Goal: Task Accomplishment & Management: Manage account settings

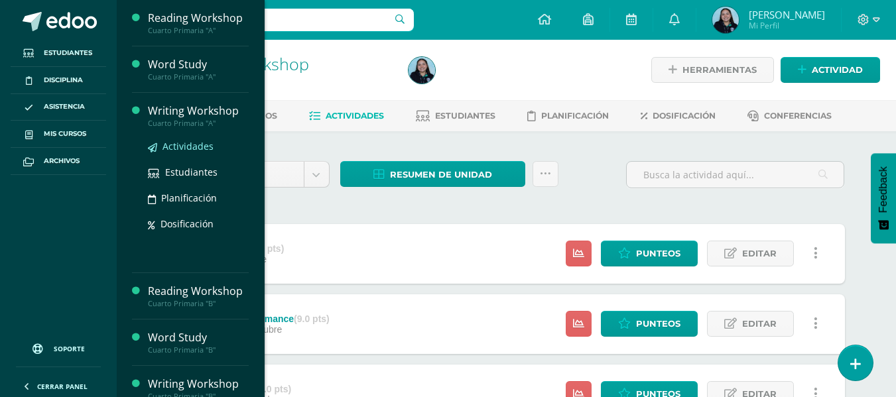
click at [179, 142] on span "Actividades" at bounding box center [188, 146] width 51 height 13
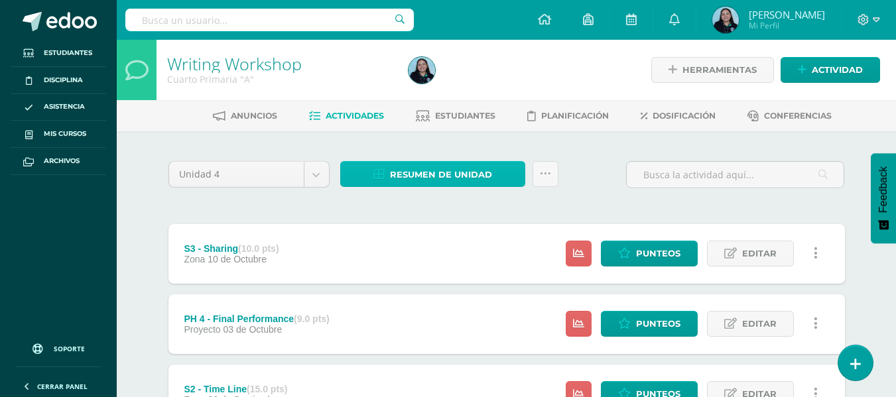
click at [439, 172] on span "Resumen de unidad" at bounding box center [441, 175] width 102 height 25
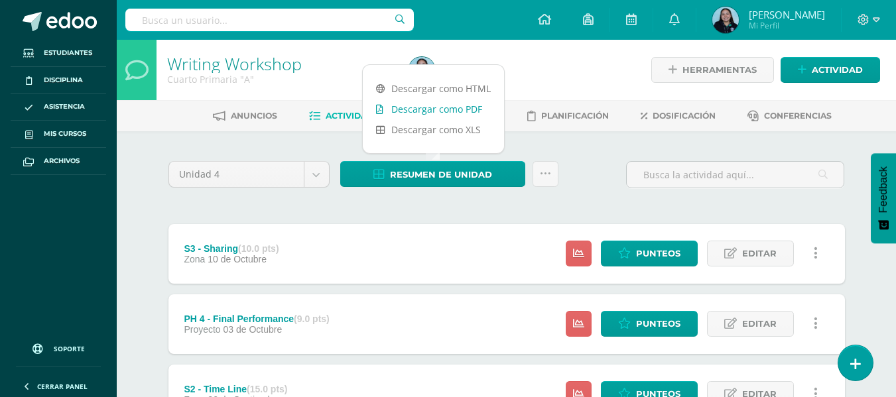
click at [431, 108] on link "Descargar como PDF" at bounding box center [433, 109] width 141 height 21
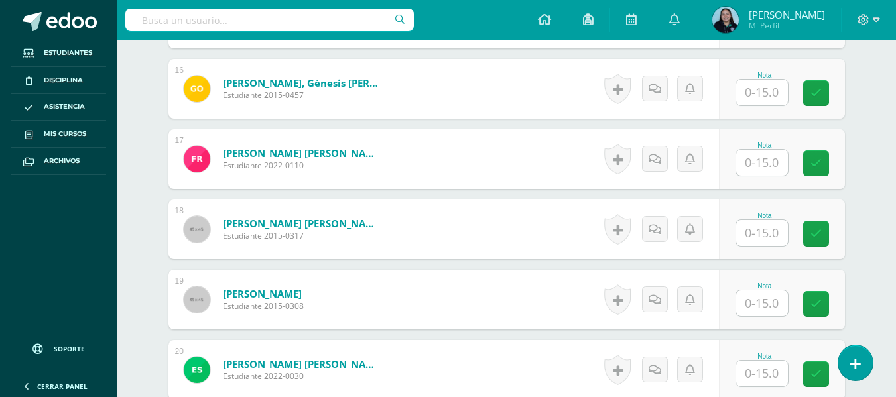
scroll to position [1527, 0]
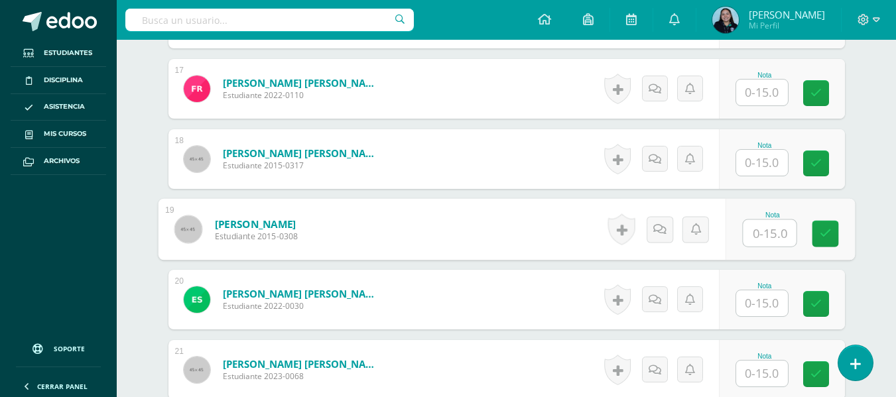
click at [747, 228] on input "text" at bounding box center [769, 233] width 53 height 27
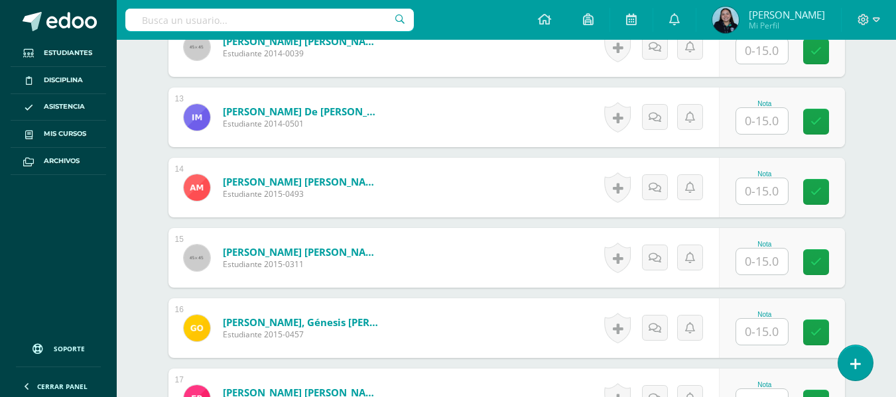
scroll to position [1215, 0]
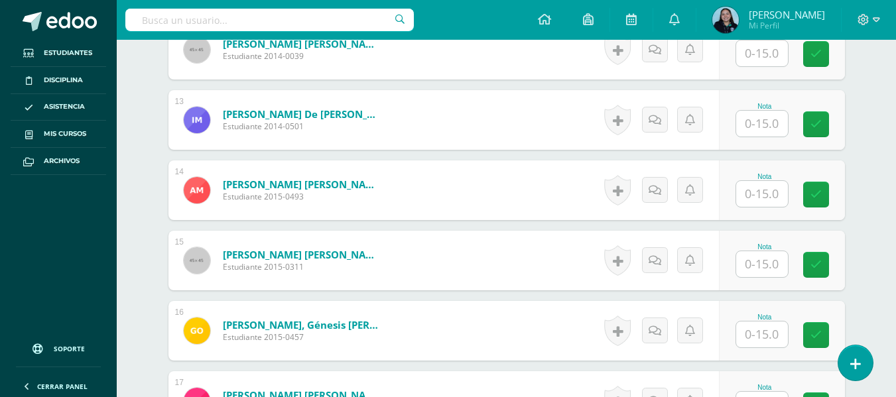
click at [764, 194] on input "text" at bounding box center [762, 194] width 52 height 26
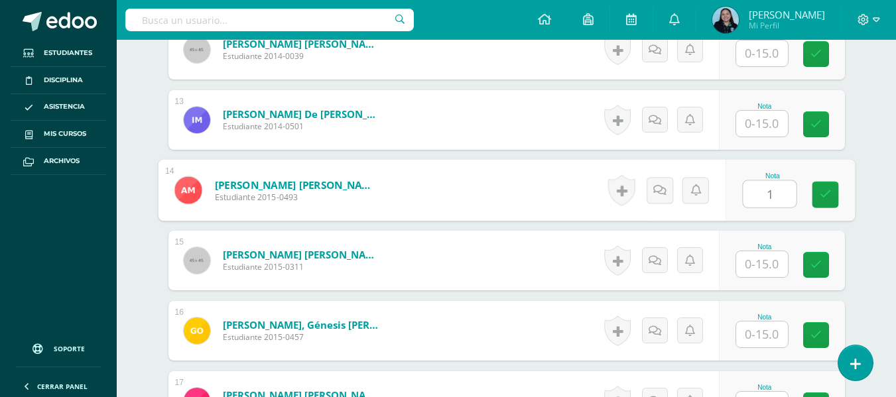
type input "15"
click at [828, 189] on icon at bounding box center [825, 194] width 12 height 11
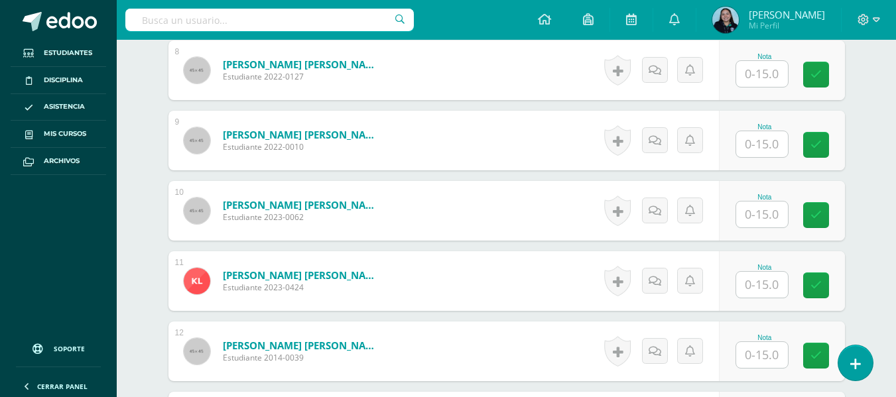
scroll to position [912, 0]
click at [764, 142] on input "text" at bounding box center [762, 145] width 52 height 26
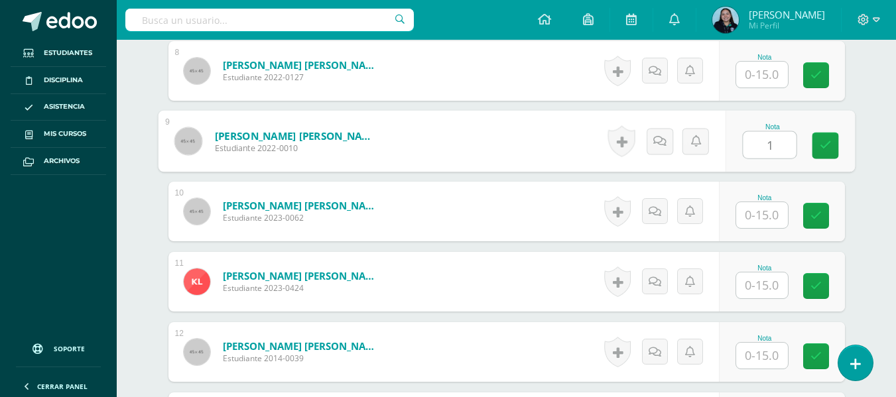
type input "15"
click at [825, 156] on link at bounding box center [825, 146] width 27 height 27
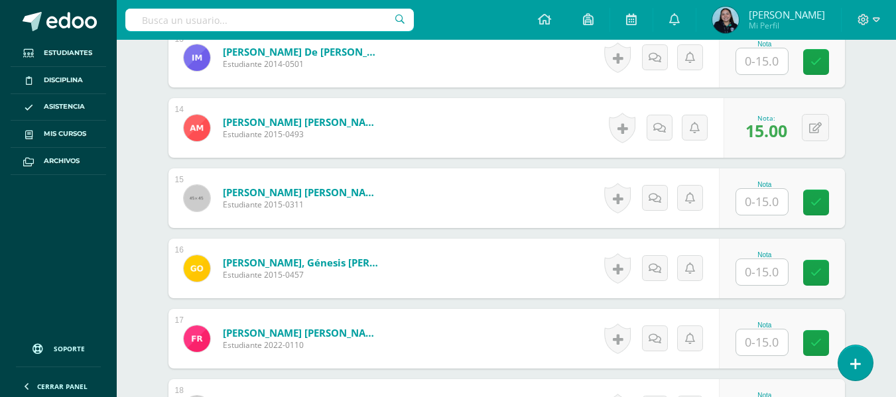
scroll to position [1278, 0]
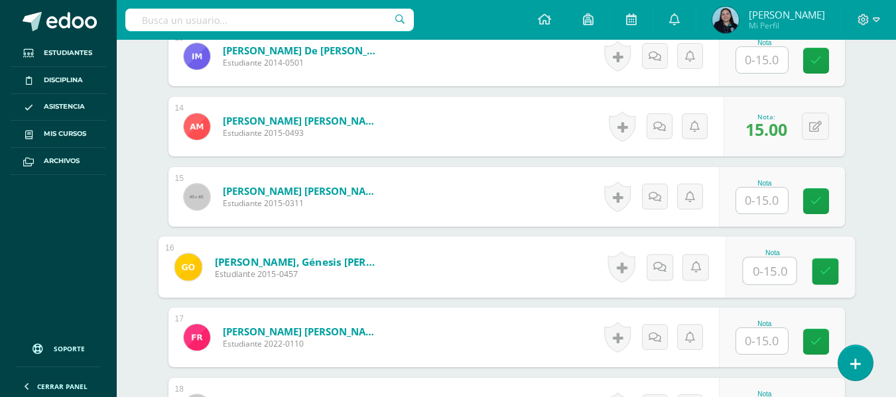
click at [744, 269] on input "text" at bounding box center [769, 271] width 53 height 27
type input "15"
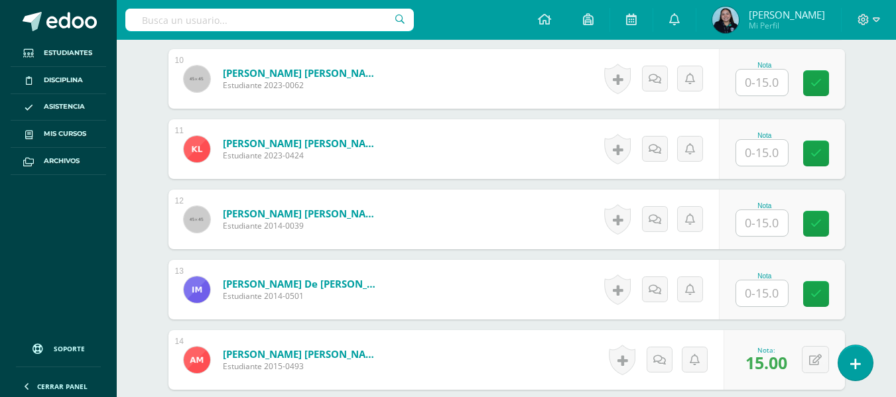
scroll to position [957, 0]
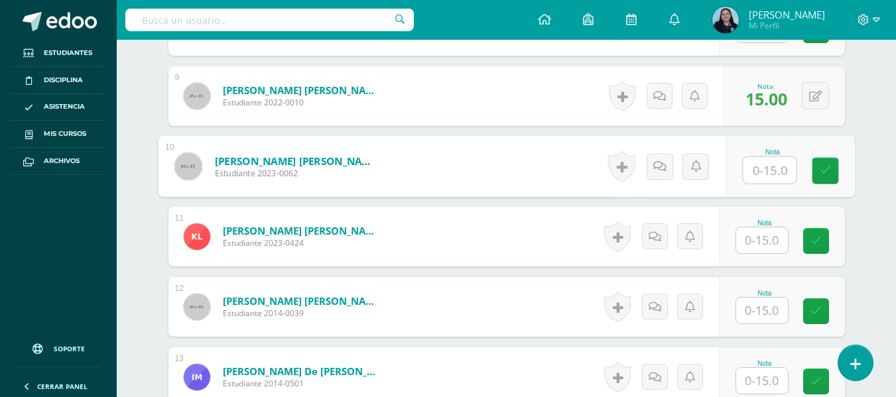
click at [760, 174] on input "text" at bounding box center [769, 170] width 53 height 27
type input "15"
click at [872, 247] on div "Writing Workshop Cuarto Primaria "A" Herramientas Detalle de asistencias Activi…" at bounding box center [507, 137] width 780 height 2110
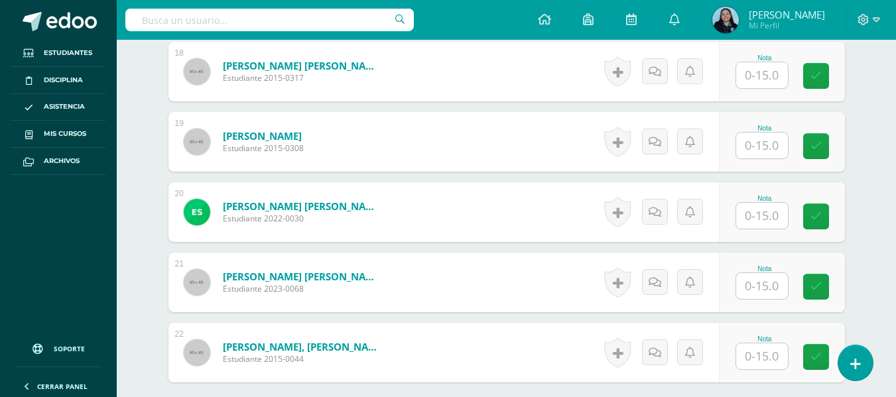
scroll to position [1615, 0]
click at [764, 133] on input "text" at bounding box center [762, 145] width 52 height 26
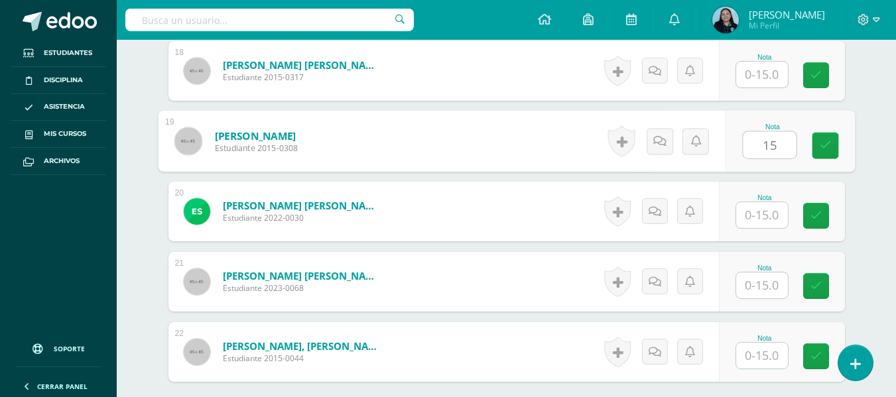
type input "15"
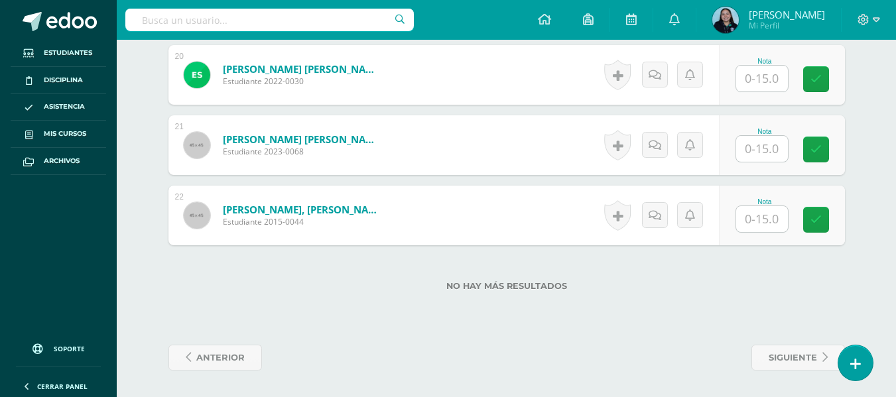
click at [759, 222] on input "text" at bounding box center [762, 219] width 52 height 26
type input "15"
click at [779, 283] on label "No hay más resultados" at bounding box center [507, 286] width 677 height 10
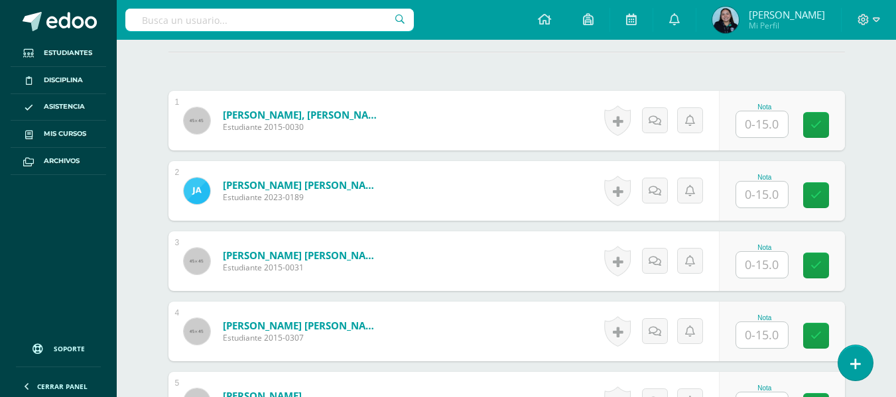
scroll to position [369, 0]
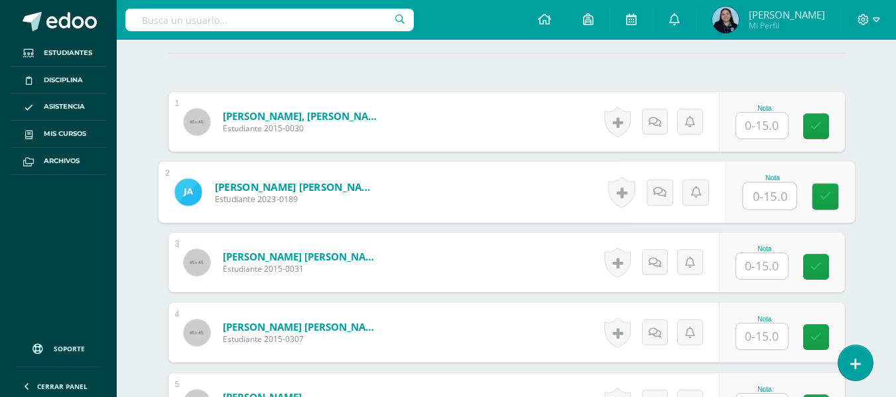
click at [761, 200] on input "text" at bounding box center [769, 196] width 53 height 27
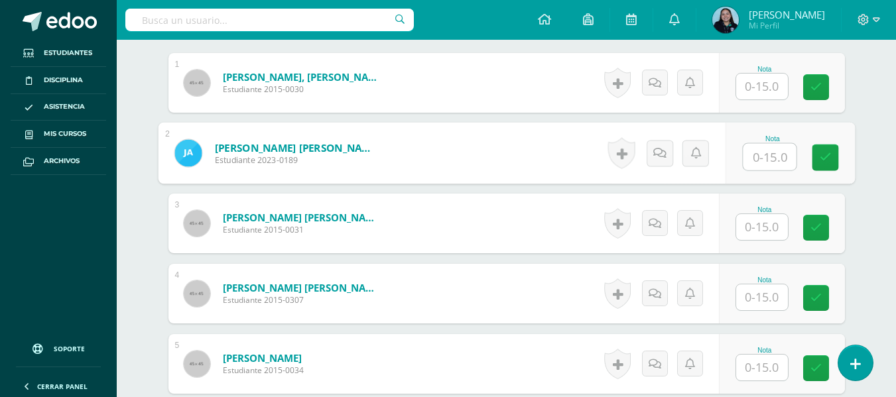
scroll to position [409, 0]
type input "15"
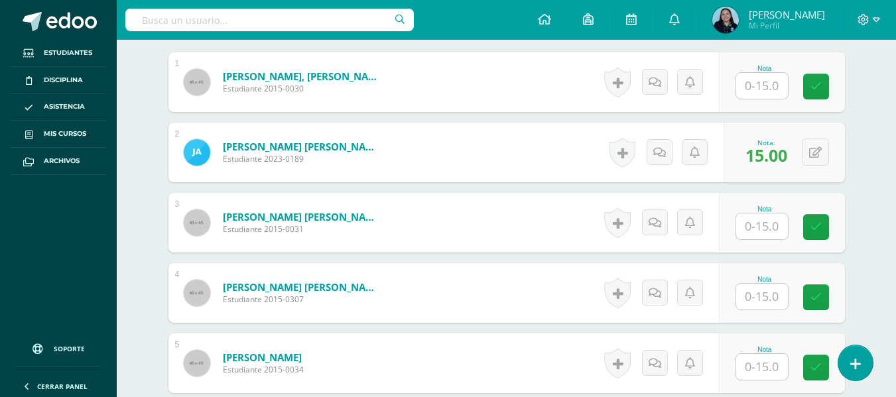
scroll to position [347, 0]
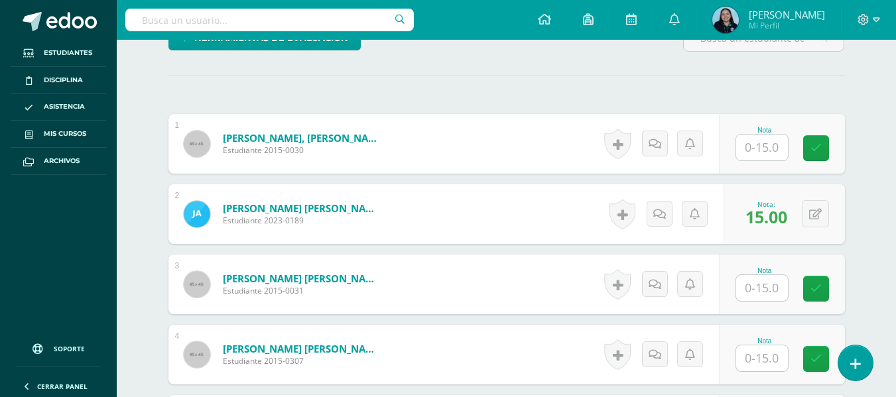
click at [778, 153] on input "text" at bounding box center [762, 148] width 52 height 26
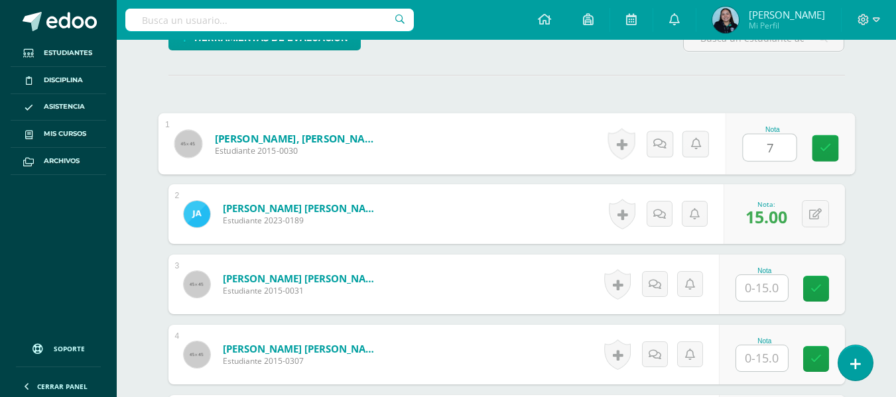
type input "7"
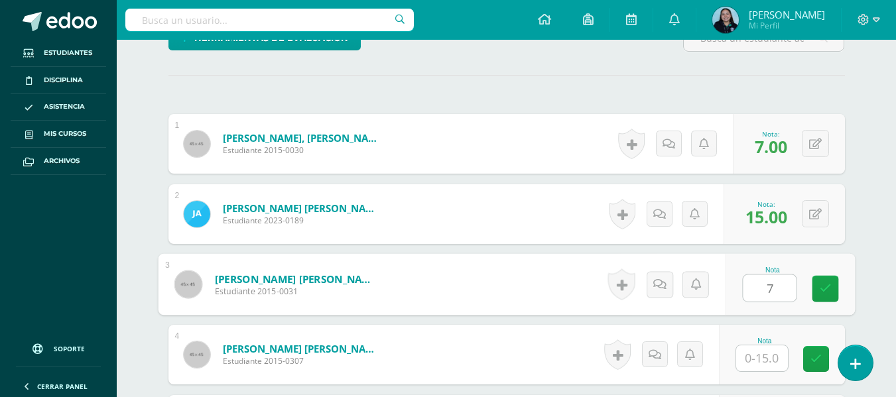
type input "7"
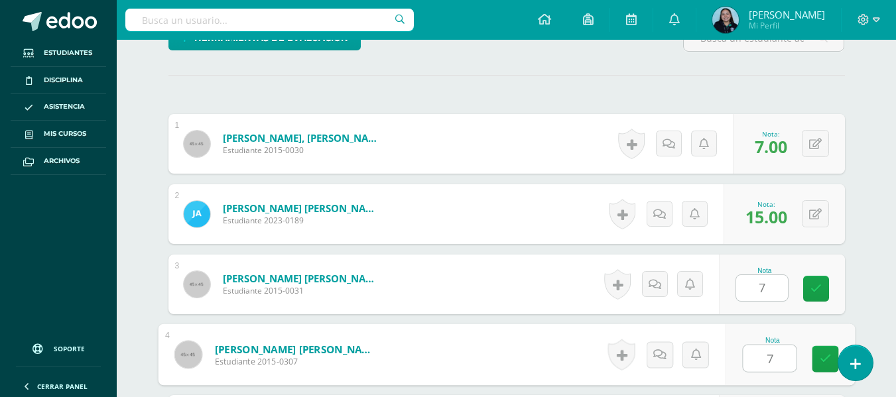
type input "7"
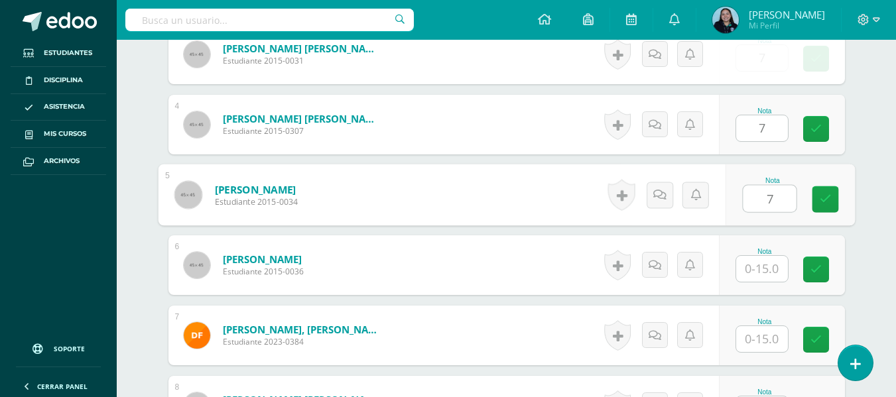
type input "7"
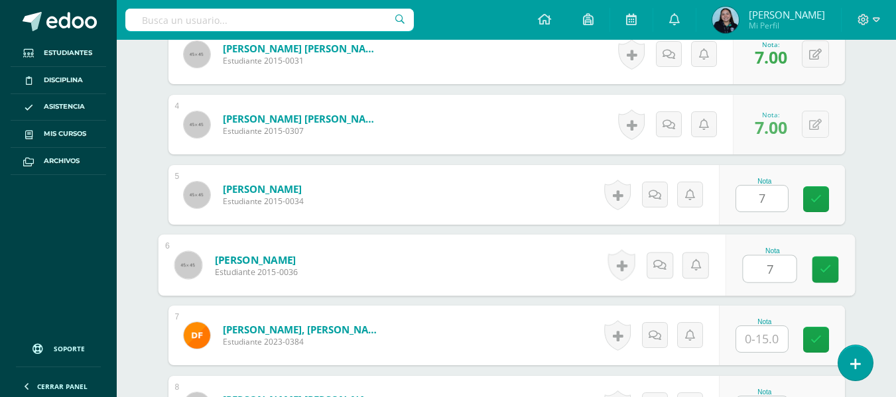
type input "7"
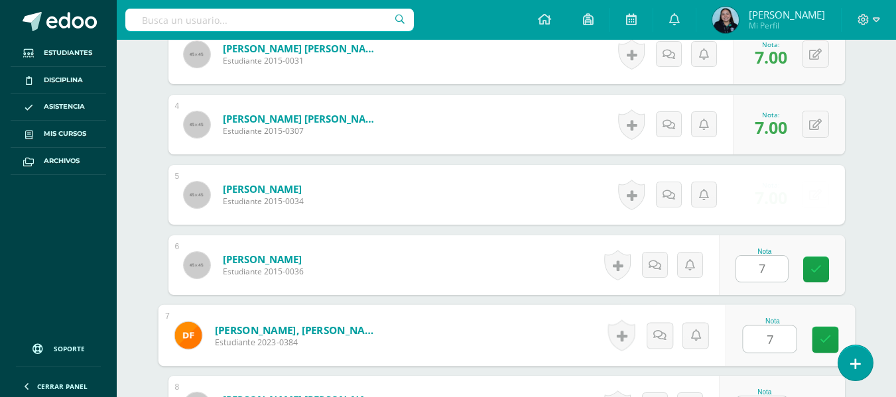
type input "7"
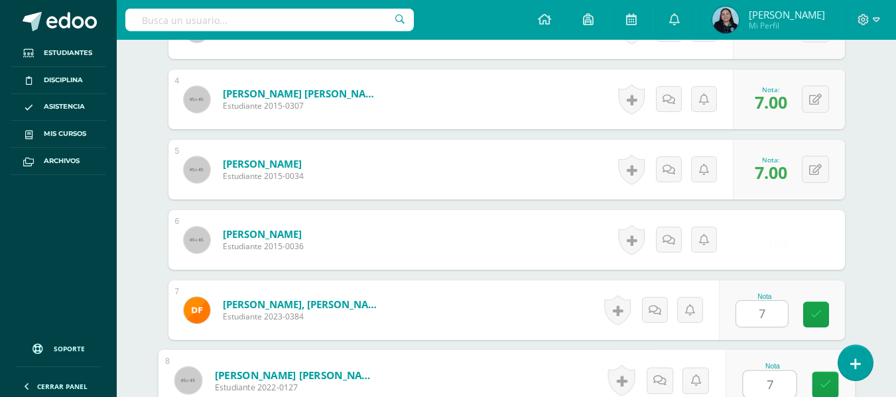
type input "7"
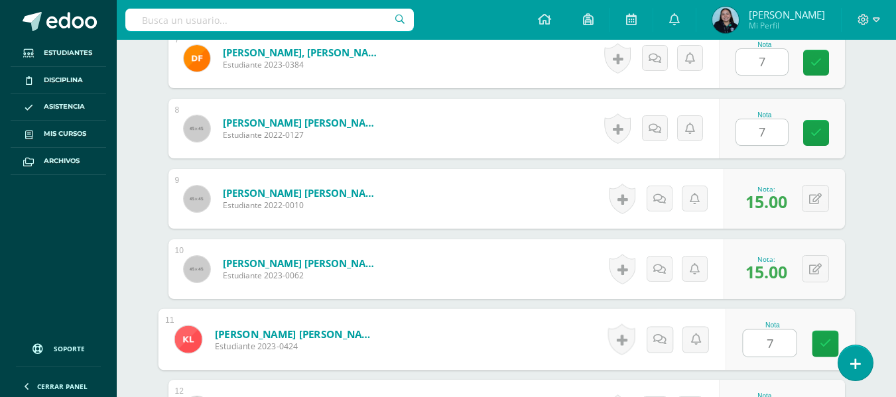
type input "7"
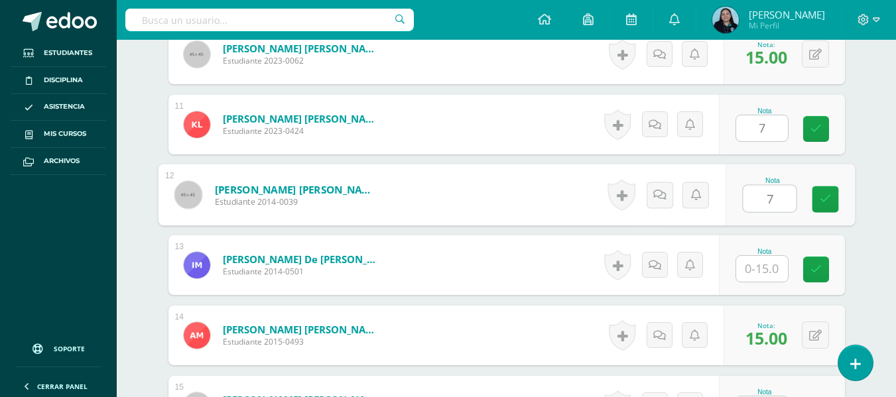
type input "7"
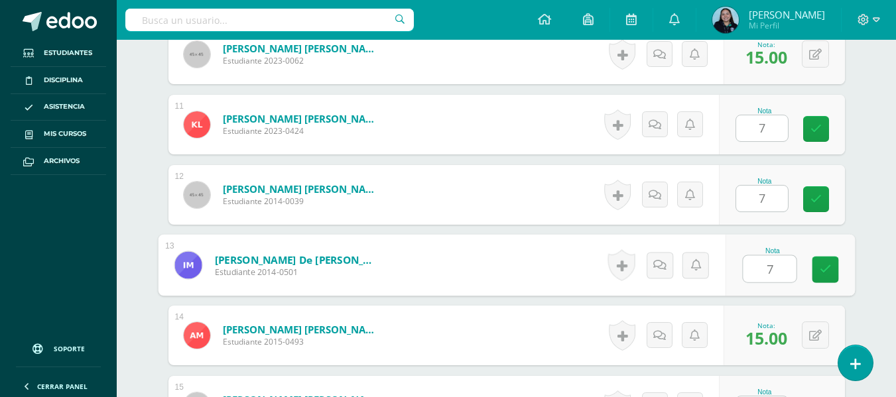
type input "7"
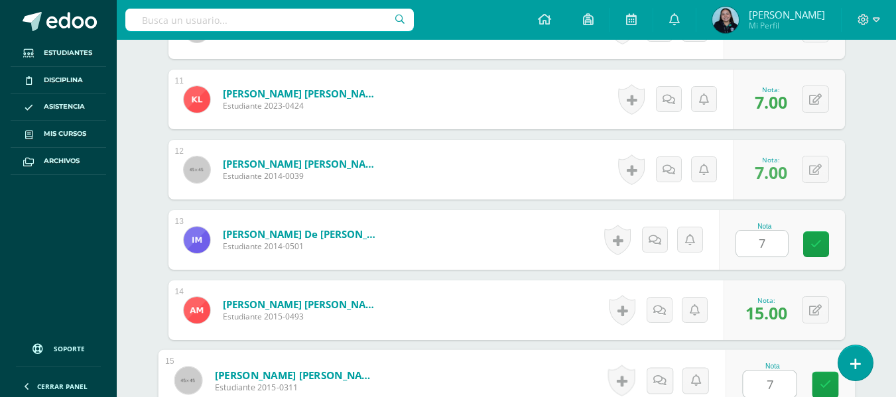
type input "7"
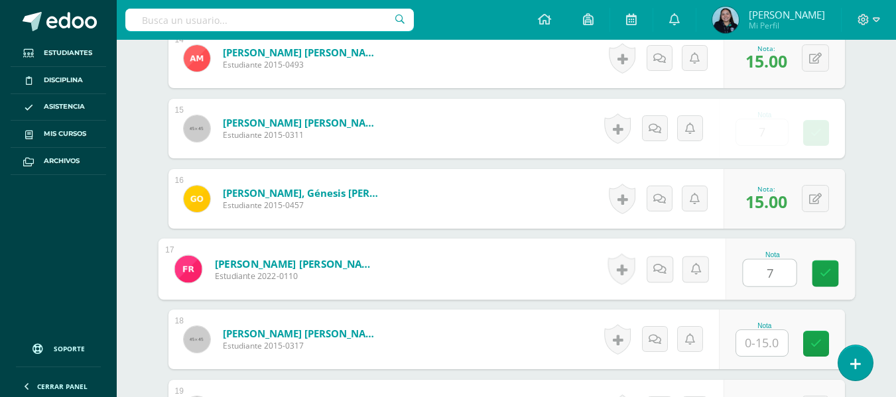
type input "7"
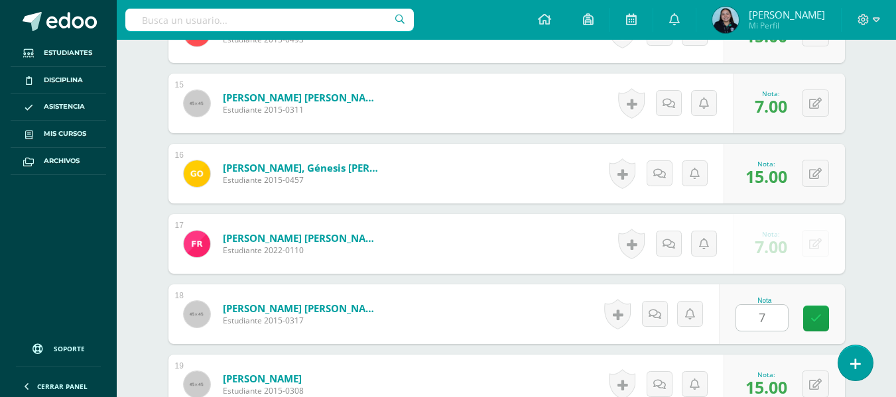
scroll to position [1632, 0]
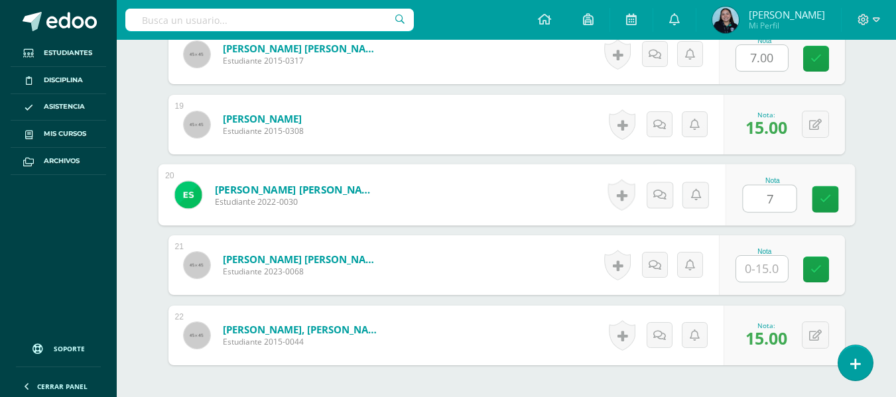
type input "7"
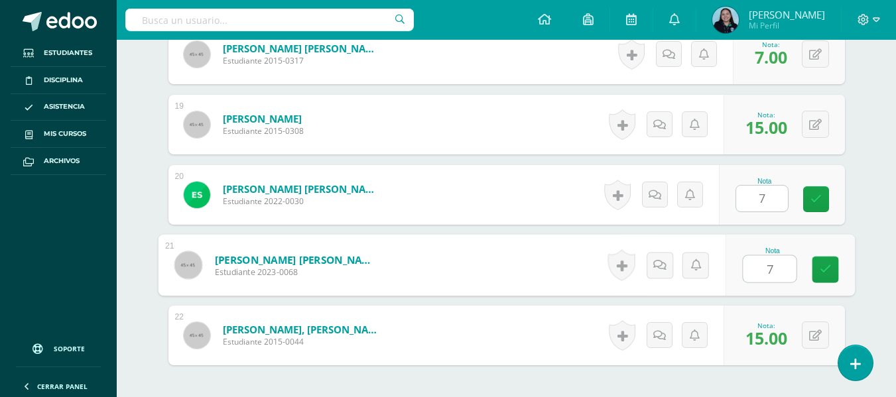
type input "7"
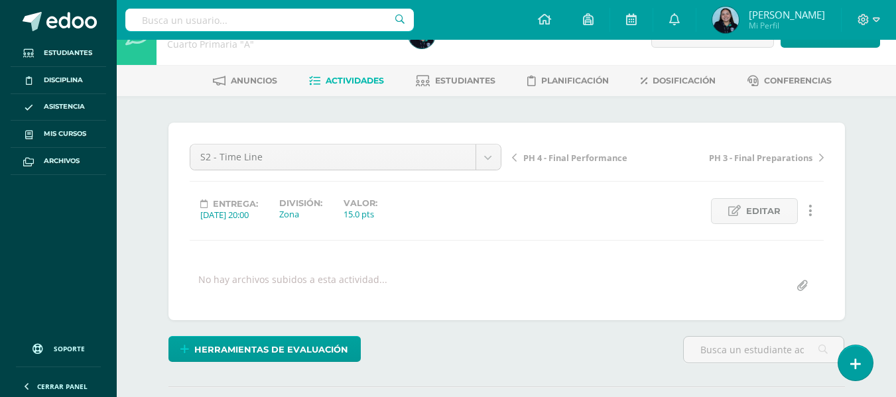
scroll to position [0, 0]
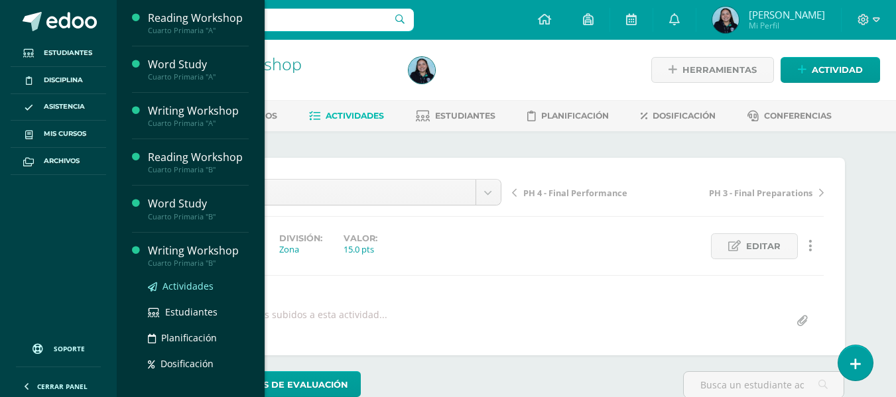
click at [178, 287] on span "Actividades" at bounding box center [188, 286] width 51 height 13
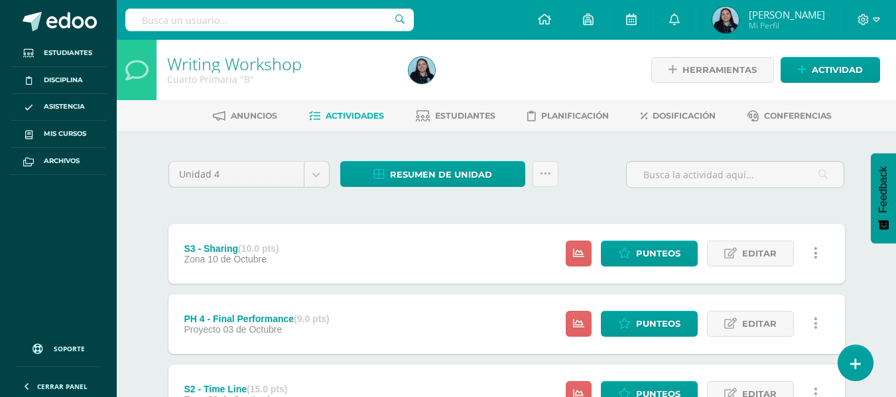
scroll to position [103, 0]
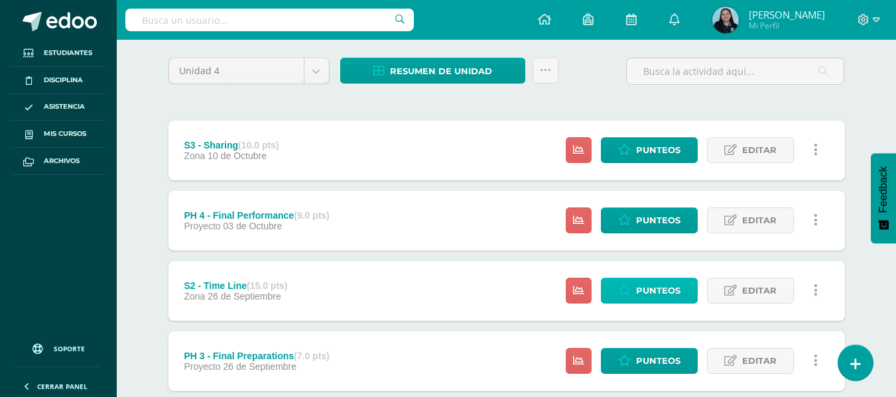
click at [639, 286] on span "Punteos" at bounding box center [658, 291] width 44 height 25
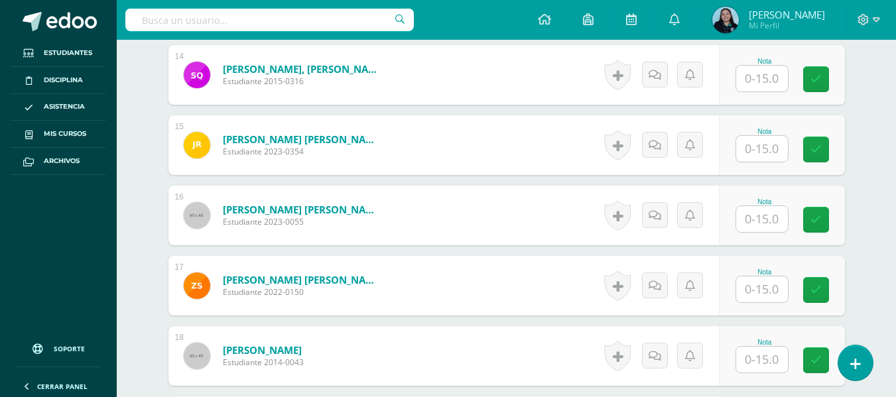
scroll to position [1331, 0]
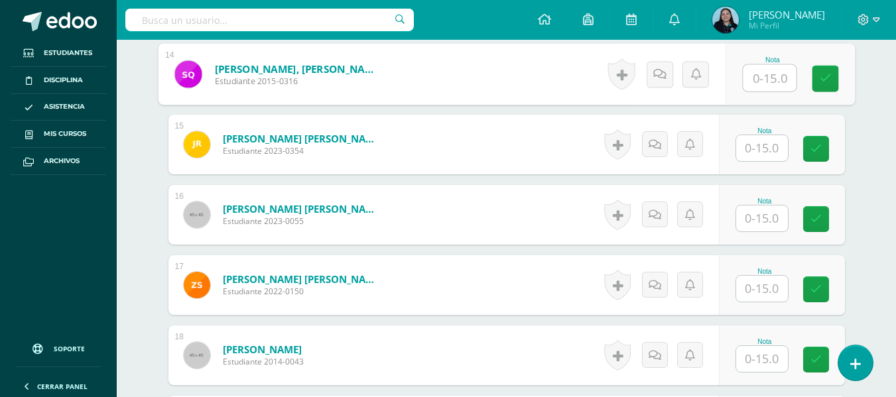
click at [773, 72] on input "text" at bounding box center [769, 78] width 53 height 27
type input "15"
click at [829, 86] on link at bounding box center [825, 79] width 27 height 27
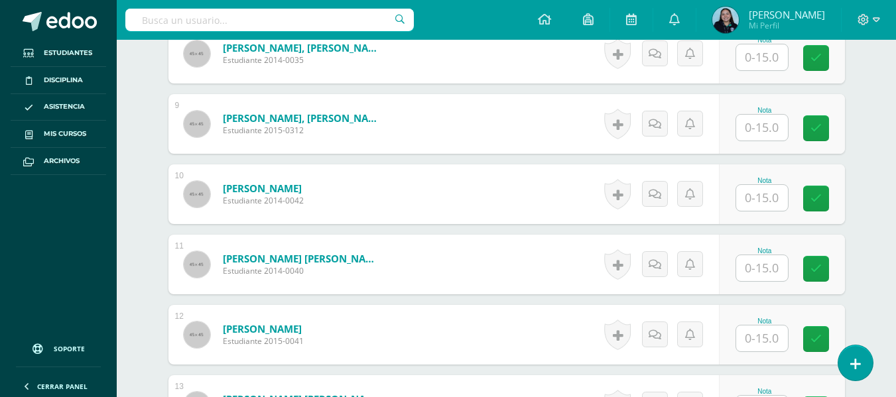
scroll to position [928, 0]
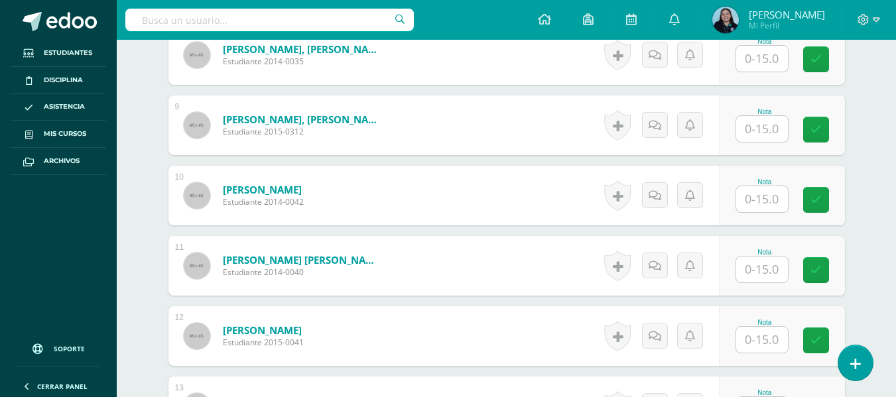
click at [767, 139] on input "text" at bounding box center [762, 129] width 52 height 26
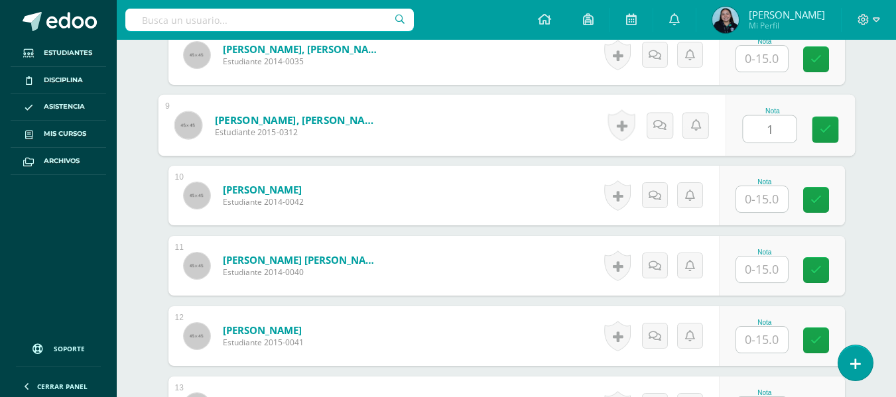
type input "15"
click at [825, 133] on icon at bounding box center [825, 129] width 12 height 11
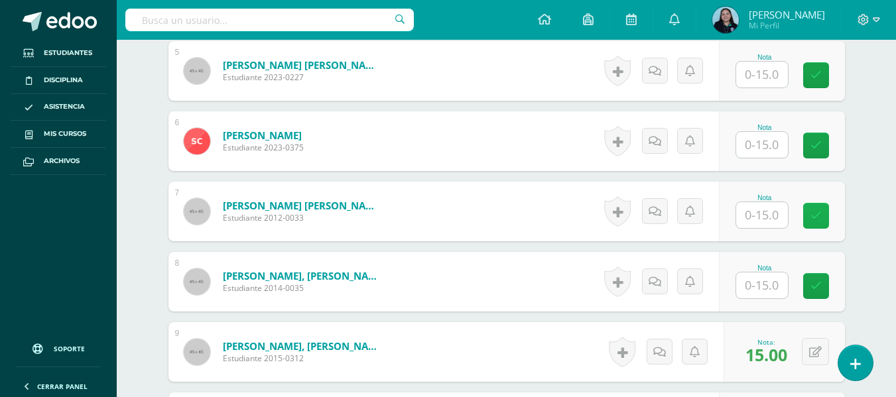
scroll to position [697, 0]
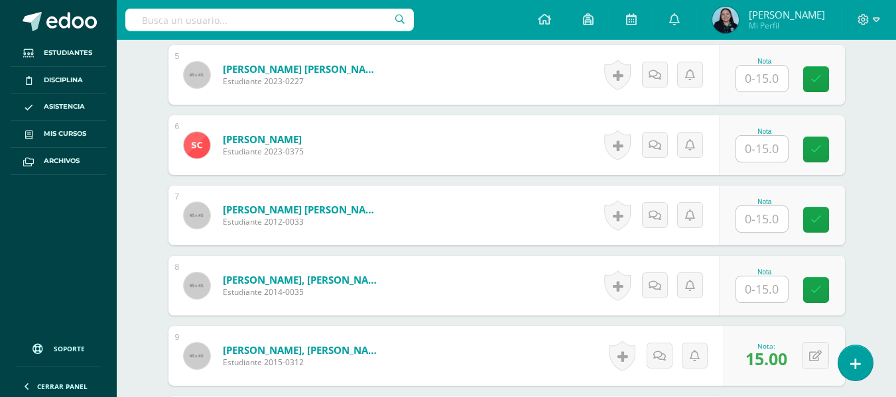
click at [764, 145] on input "text" at bounding box center [762, 149] width 52 height 26
type input "15"
click at [823, 145] on icon at bounding box center [825, 149] width 12 height 11
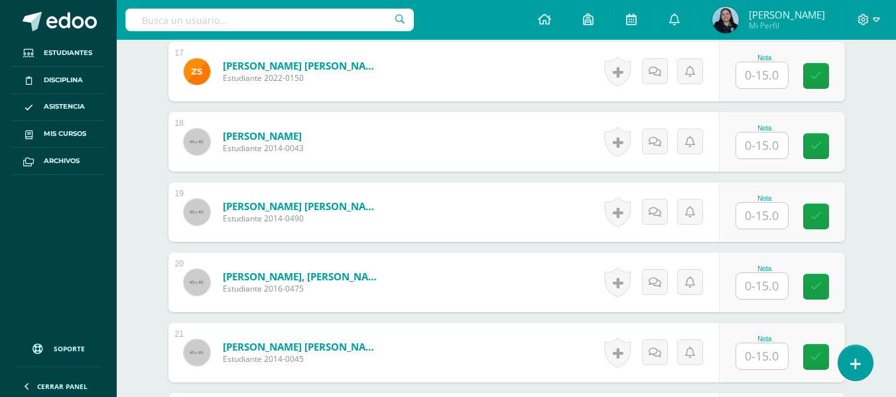
scroll to position [1752, 0]
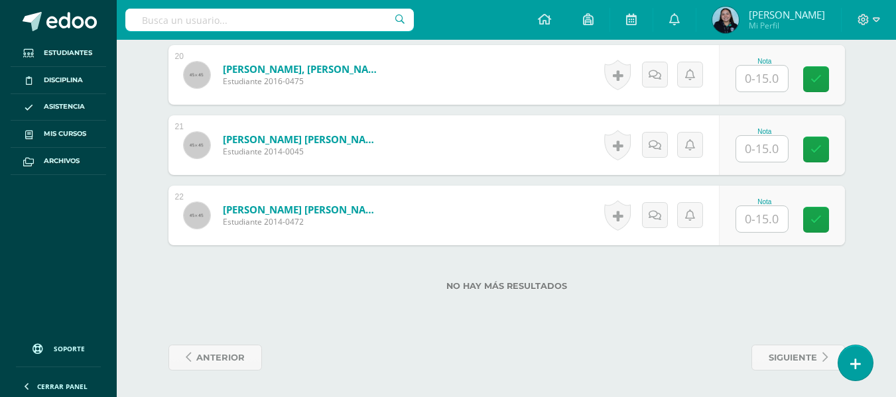
click at [770, 220] on input "text" at bounding box center [762, 219] width 52 height 26
type input "15"
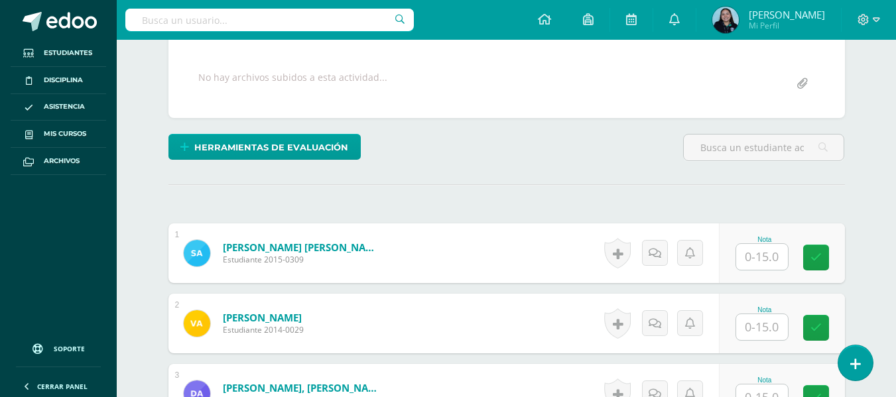
scroll to position [237, 0]
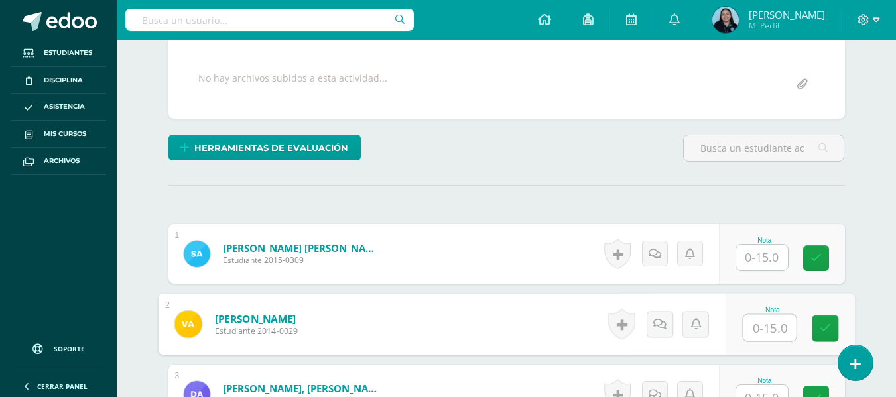
click at [769, 336] on input "text" at bounding box center [769, 328] width 53 height 27
type input "15"
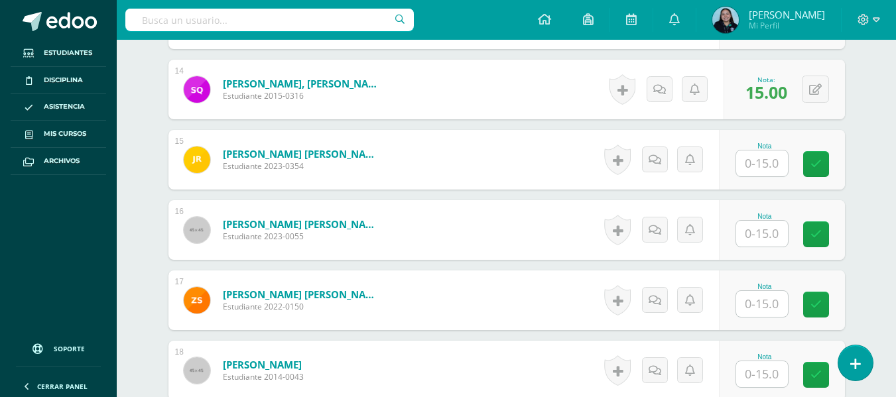
scroll to position [1320, 0]
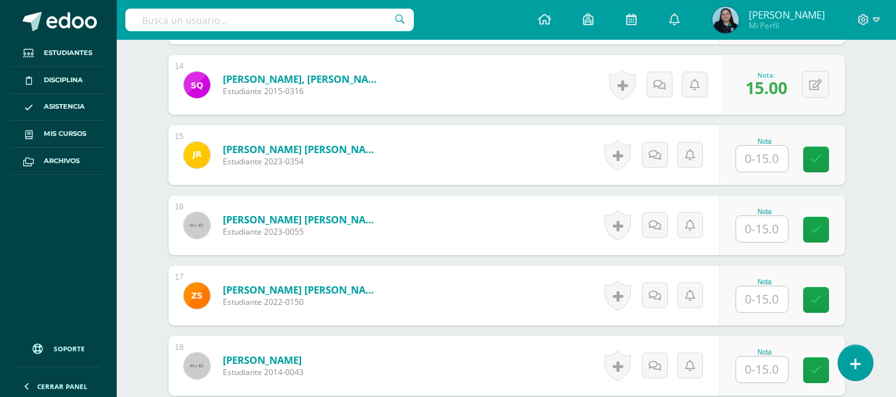
click at [760, 226] on input "text" at bounding box center [762, 229] width 52 height 26
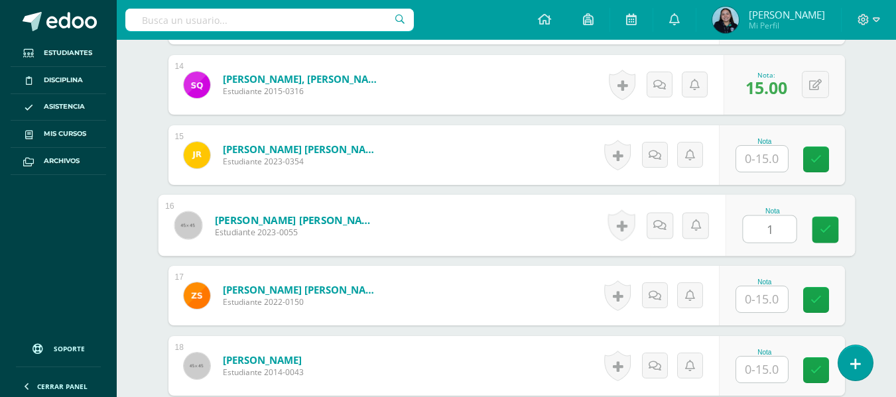
type input "12"
click at [825, 238] on link at bounding box center [825, 230] width 27 height 27
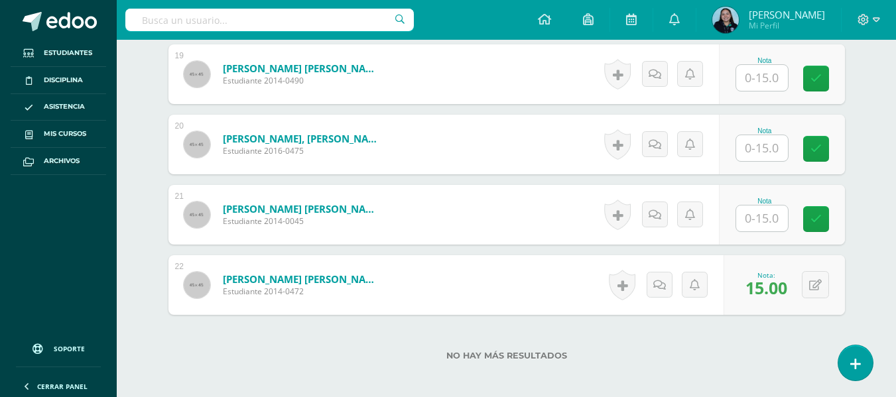
scroll to position [1680, 0]
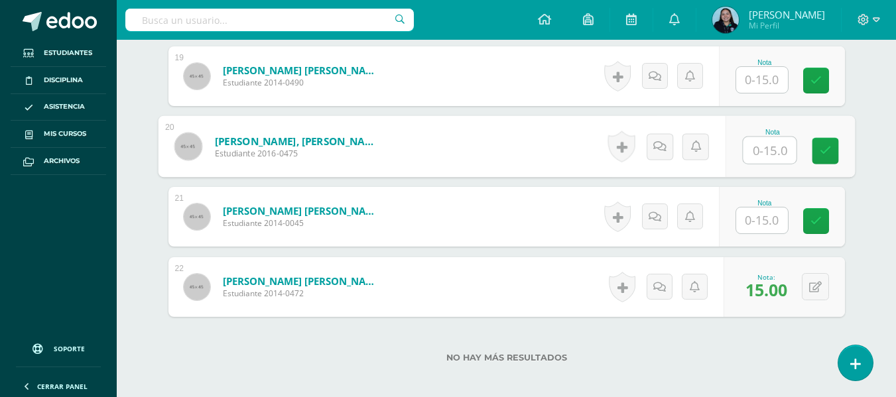
click at [752, 153] on input "text" at bounding box center [769, 150] width 53 height 27
click at [831, 141] on link at bounding box center [825, 151] width 27 height 27
type input "15"
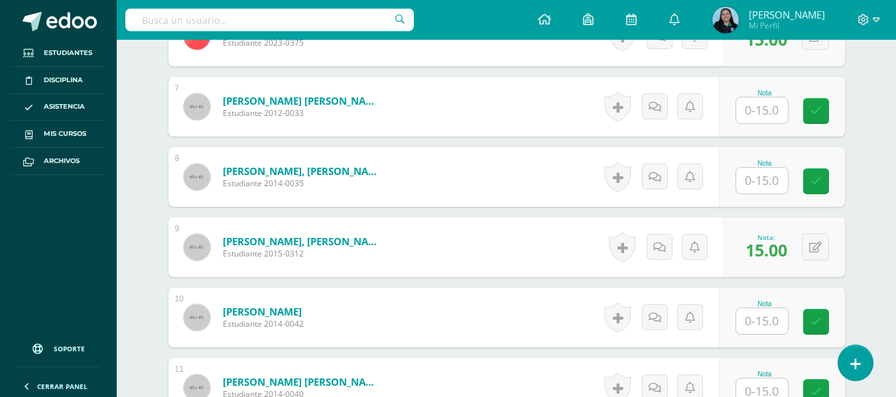
scroll to position [800, 0]
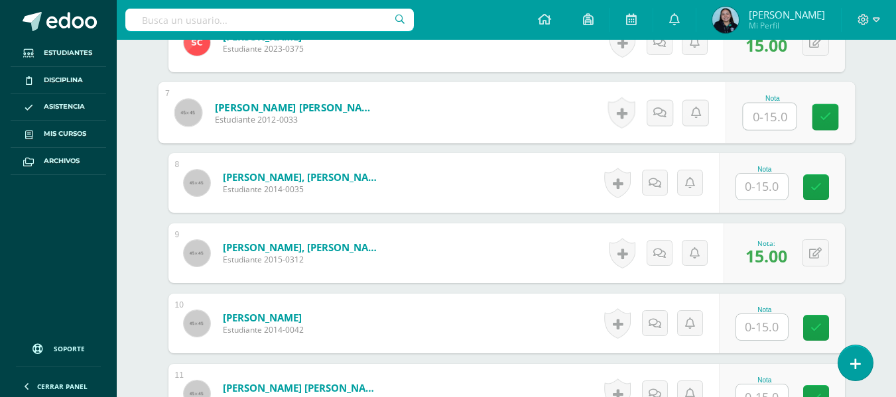
click at [771, 124] on input "text" at bounding box center [769, 116] width 53 height 27
type input "15"
click at [837, 119] on link at bounding box center [825, 117] width 27 height 27
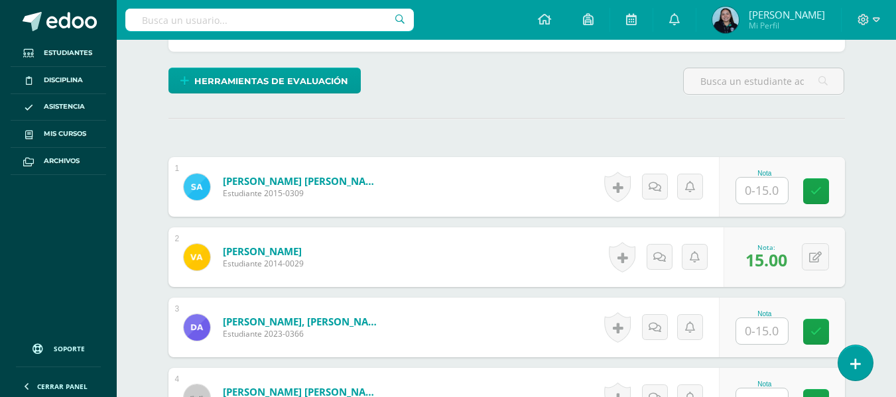
scroll to position [305, 0]
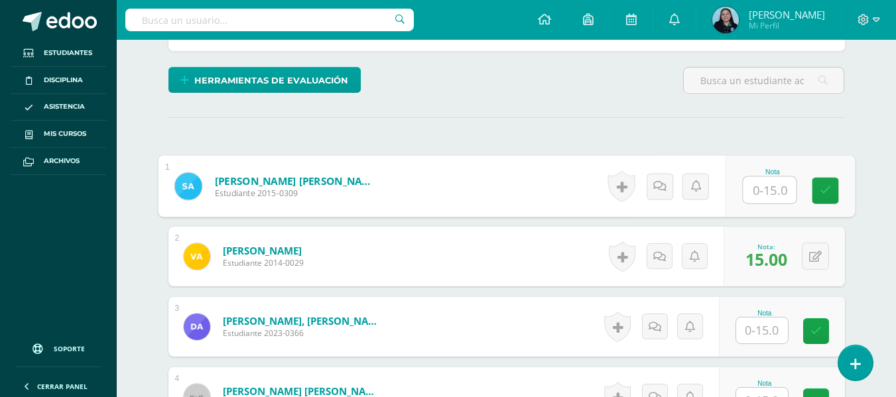
click at [775, 182] on input "text" at bounding box center [769, 190] width 53 height 27
type input "15"
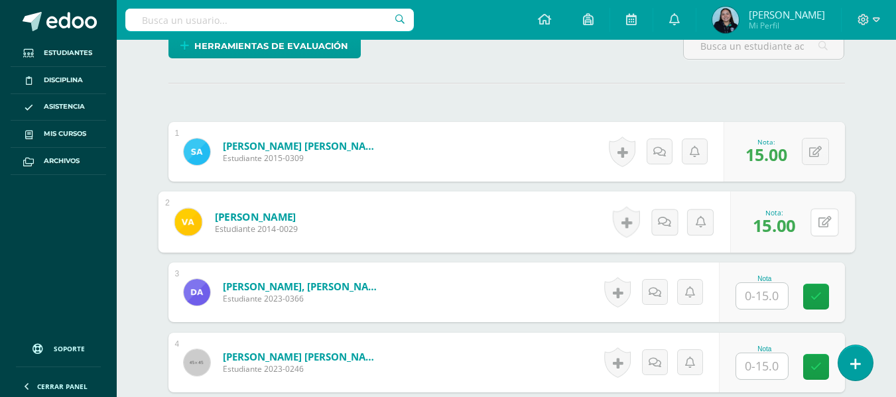
scroll to position [342, 0]
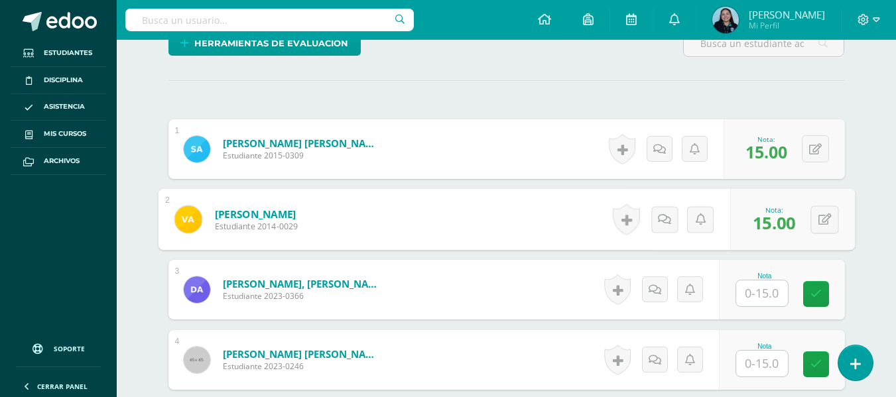
click at [755, 366] on input "text" at bounding box center [762, 364] width 52 height 26
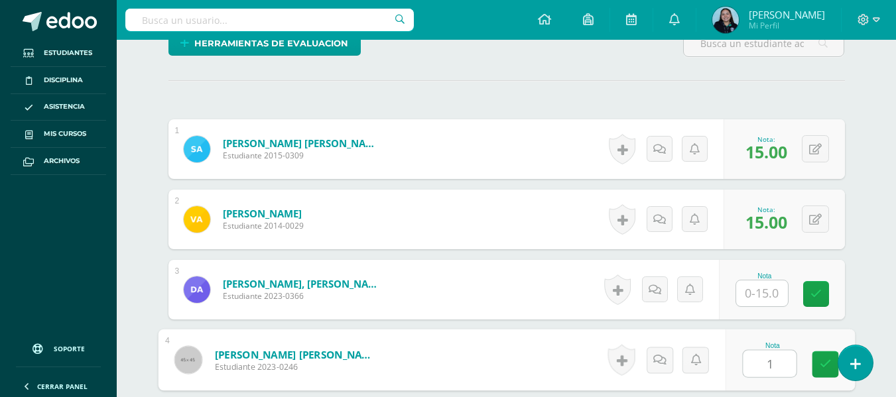
type input "15"
click at [823, 370] on icon at bounding box center [825, 364] width 12 height 11
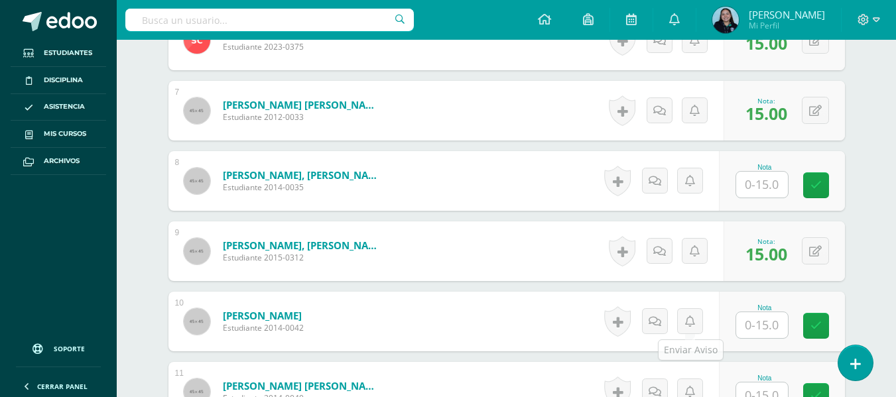
scroll to position [803, 0]
click at [749, 326] on input "text" at bounding box center [762, 325] width 52 height 26
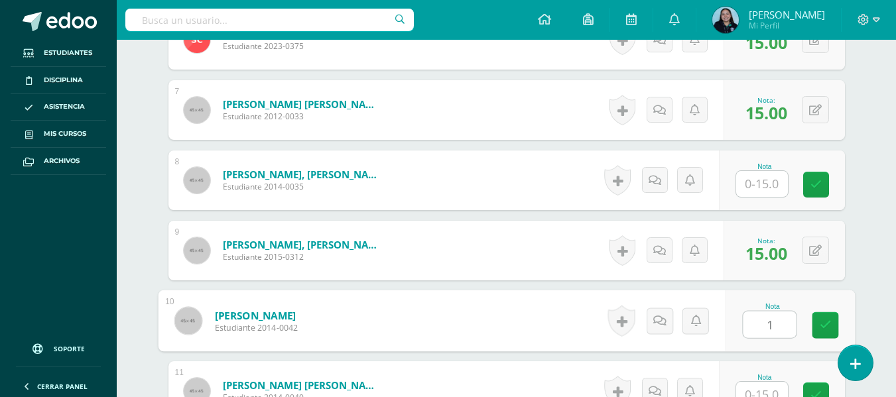
type input "15"
click at [837, 318] on link at bounding box center [825, 325] width 27 height 27
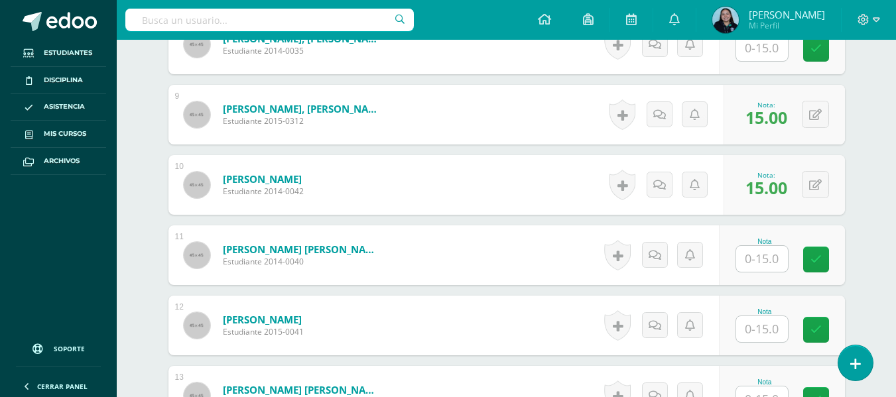
scroll to position [949, 0]
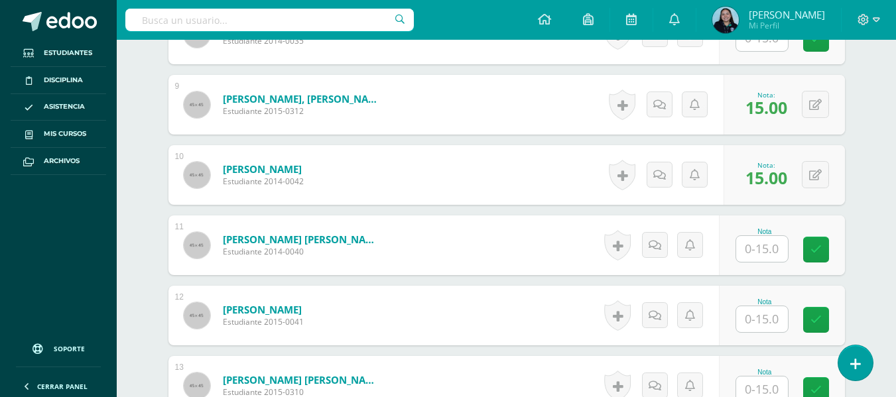
click at [748, 327] on input "text" at bounding box center [762, 320] width 52 height 26
type input "15"
click at [826, 312] on link at bounding box center [825, 320] width 27 height 27
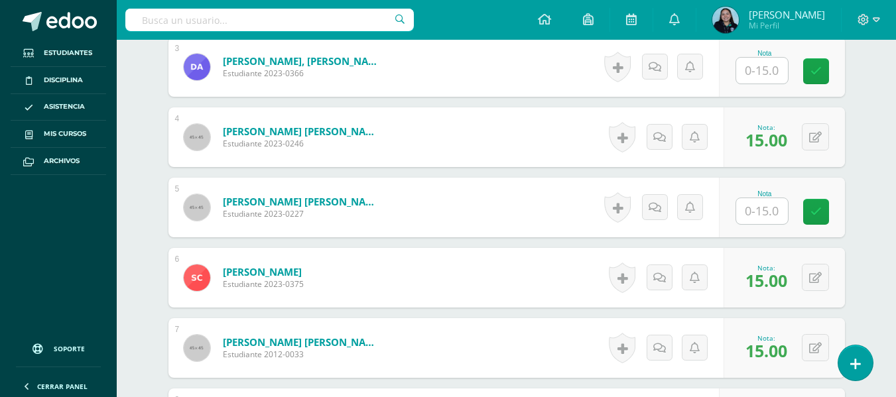
scroll to position [564, 0]
click at [768, 210] on input "text" at bounding box center [762, 212] width 52 height 26
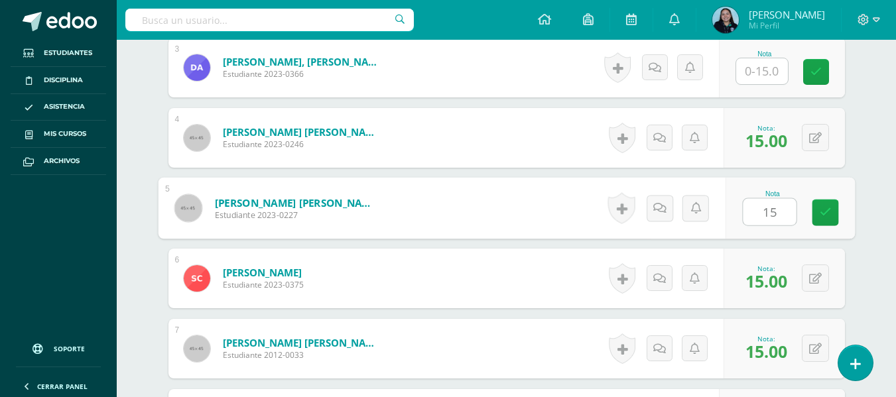
type input "15"
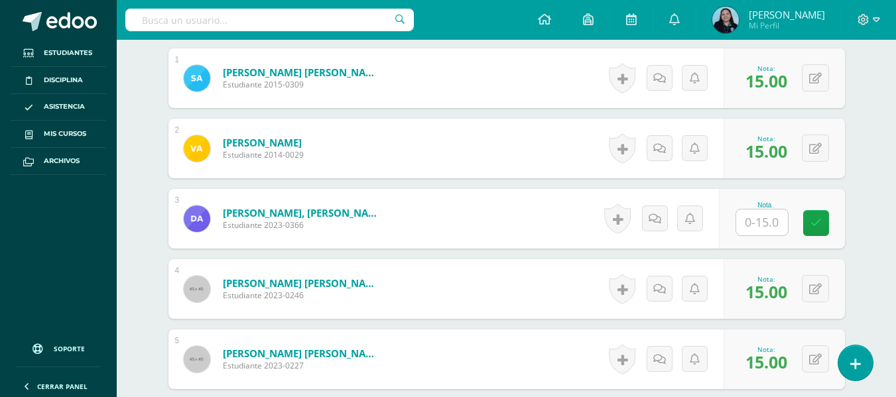
scroll to position [412, 0]
click at [760, 228] on input "text" at bounding box center [762, 223] width 52 height 26
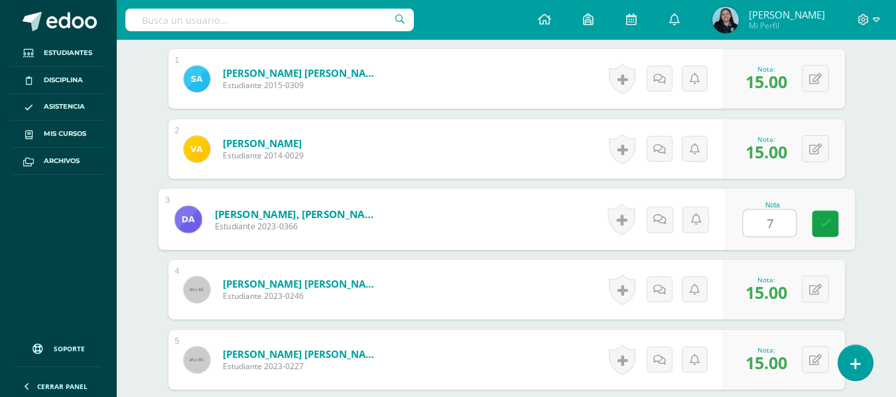
type input "7"
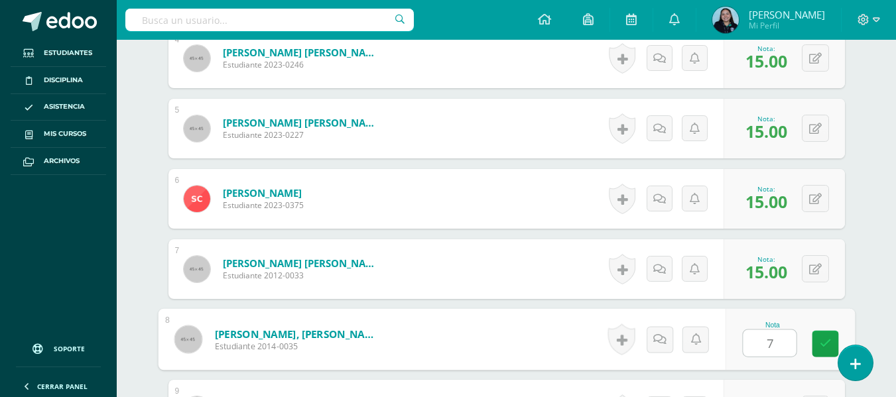
type input "7"
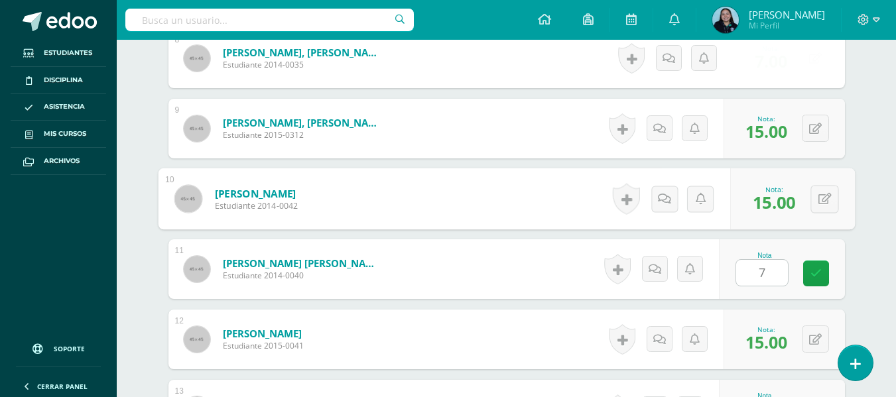
type input "7"
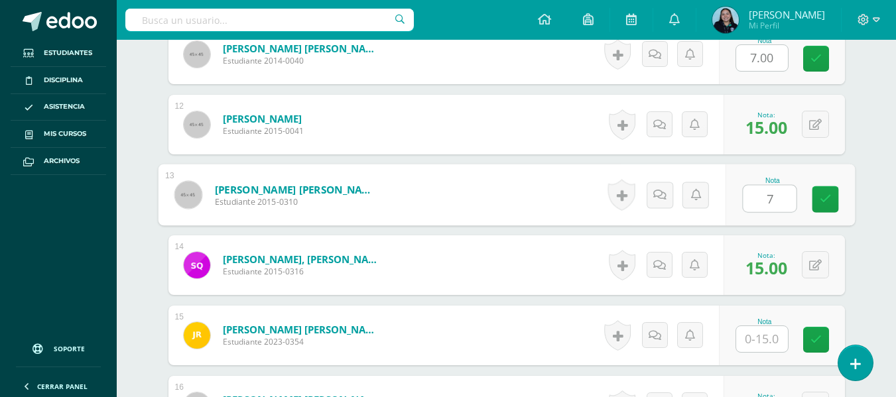
type input "7"
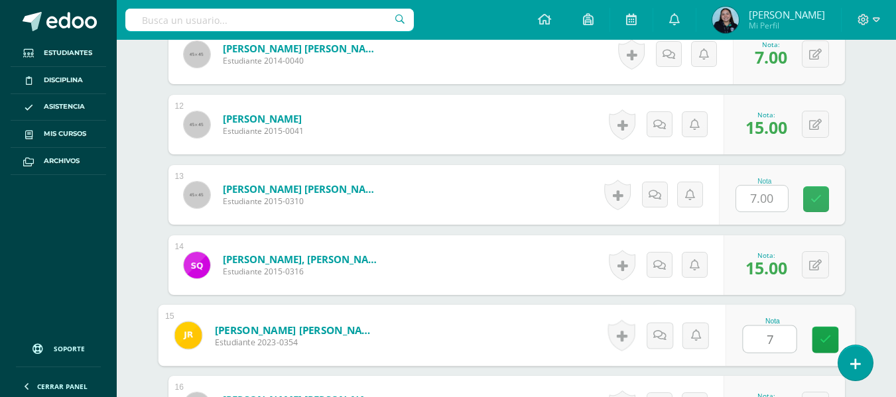
type input "7"
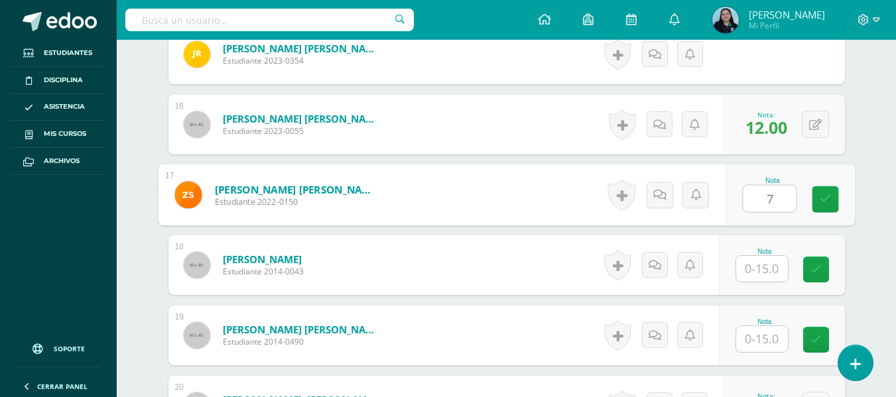
type input "7"
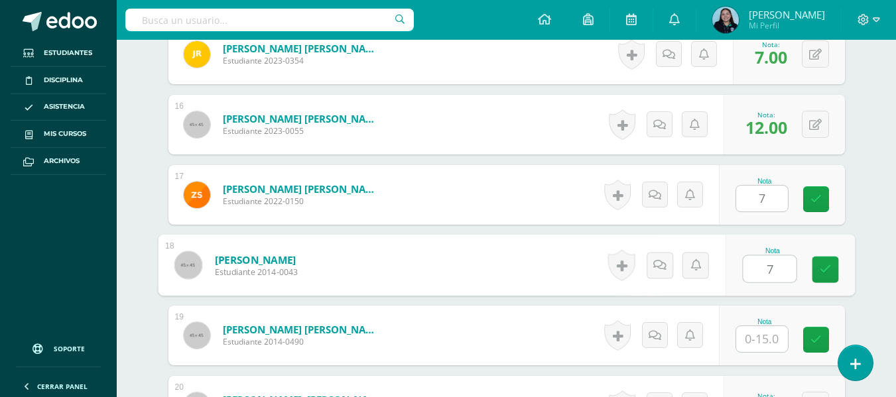
type input "7"
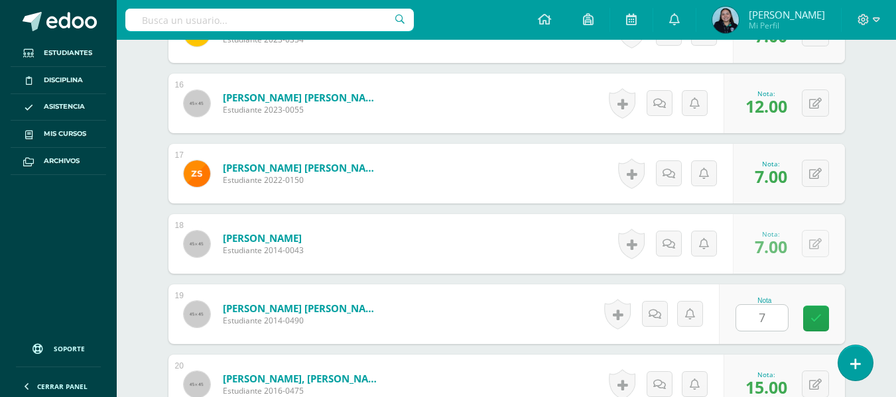
scroll to position [1702, 0]
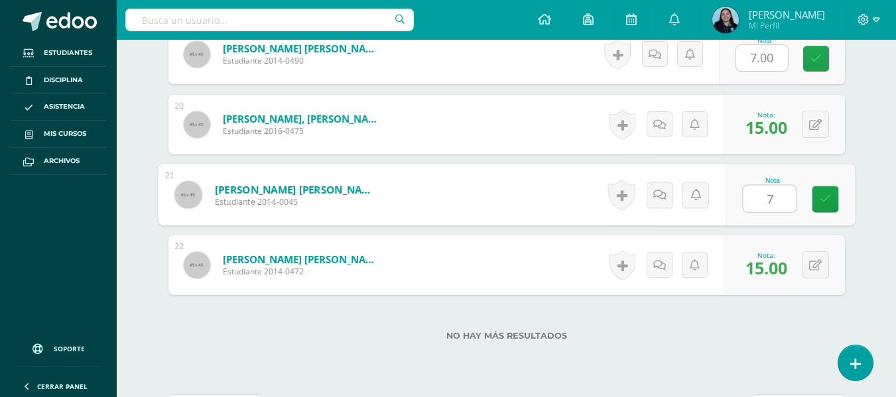
type input "7"
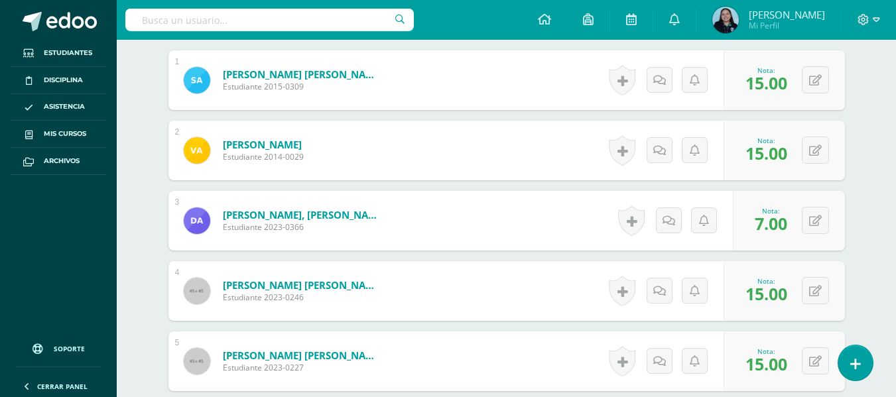
scroll to position [0, 0]
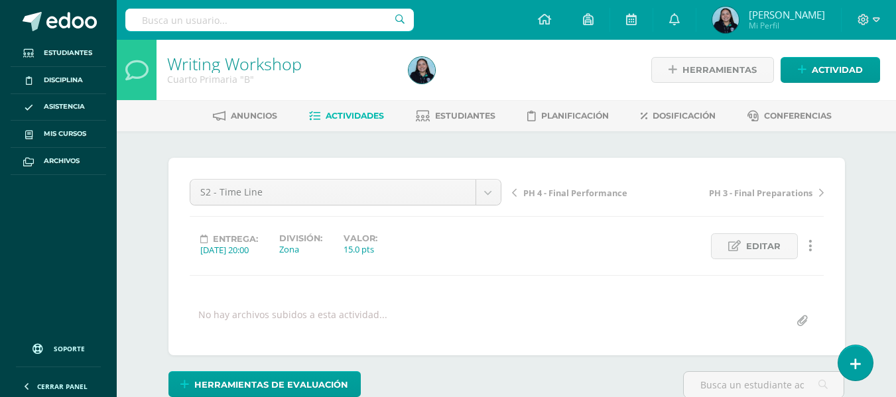
click at [322, 108] on link "Actividades" at bounding box center [346, 115] width 75 height 21
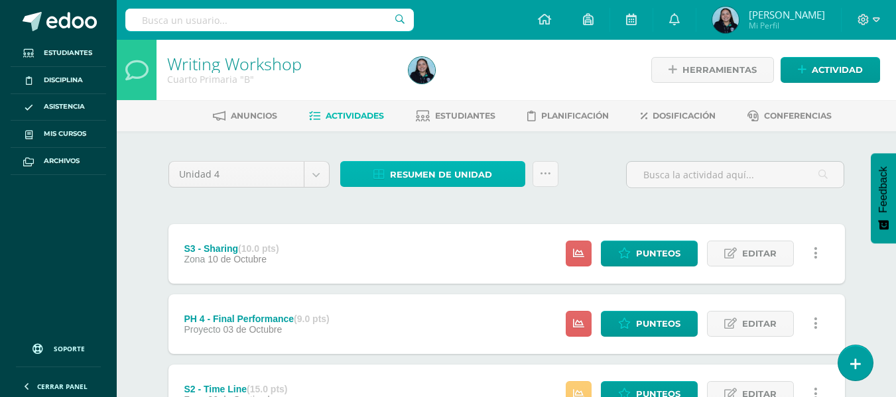
click at [417, 170] on span "Resumen de unidad" at bounding box center [441, 175] width 102 height 25
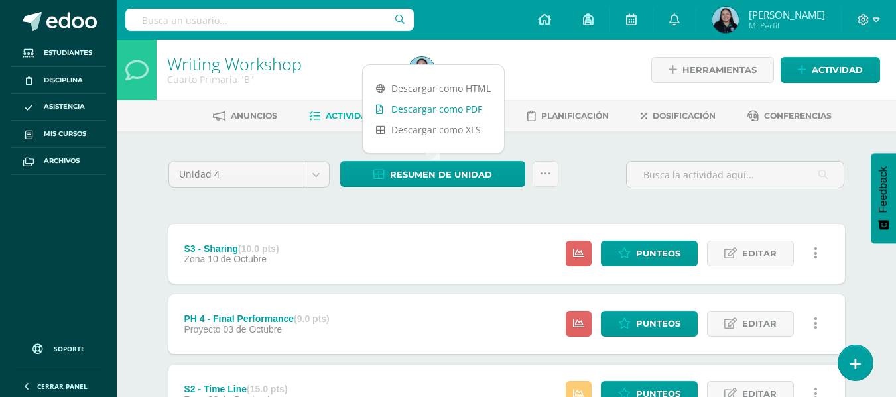
click at [458, 105] on link "Descargar como PDF" at bounding box center [433, 109] width 141 height 21
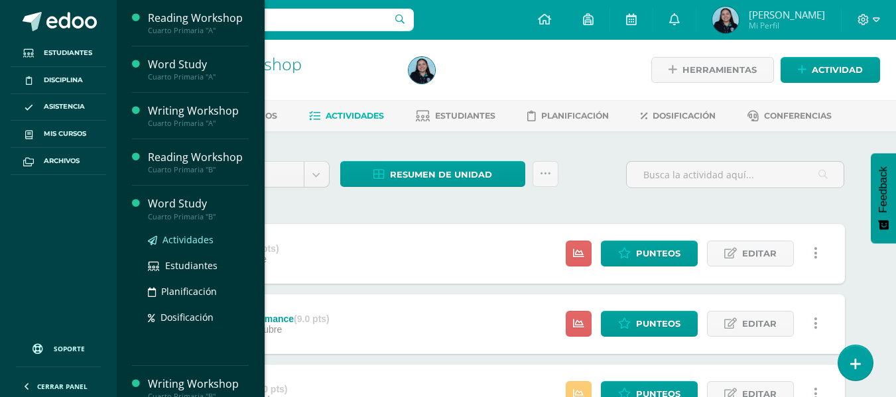
click at [172, 236] on span "Actividades" at bounding box center [188, 240] width 51 height 13
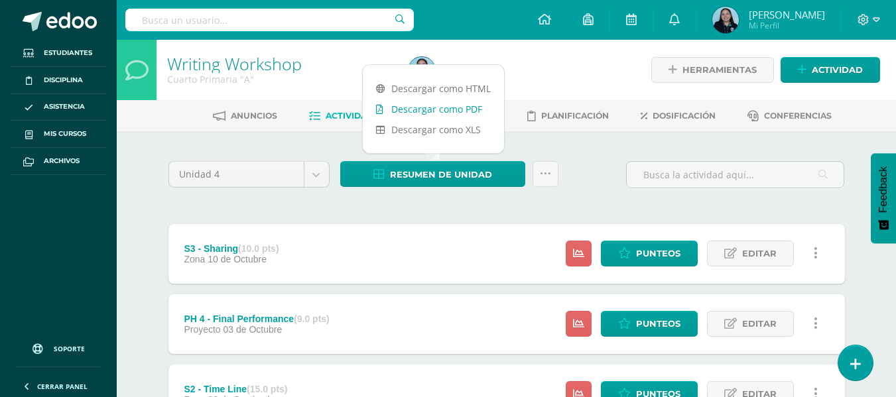
click at [458, 109] on link "Descargar como PDF" at bounding box center [433, 109] width 141 height 21
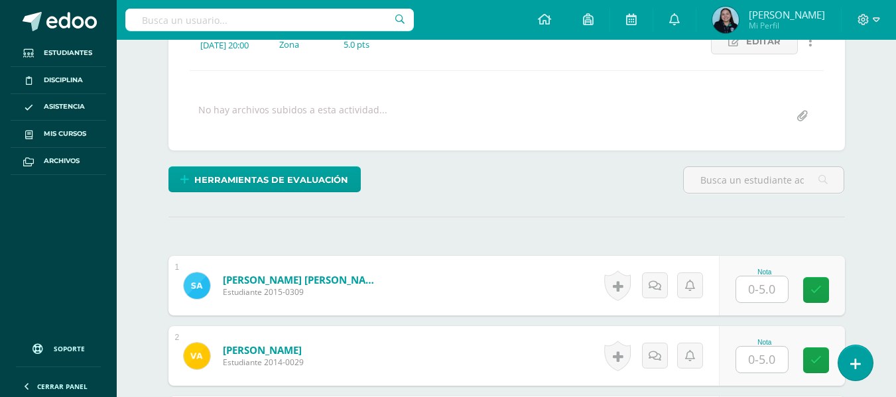
scroll to position [206, 0]
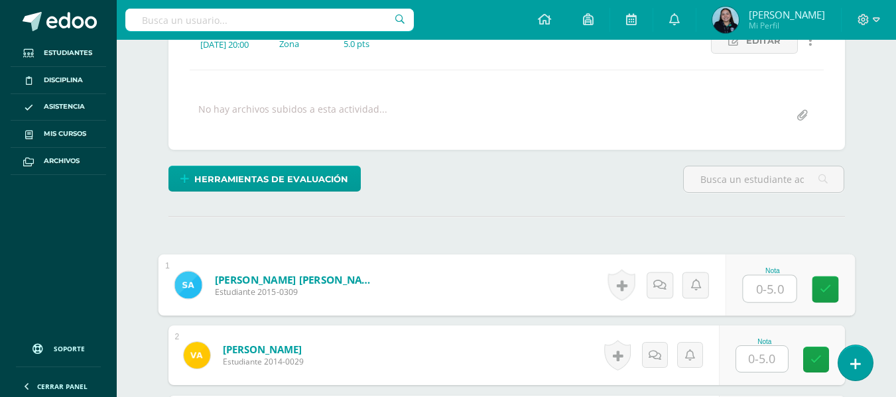
click at [773, 291] on input "text" at bounding box center [769, 289] width 53 height 27
type input "5"
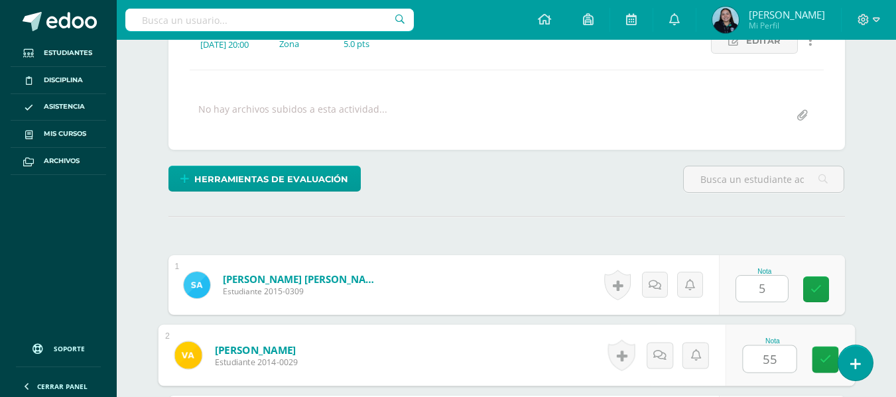
type input "55"
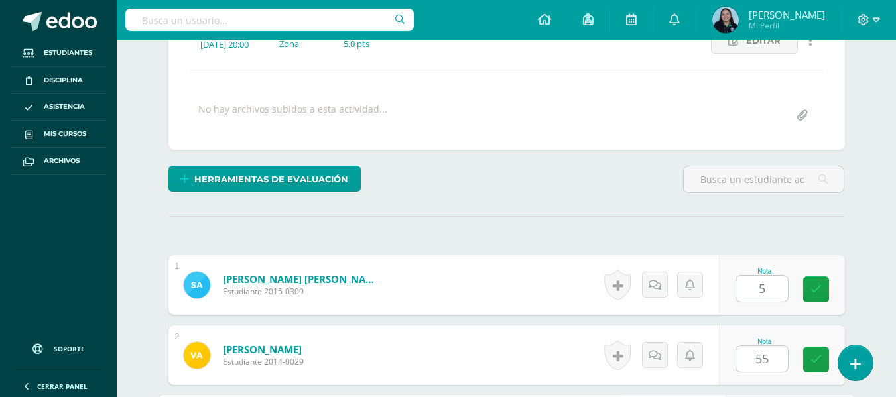
scroll to position [437, 0]
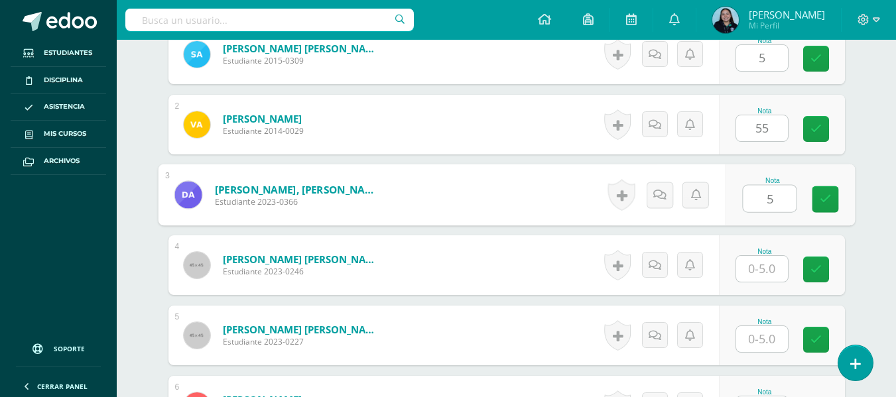
type input "5"
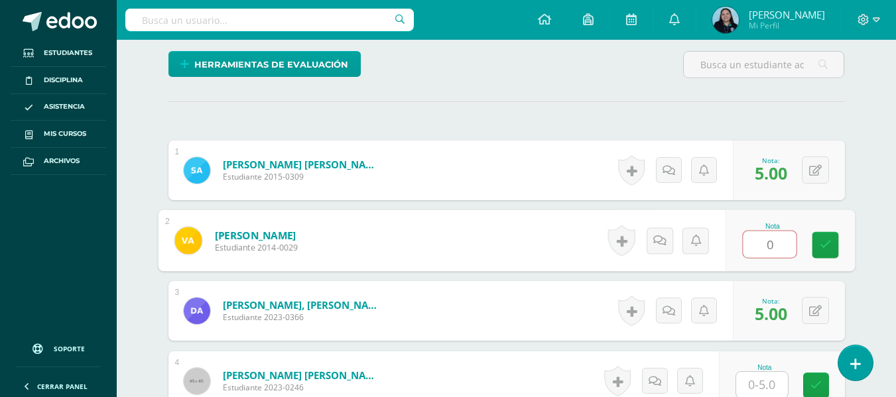
scroll to position [318, 0]
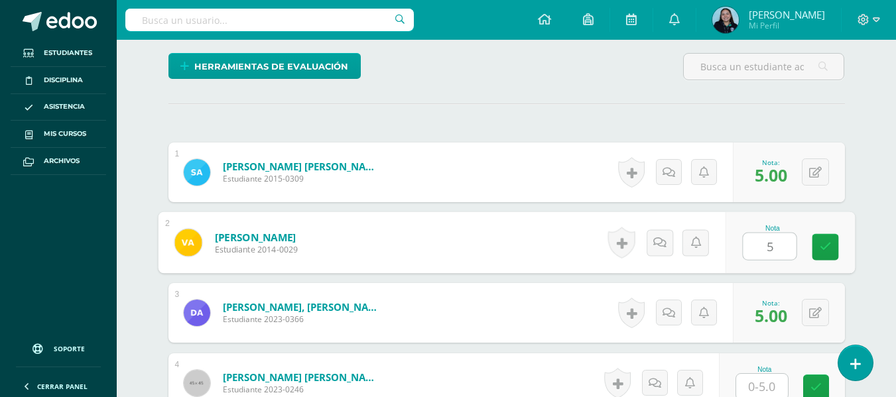
type input "5"
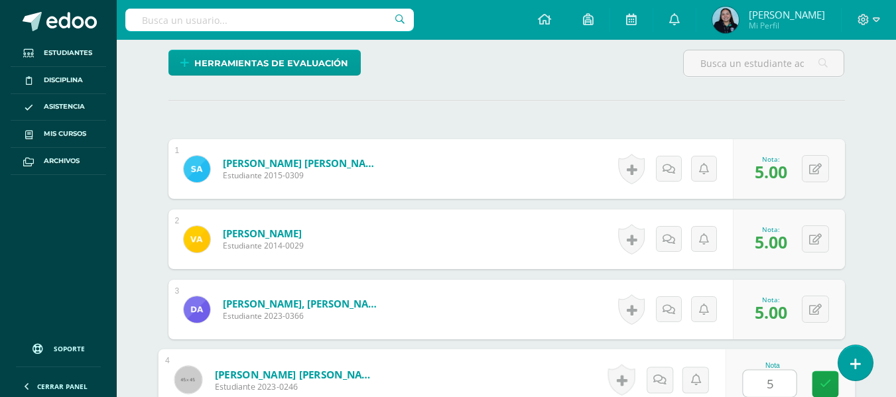
type input "5"
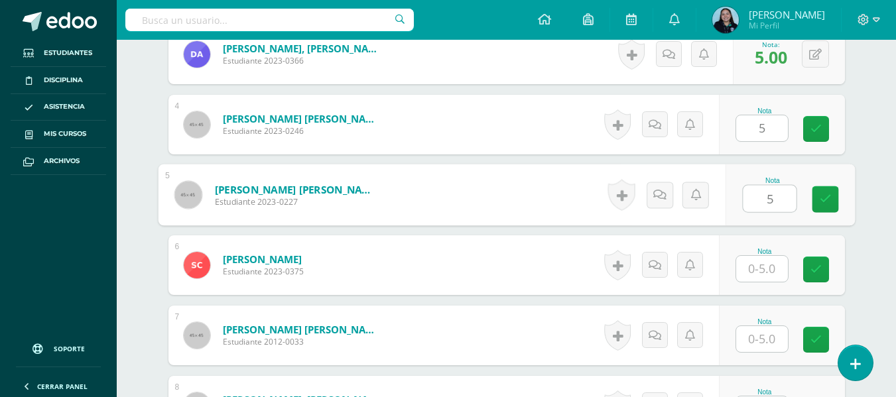
type input "5"
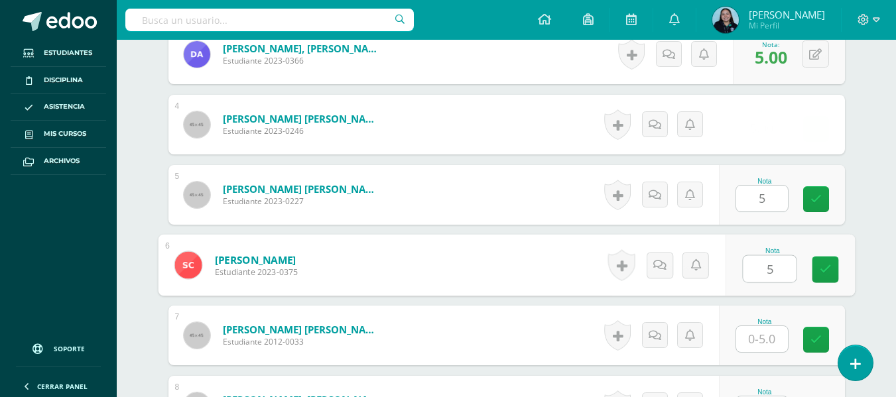
type input "5"
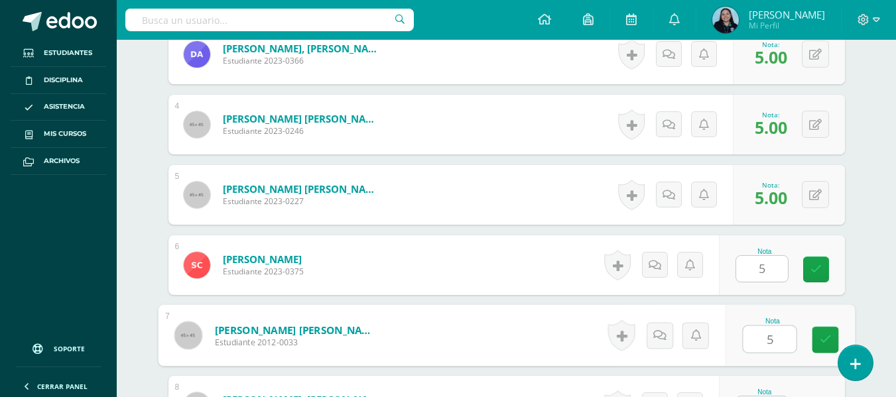
type input "5"
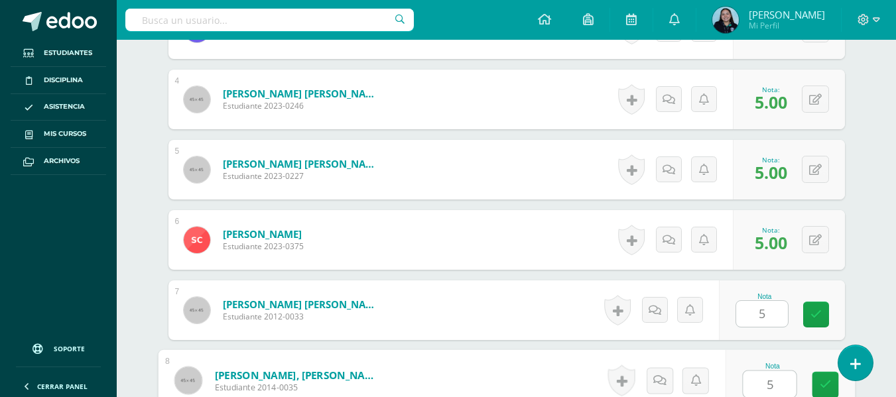
type input "5"
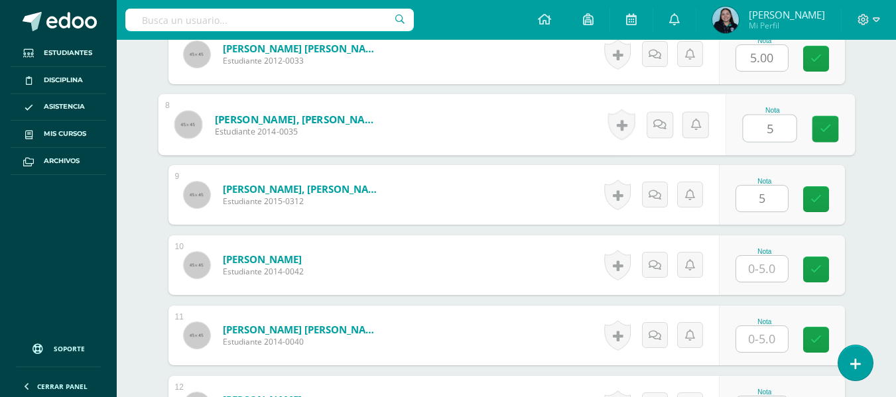
type input "5"
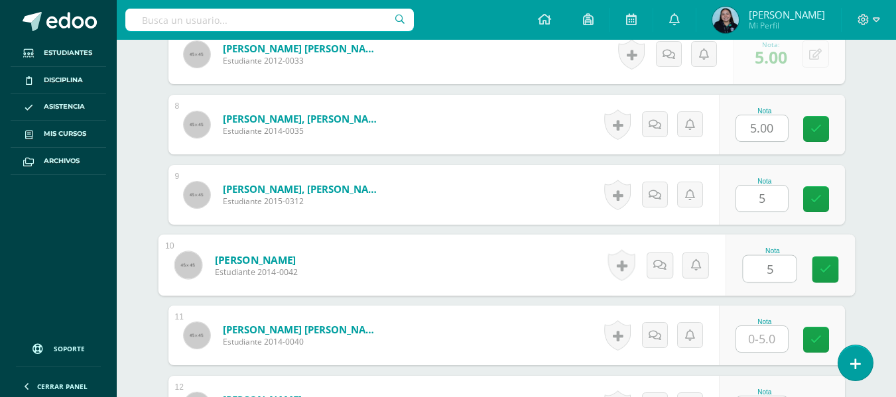
type input "5"
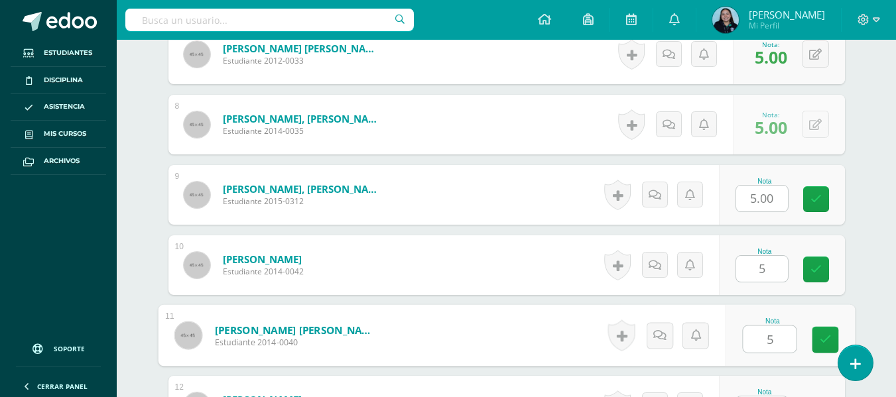
type input "5"
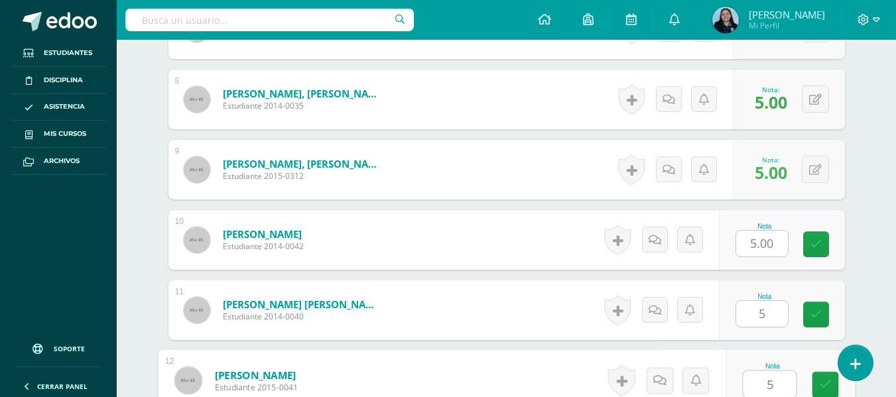
type input "5"
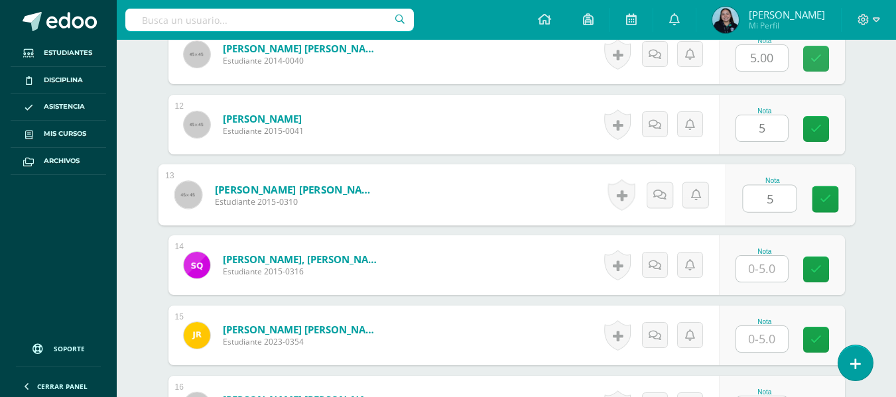
type input "5"
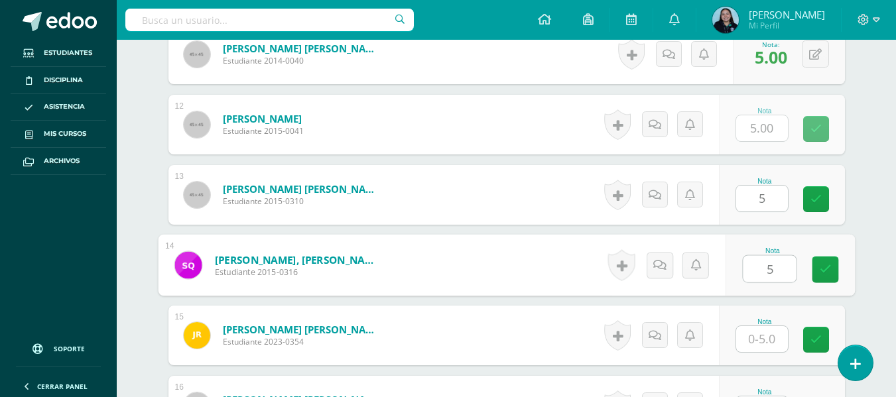
type input "5"
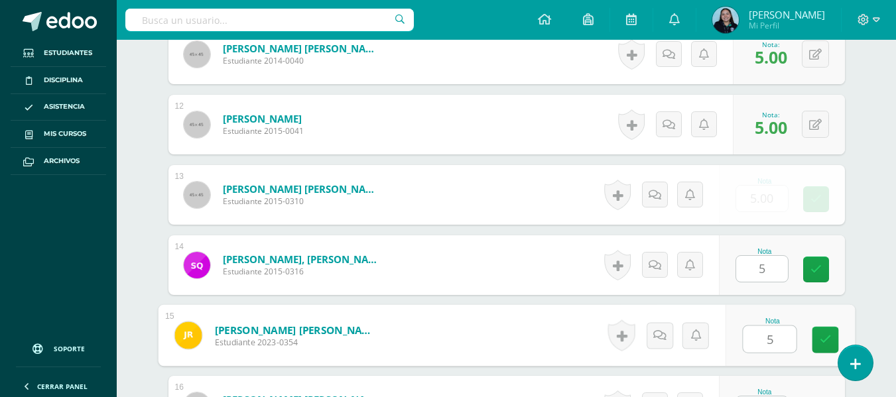
type input "5"
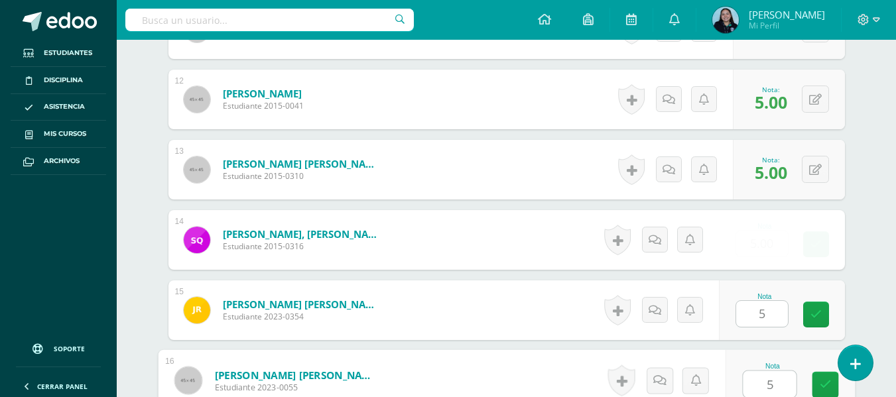
type input "5"
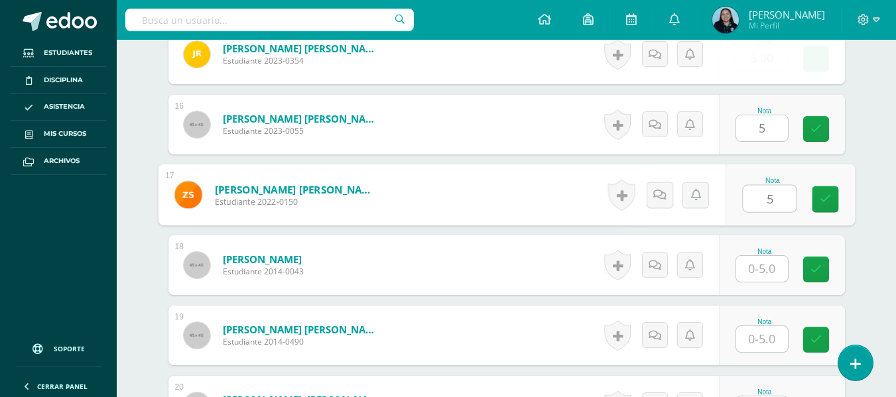
type input "5"
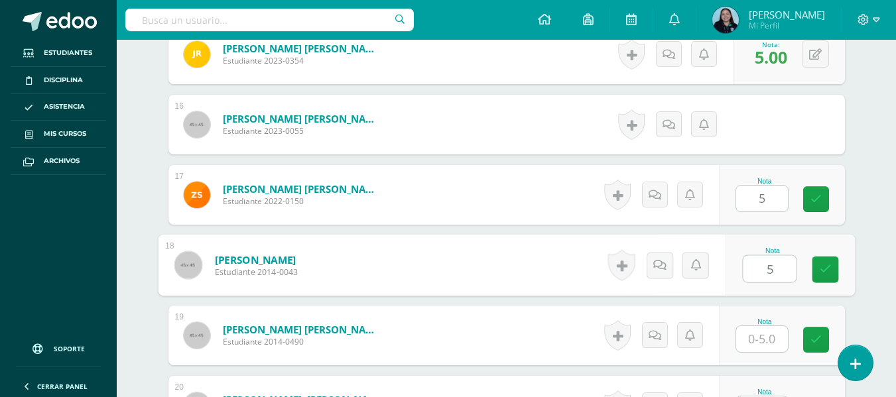
type input "5"
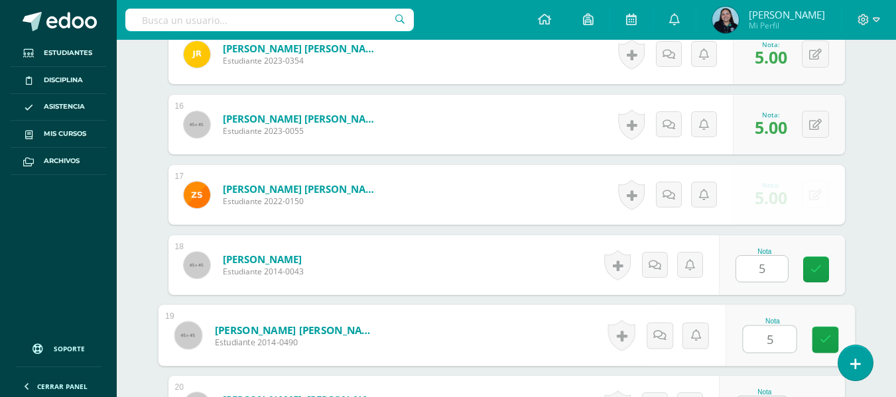
type input "5"
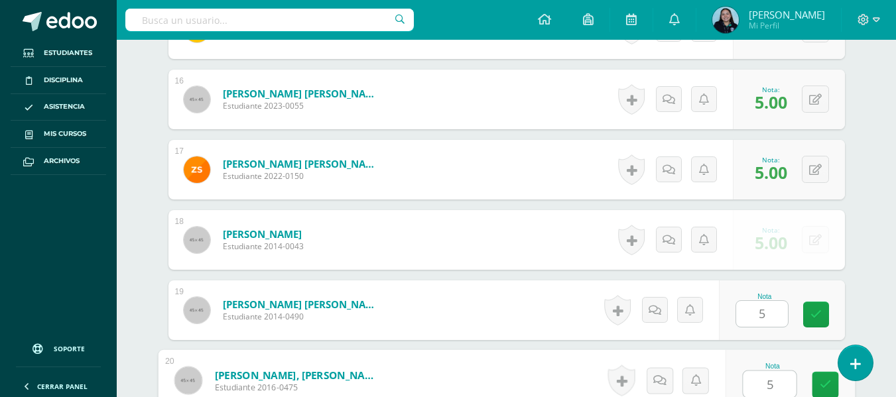
type input "5"
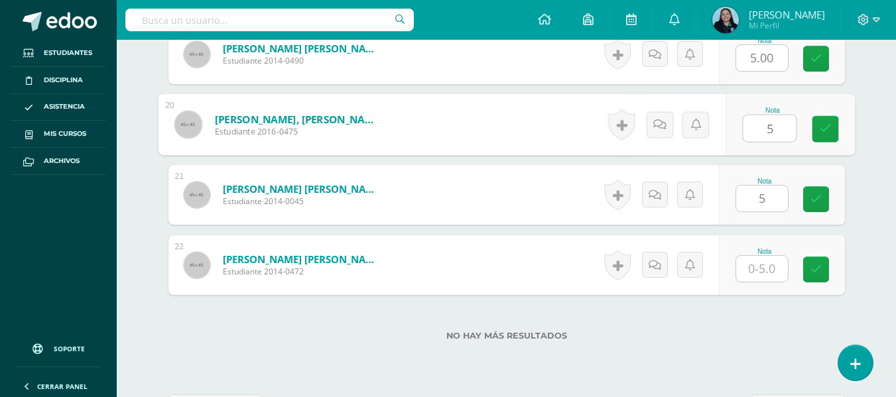
type input "5"
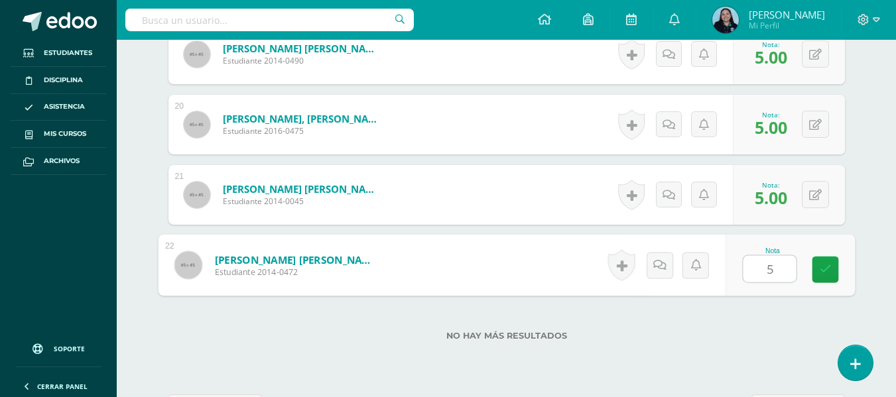
type input "5"
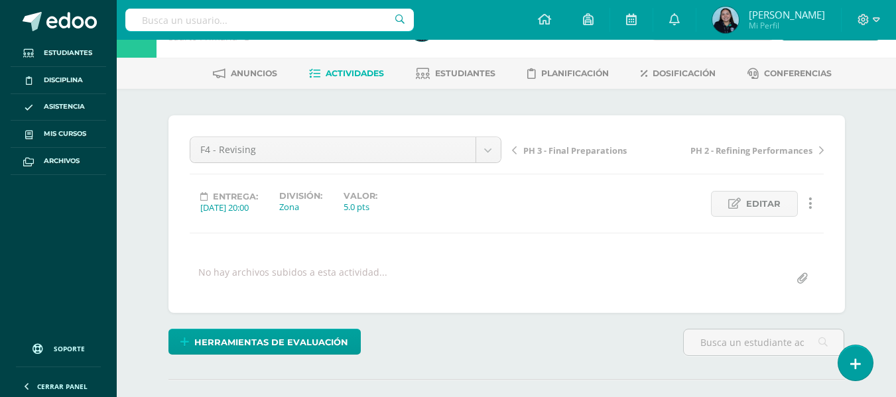
scroll to position [0, 0]
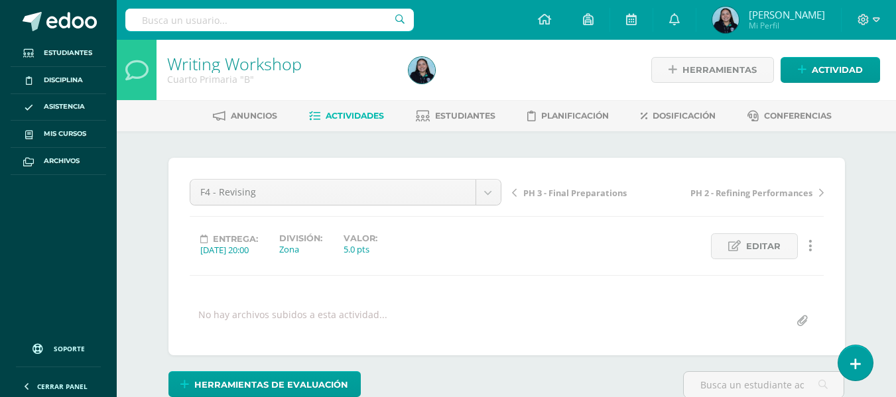
click at [339, 117] on span "Actividades" at bounding box center [355, 116] width 58 height 10
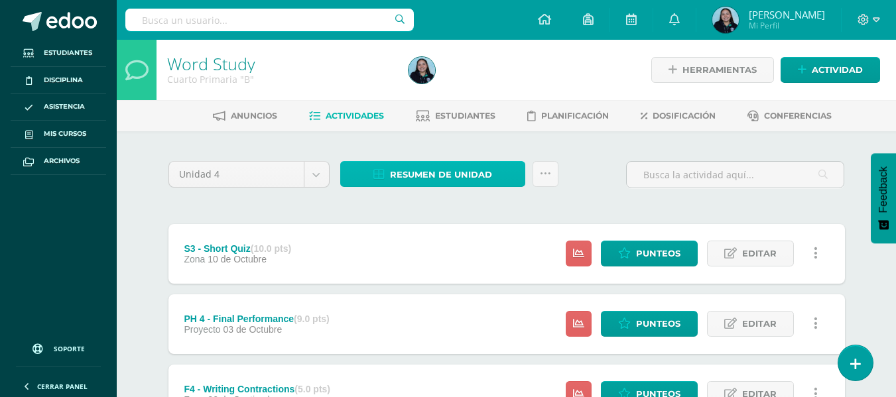
click at [425, 163] on span "Resumen de unidad" at bounding box center [441, 175] width 102 height 25
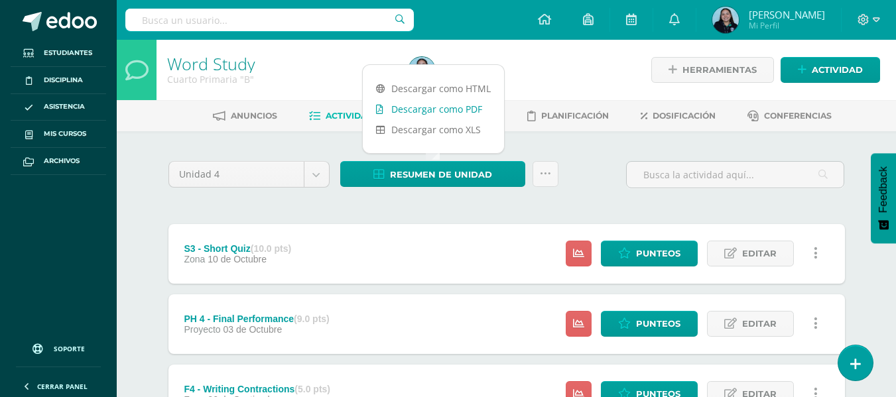
click at [435, 105] on link "Descargar como PDF" at bounding box center [433, 109] width 141 height 21
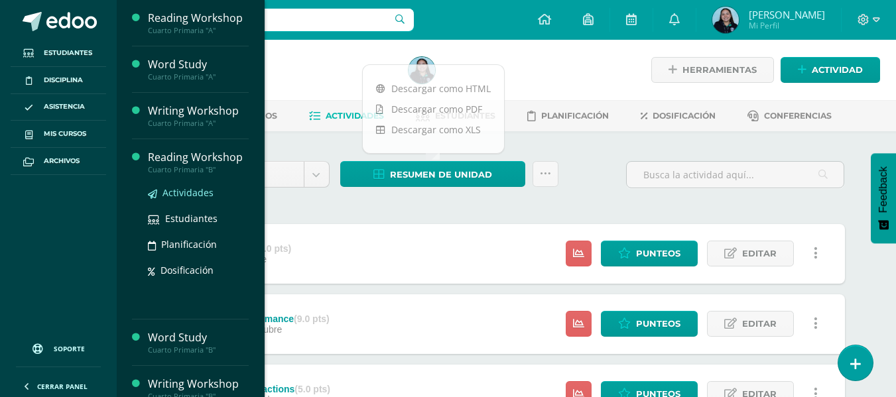
click at [202, 196] on span "Actividades" at bounding box center [188, 192] width 51 height 13
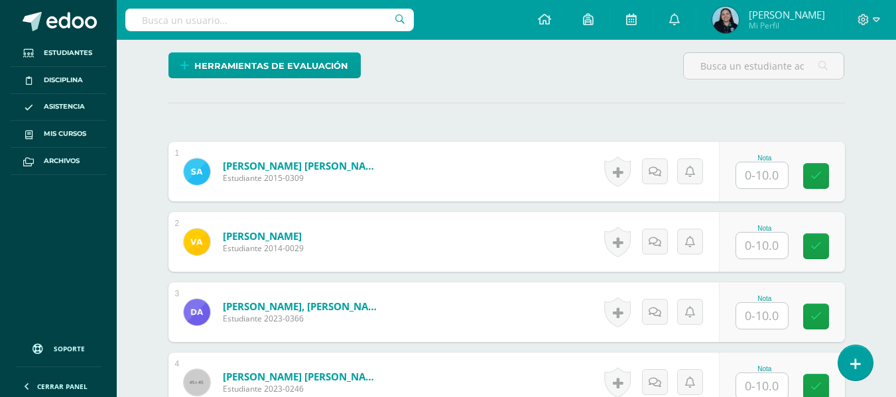
scroll to position [320, 0]
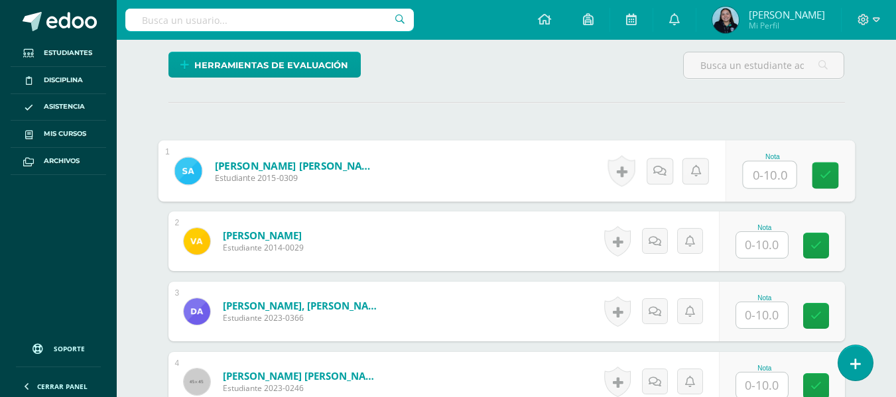
click at [760, 174] on input "text" at bounding box center [769, 175] width 53 height 27
type input "10"
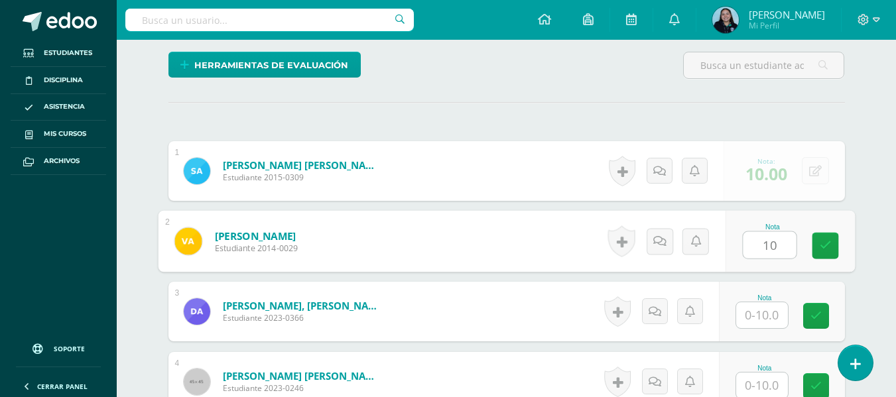
type input "10"
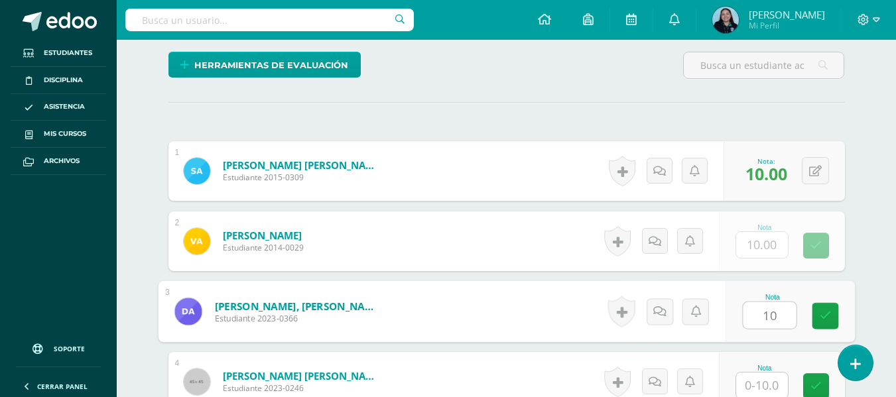
type input "10"
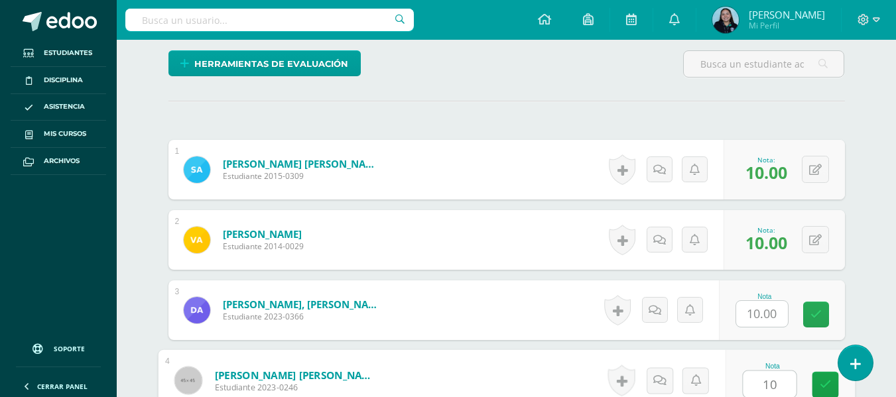
type input "10"
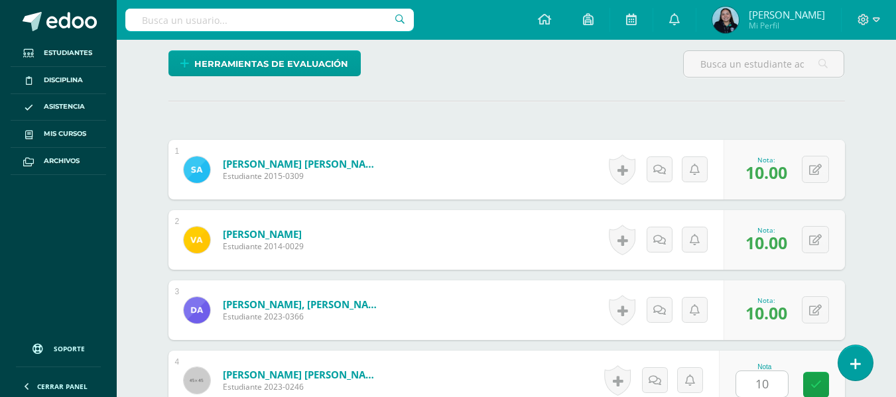
scroll to position [577, 0]
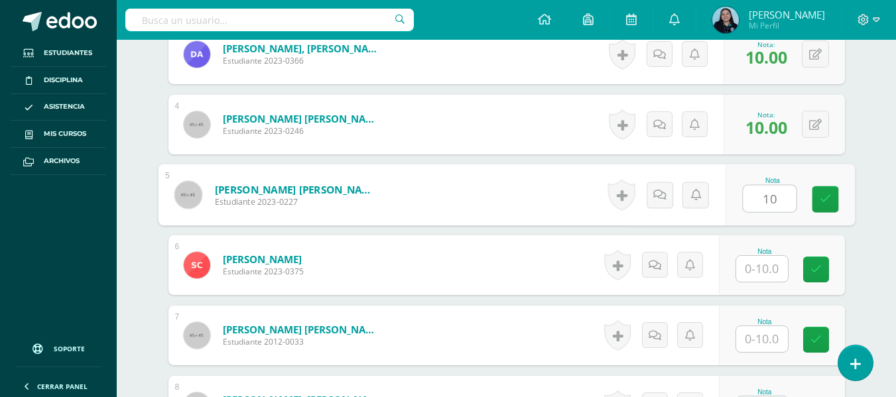
type input "10"
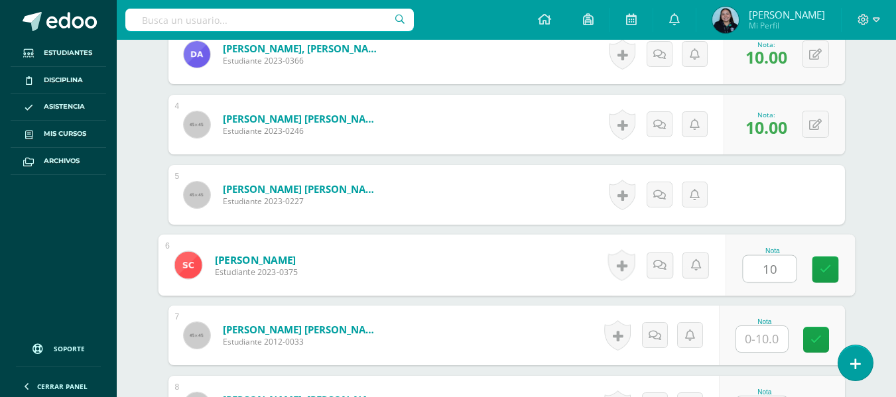
type input "10"
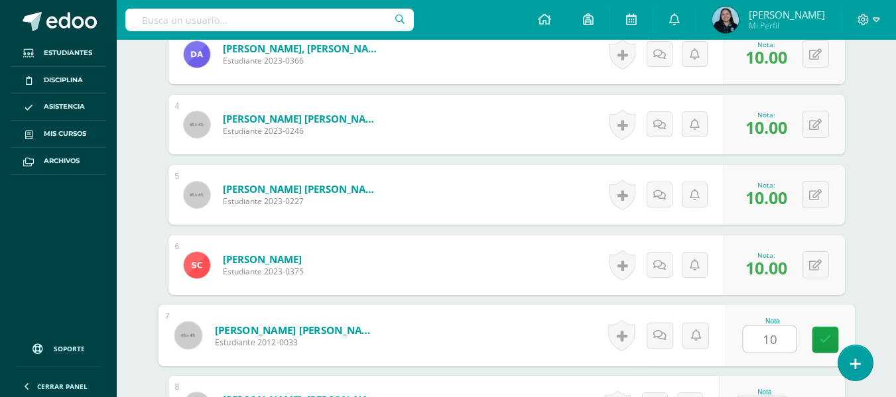
type input "10"
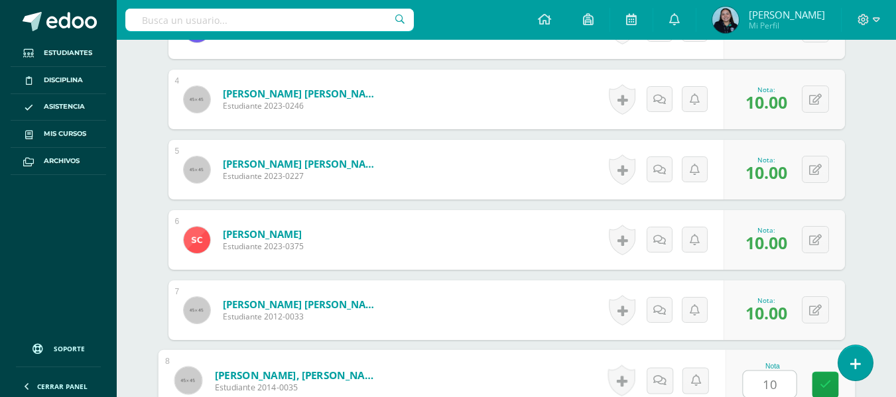
type input "10"
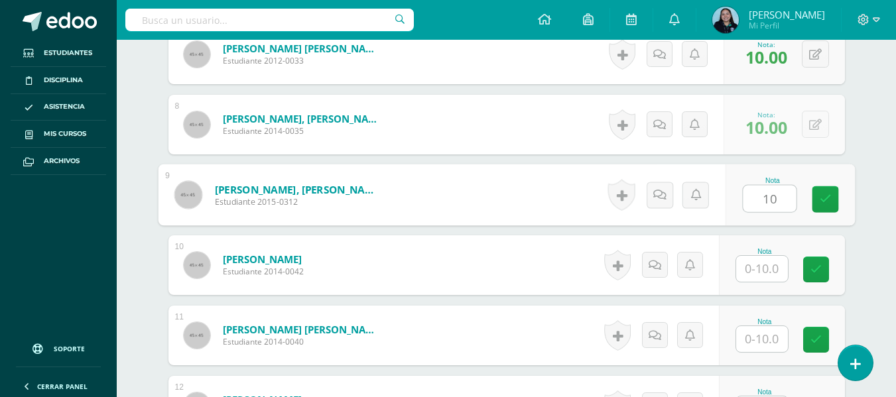
type input "10"
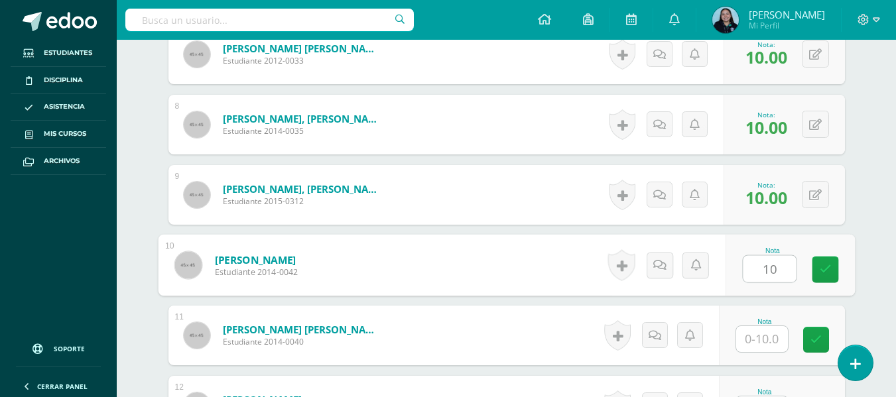
type input "10"
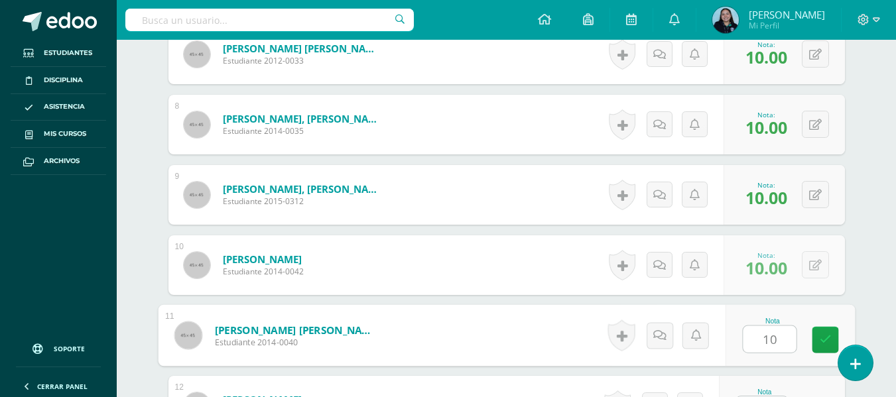
type input "10"
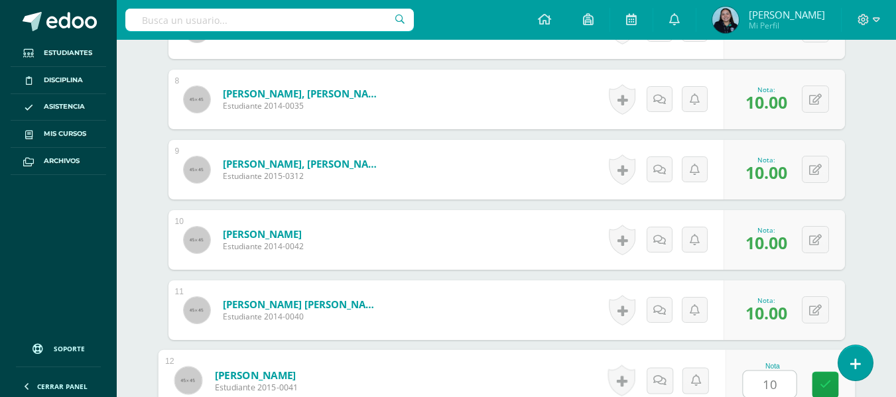
type input "10"
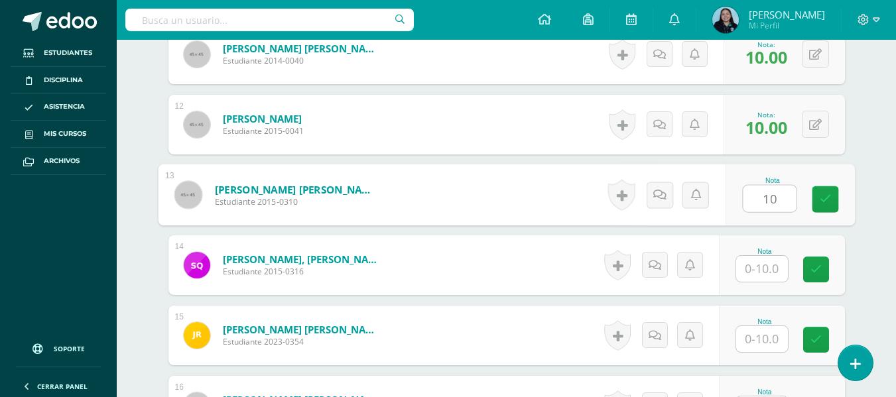
type input "10"
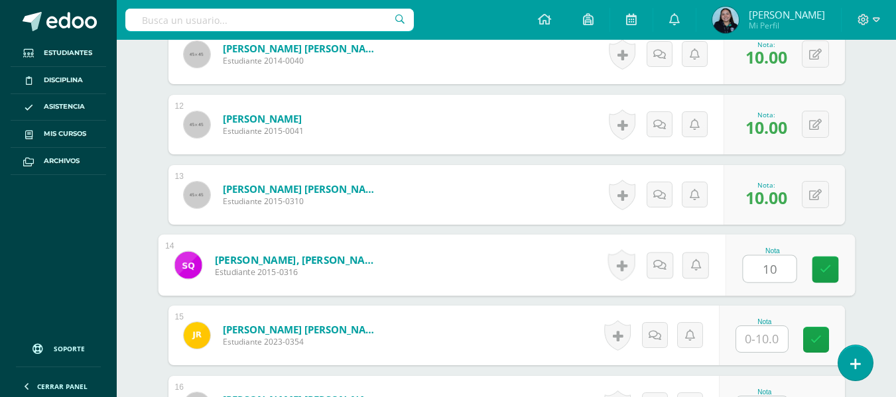
type input "10"
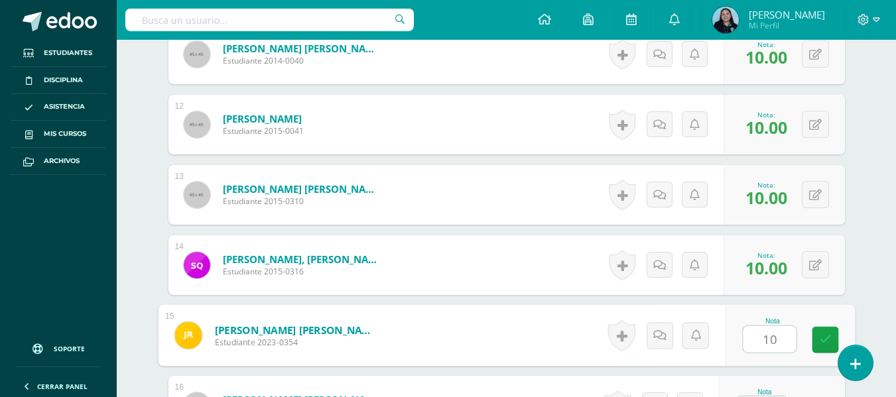
type input "10"
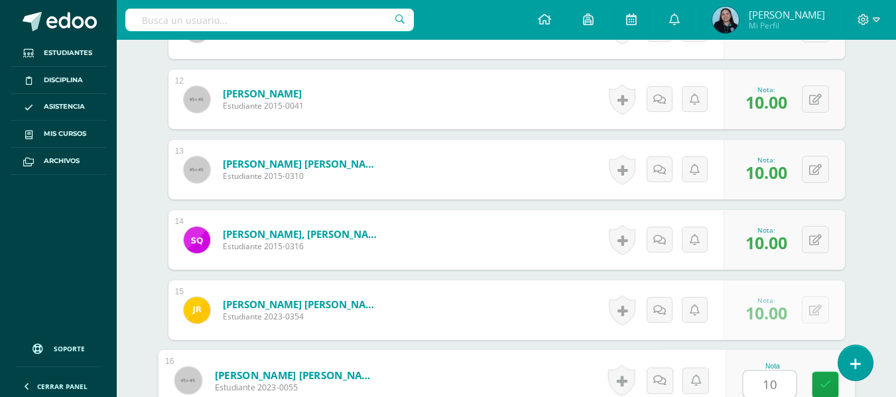
type input "10"
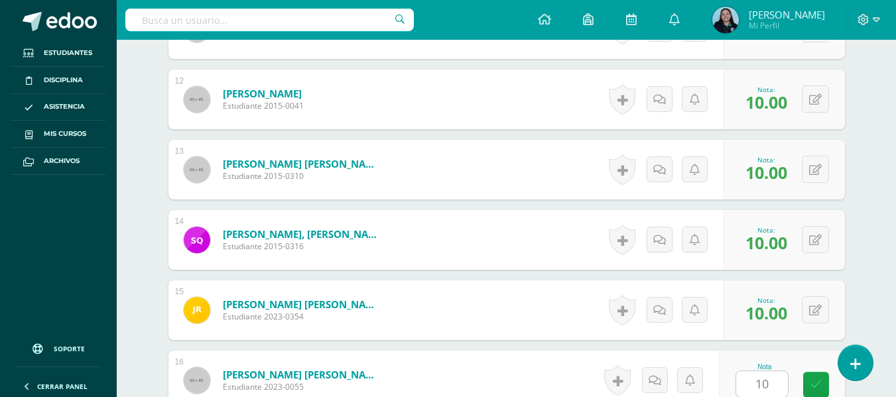
scroll to position [1421, 0]
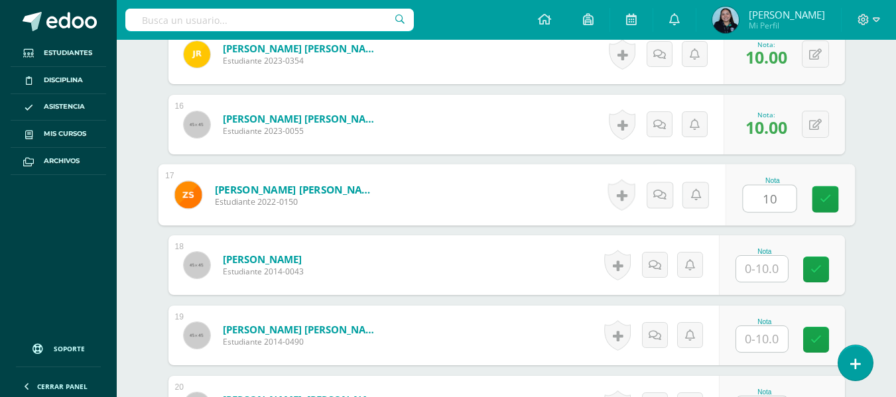
type input "10"
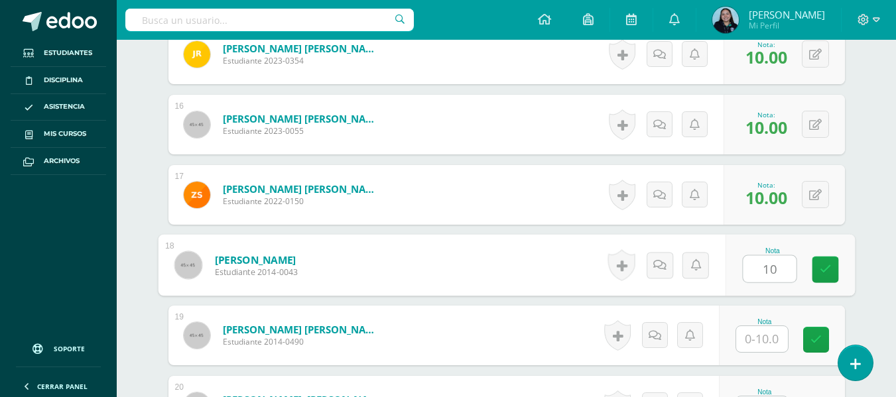
type input "10"
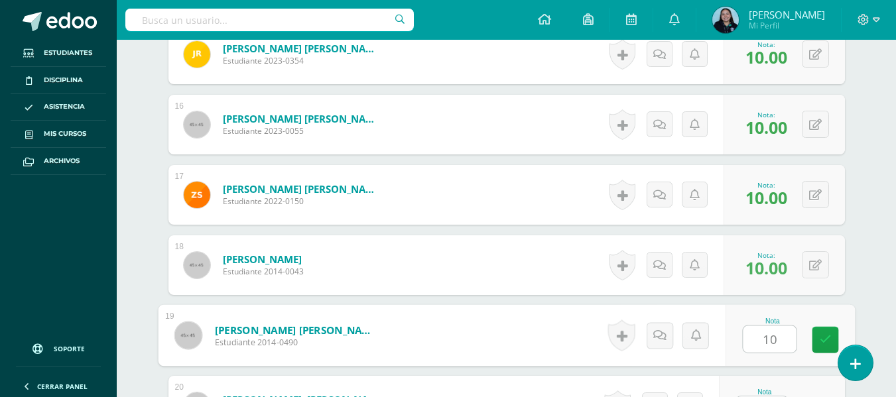
type input "10"
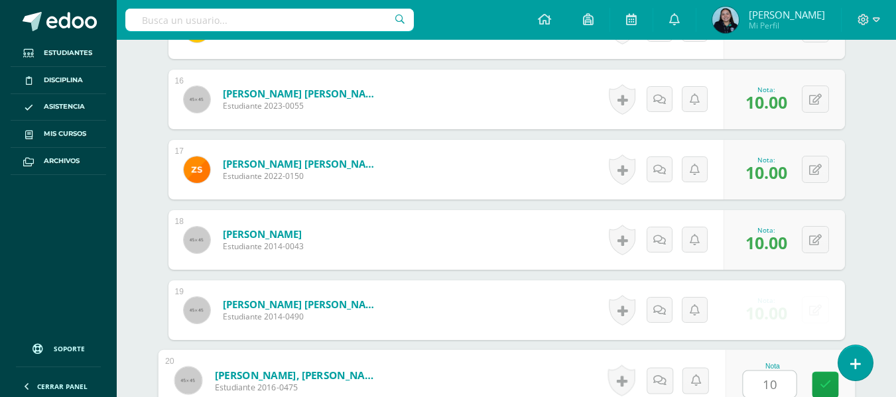
type input "10"
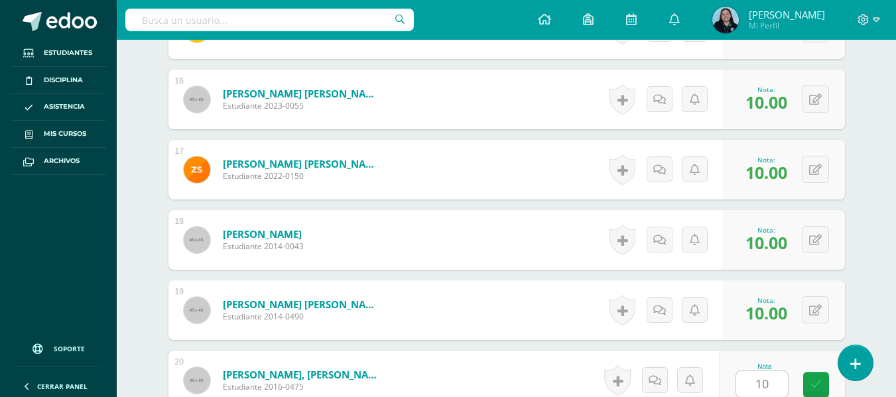
scroll to position [1702, 0]
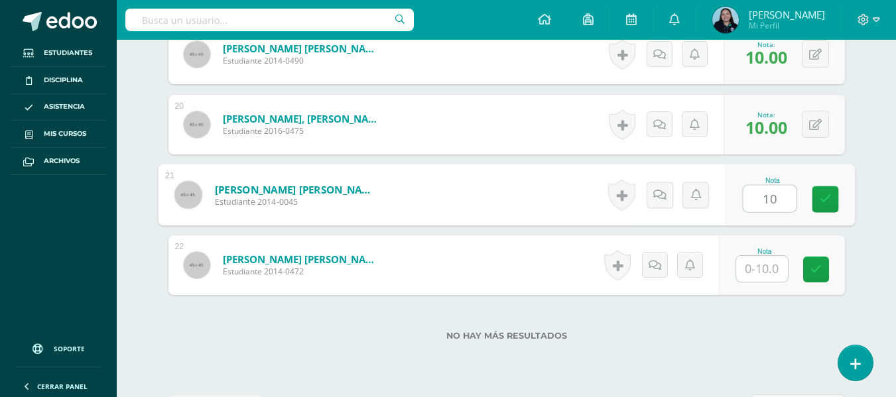
type input "10"
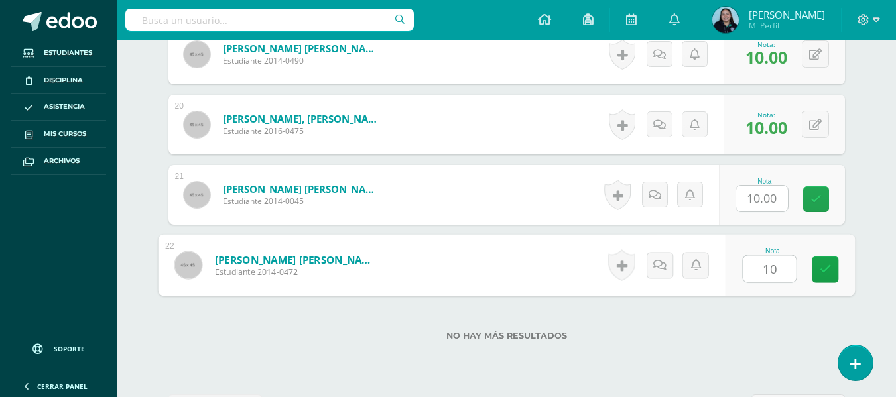
type input "10"
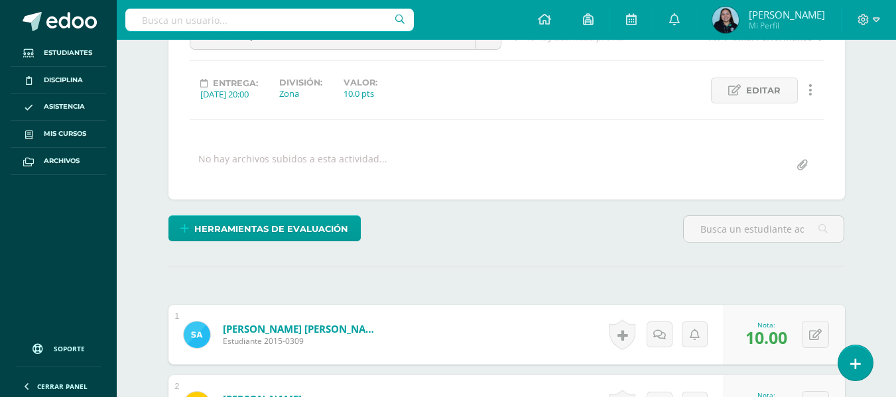
scroll to position [0, 0]
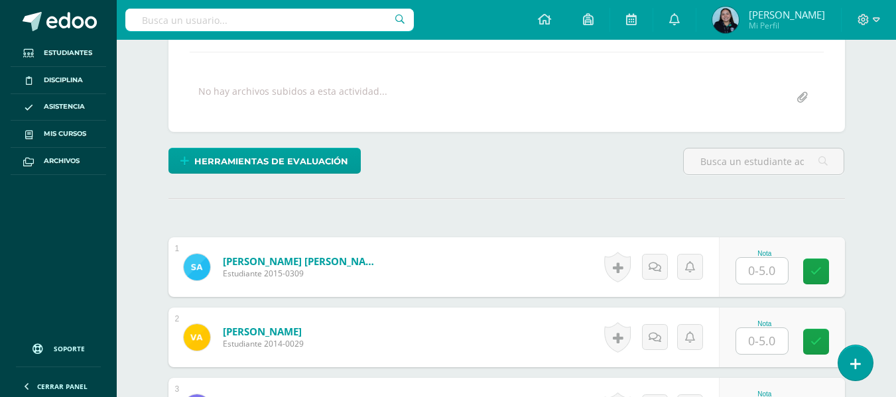
scroll to position [224, 0]
click at [755, 277] on input "text" at bounding box center [762, 270] width 52 height 26
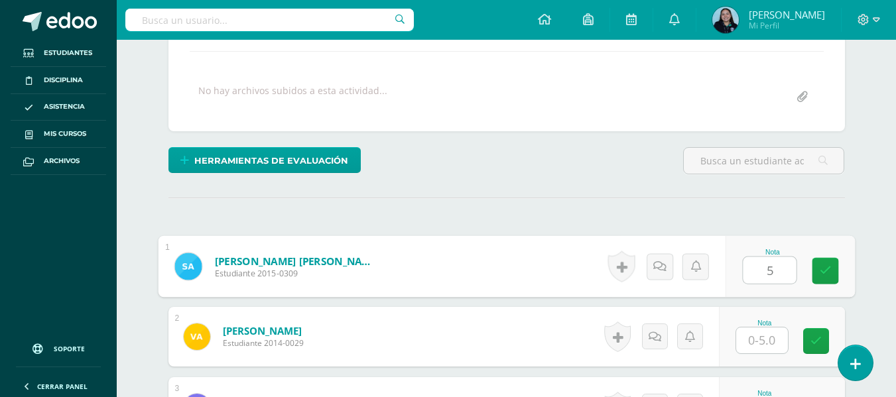
type input "5"
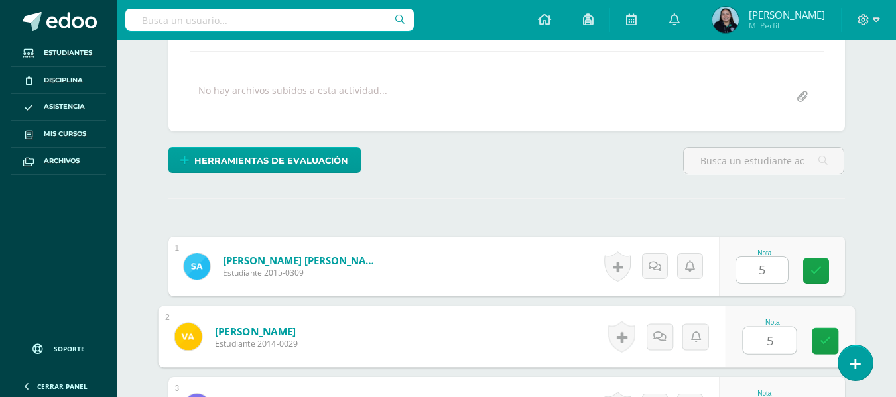
type input "5"
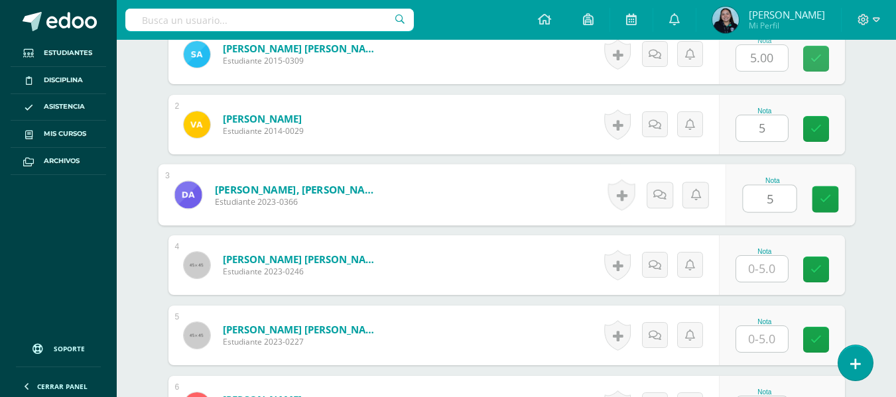
type input "5"
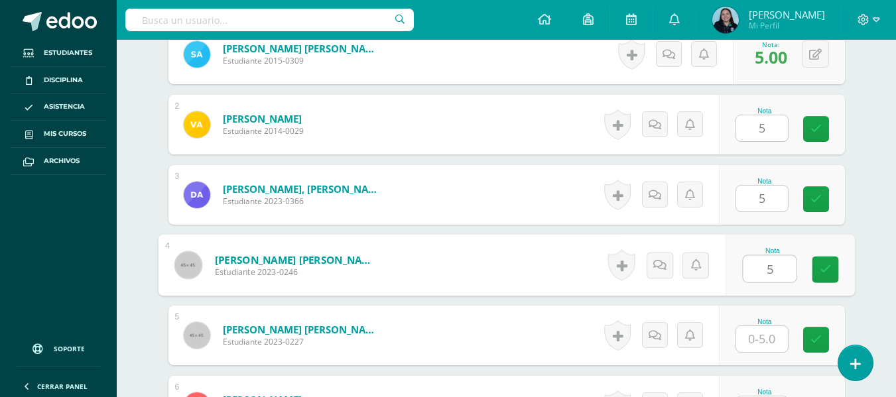
type input "5"
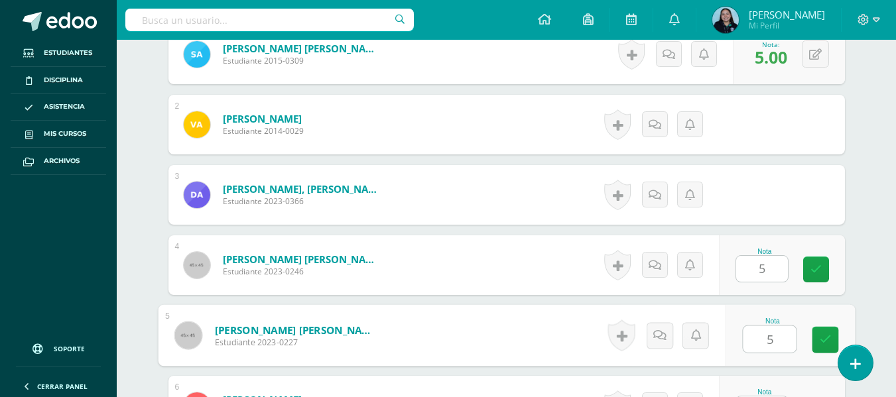
type input "5"
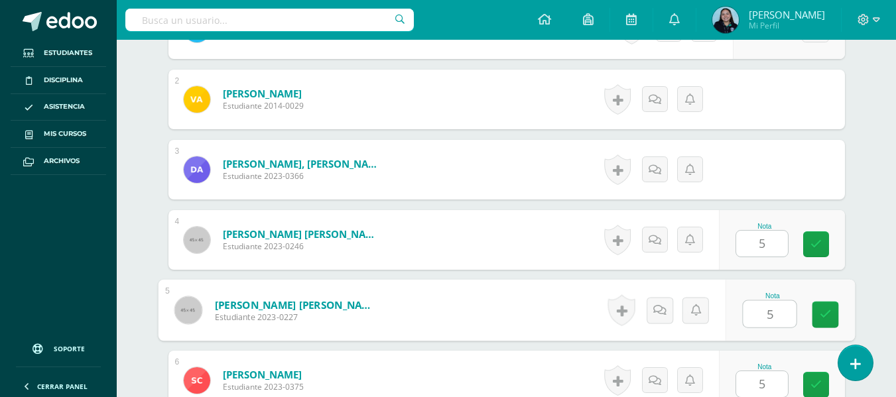
type input "5"
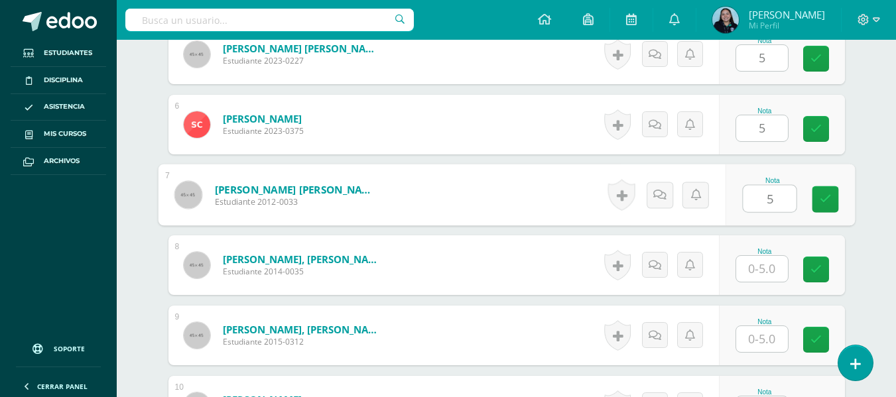
type input "5"
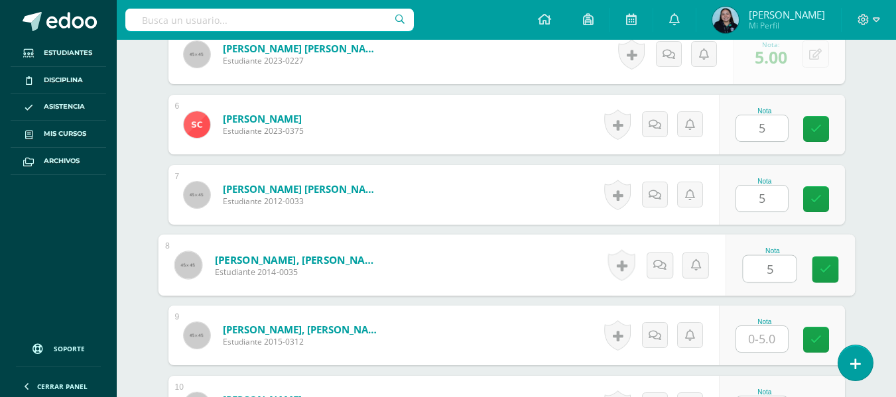
type input "5"
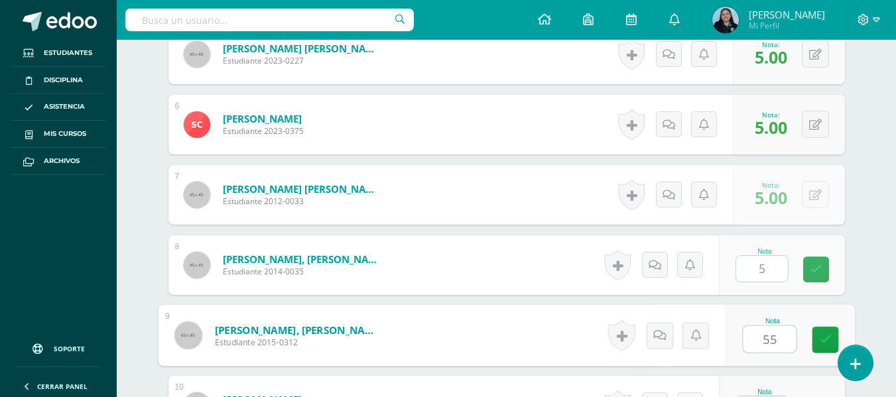
type input "55"
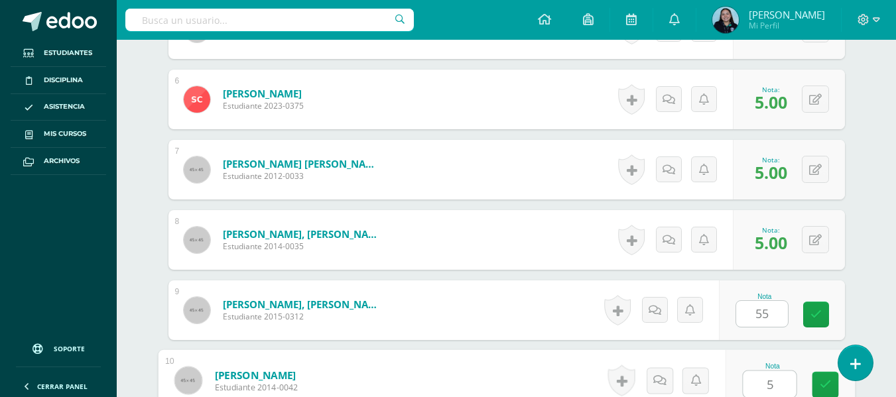
type input "5"
type input "0"
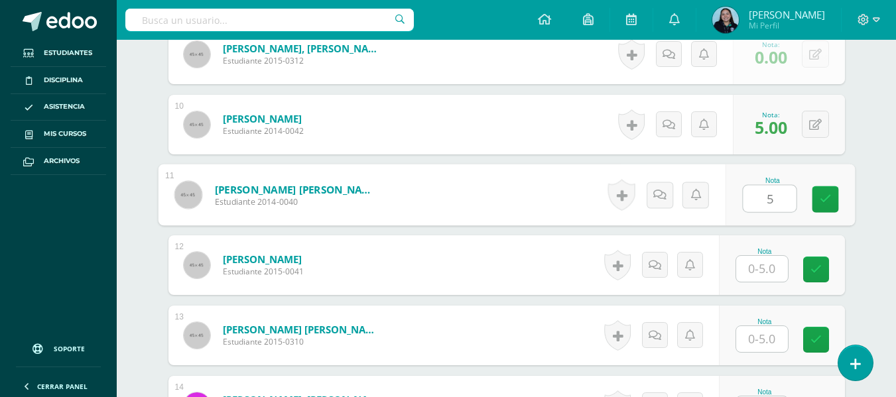
type input "5"
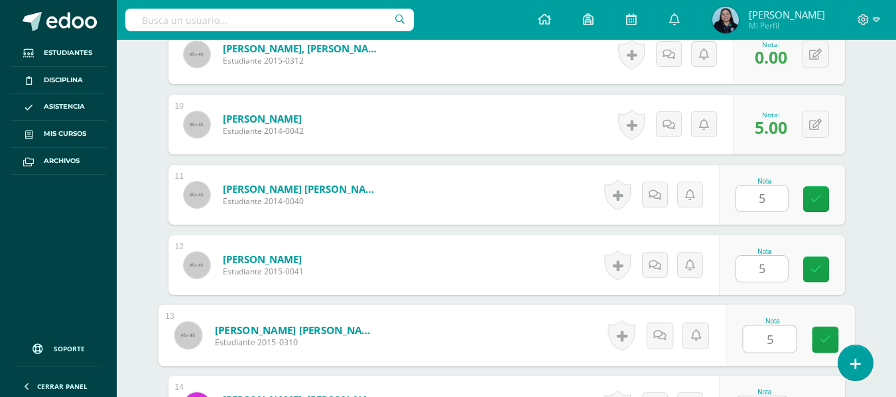
type input "5"
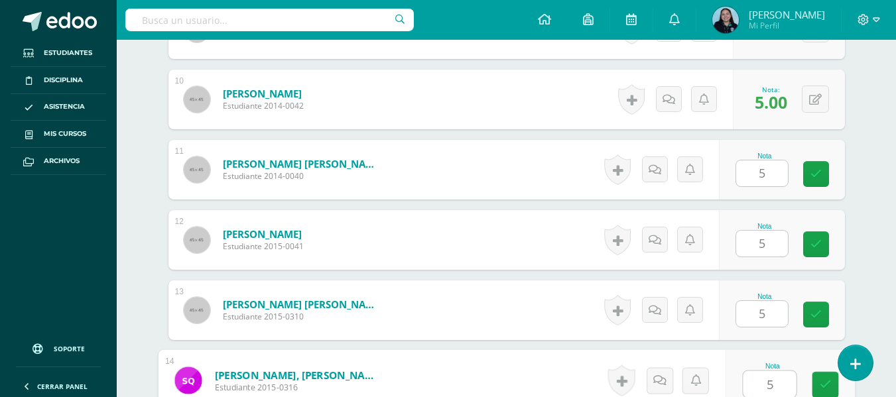
type input "5"
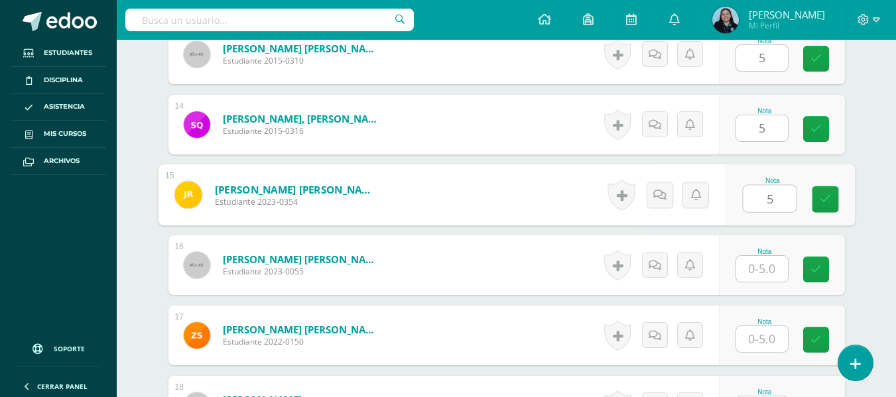
type input "5"
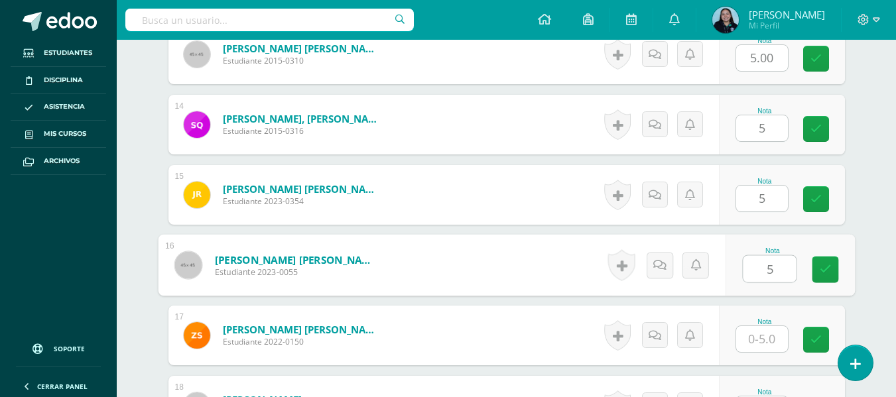
type input "5"
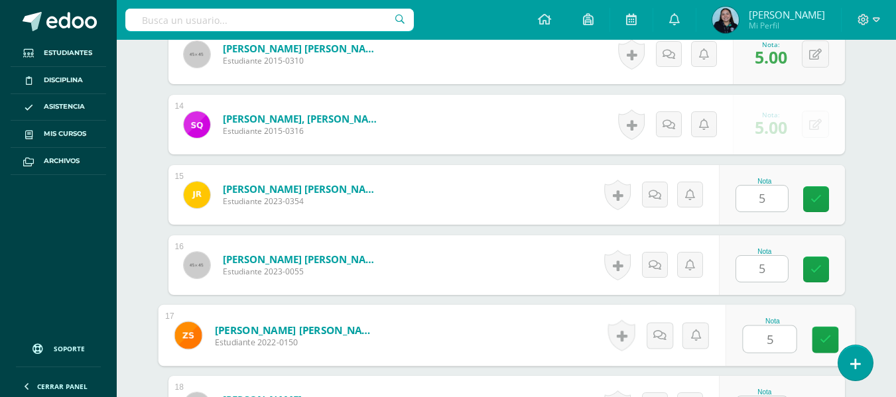
type input "5"
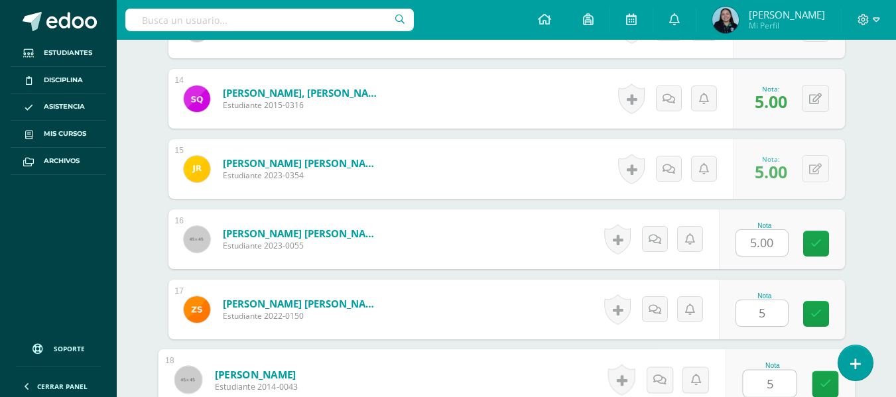
type input "5"
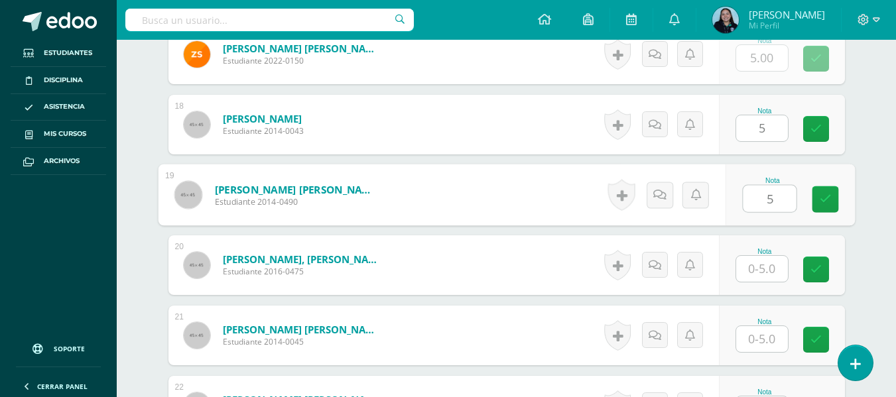
type input "5"
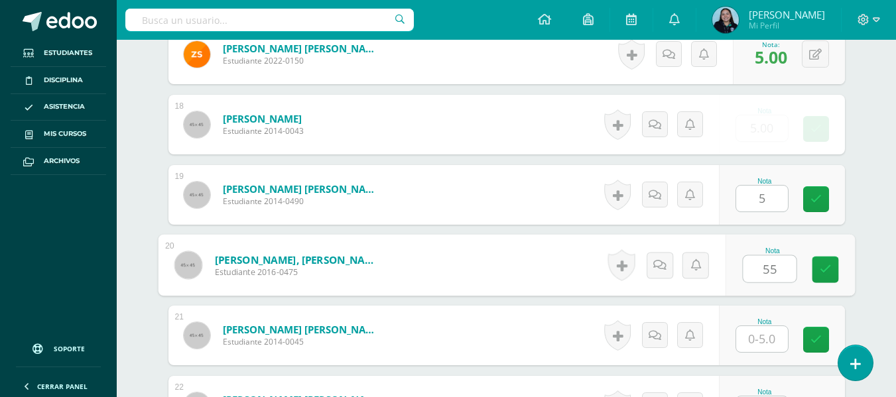
type input "55"
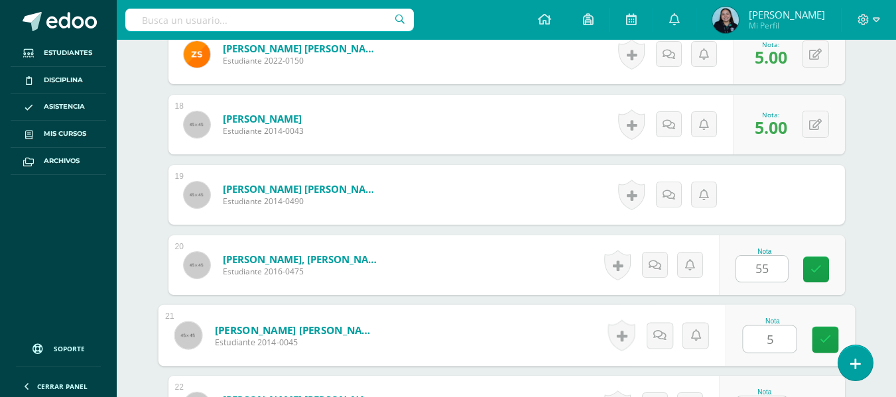
type input "5"
type input "0"
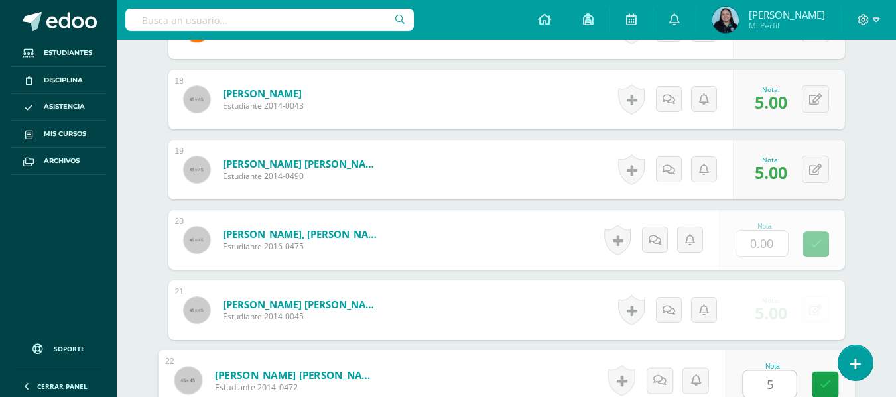
type input "5"
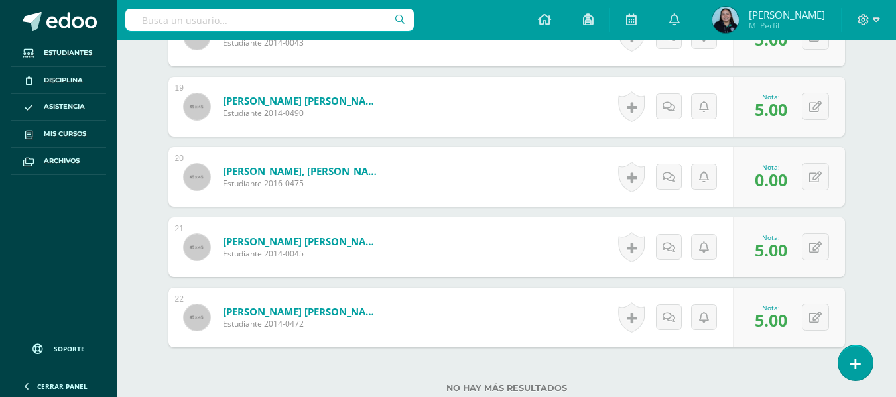
scroll to position [1649, 0]
click at [819, 175] on icon at bounding box center [815, 177] width 13 height 11
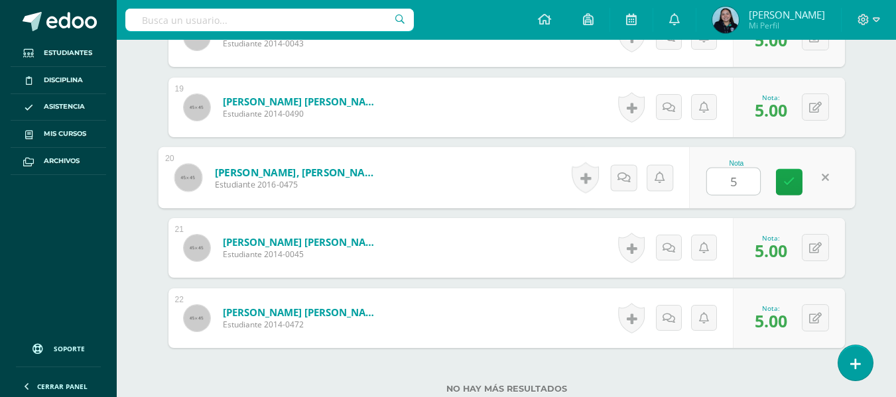
type input "5"
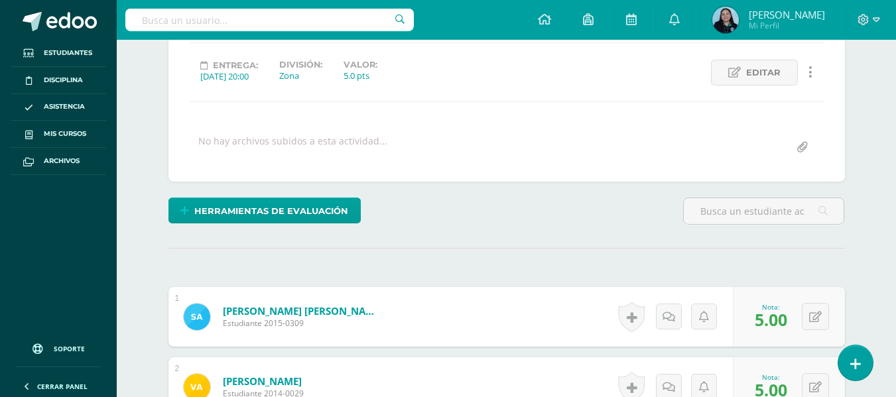
scroll to position [0, 0]
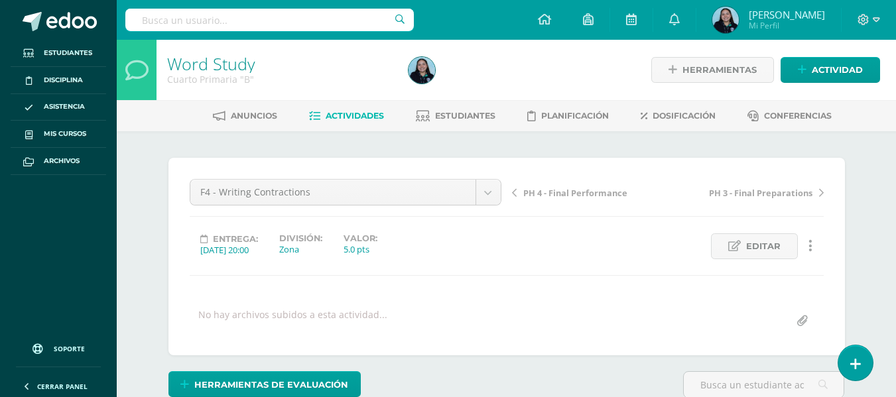
click at [346, 115] on span "Actividades" at bounding box center [355, 116] width 58 height 10
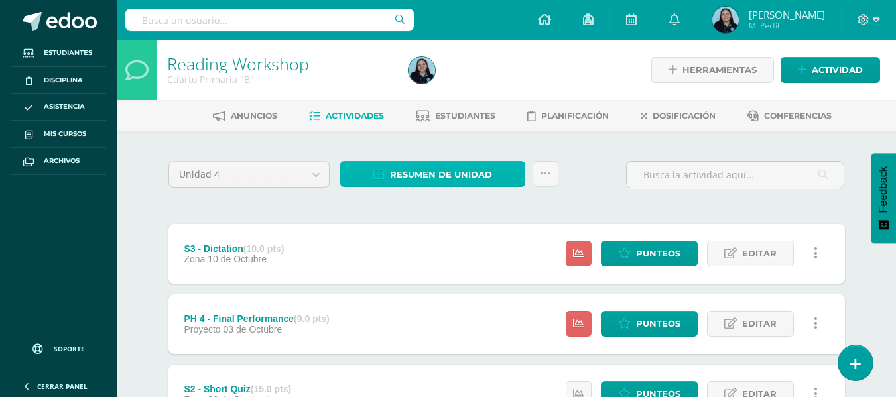
click at [419, 165] on span "Resumen de unidad" at bounding box center [441, 175] width 102 height 25
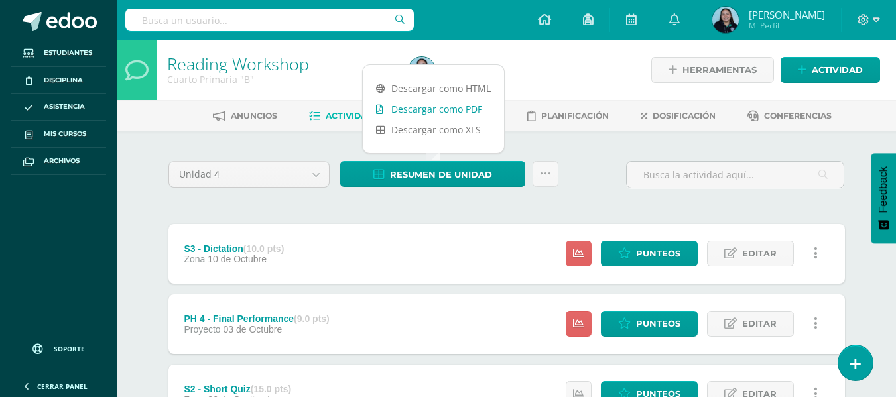
click at [435, 111] on link "Descargar como PDF" at bounding box center [433, 109] width 141 height 21
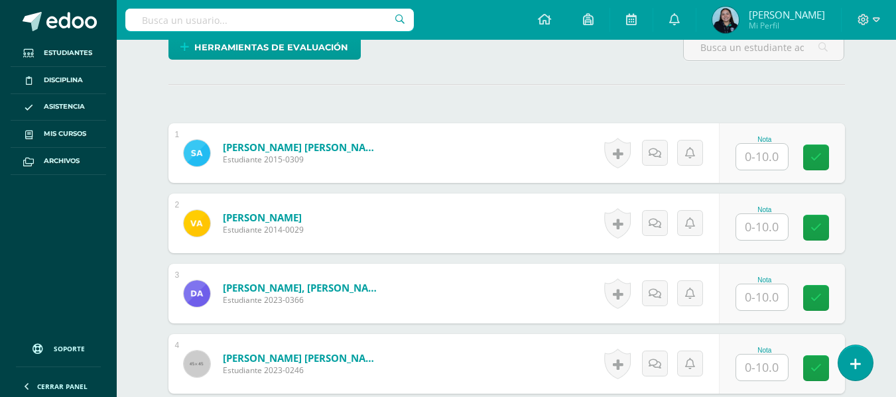
scroll to position [349, 0]
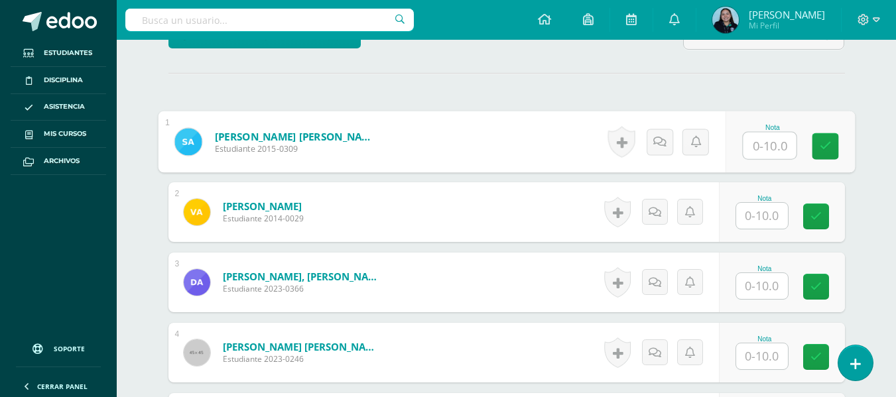
click at [754, 146] on input "text" at bounding box center [769, 146] width 53 height 27
type input "10"
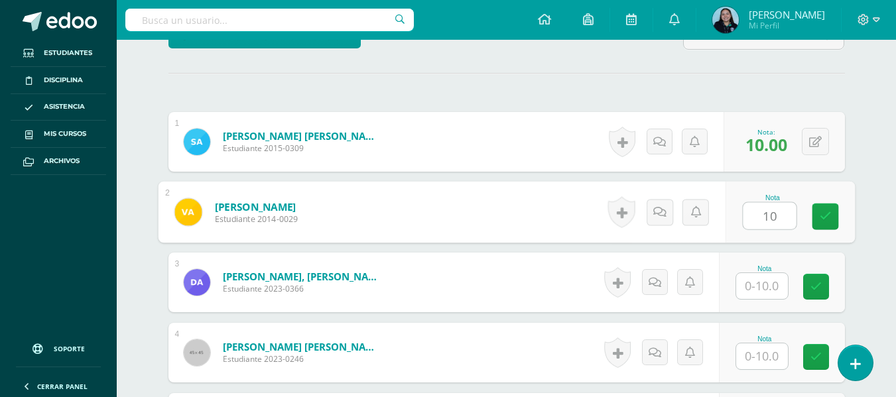
scroll to position [350, 0]
type input "10"
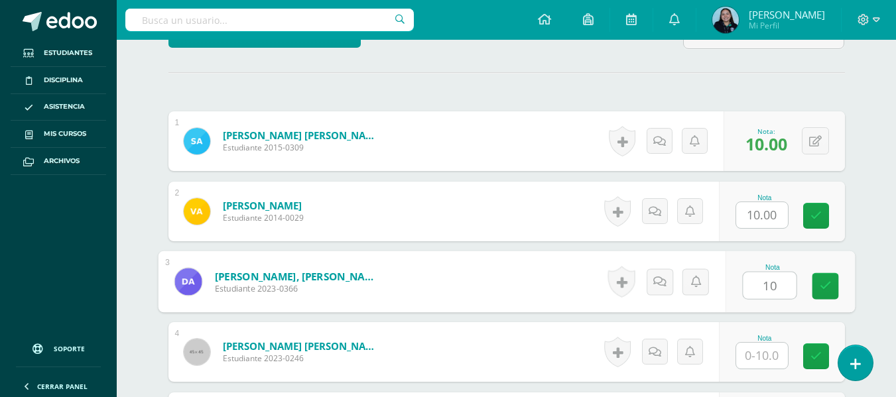
type input "10"
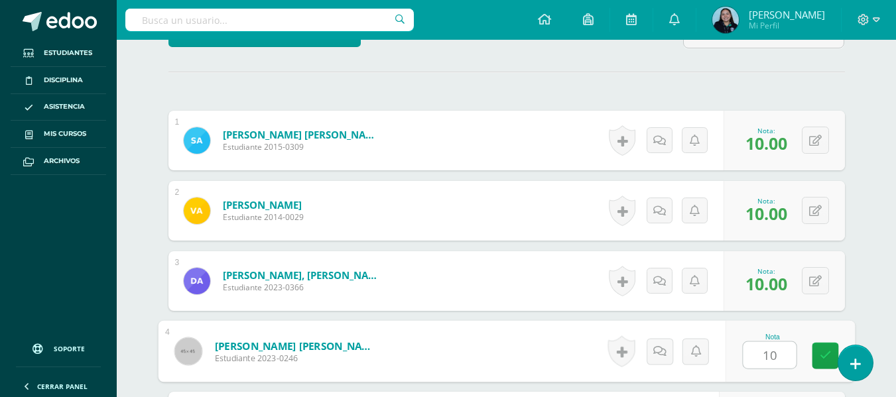
type input "10"
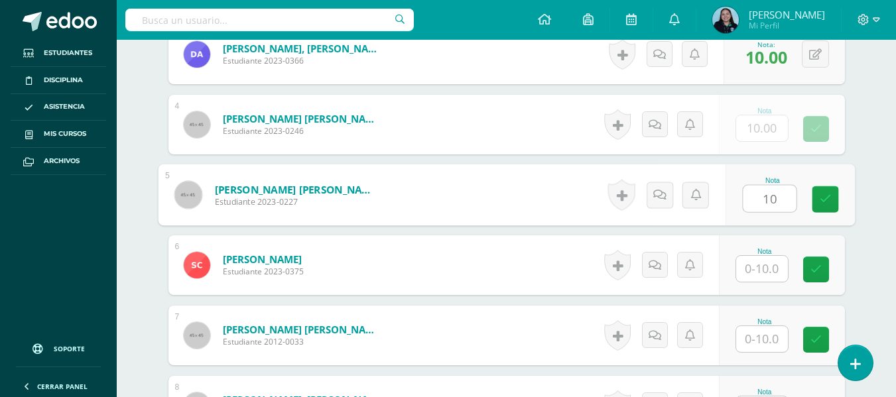
type input "10"
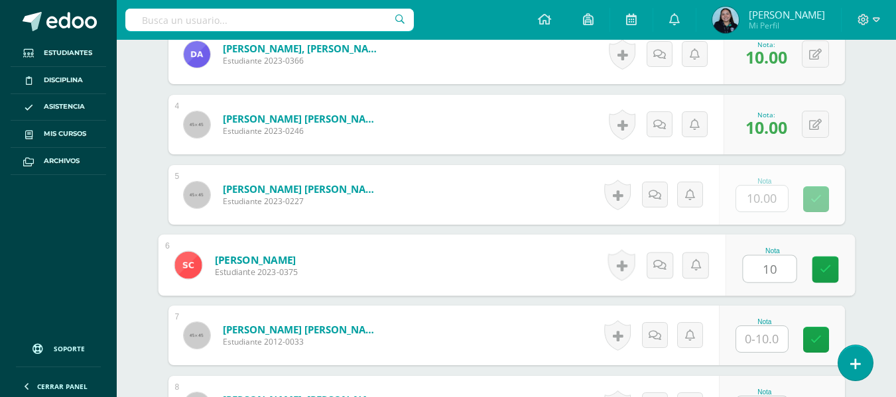
type input "10"
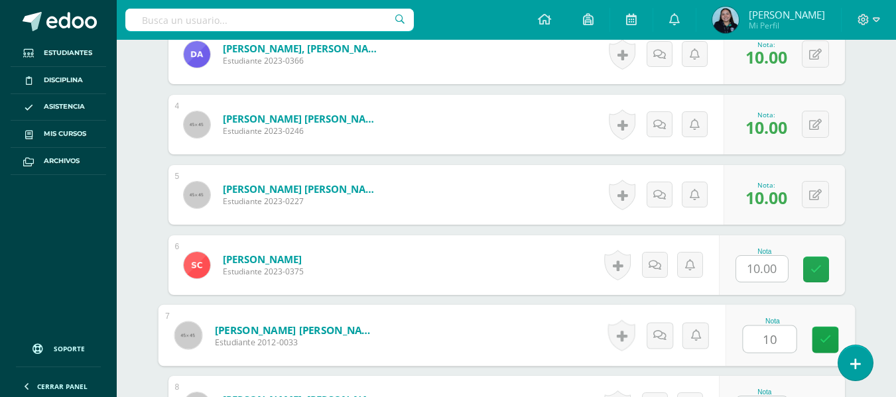
type input "10"
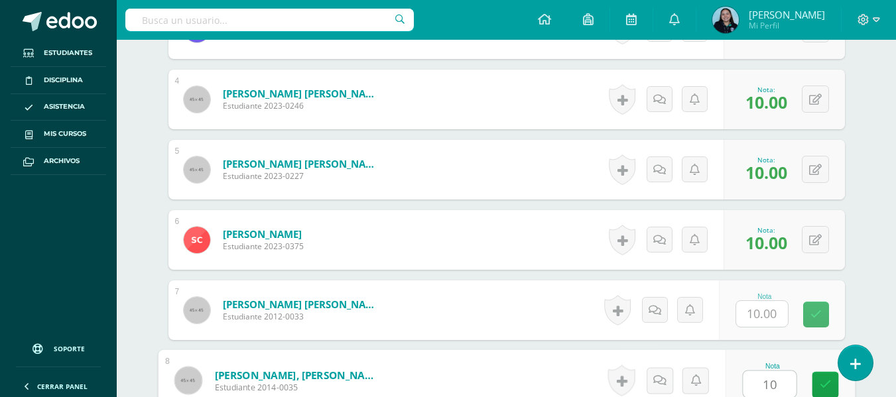
type input "10"
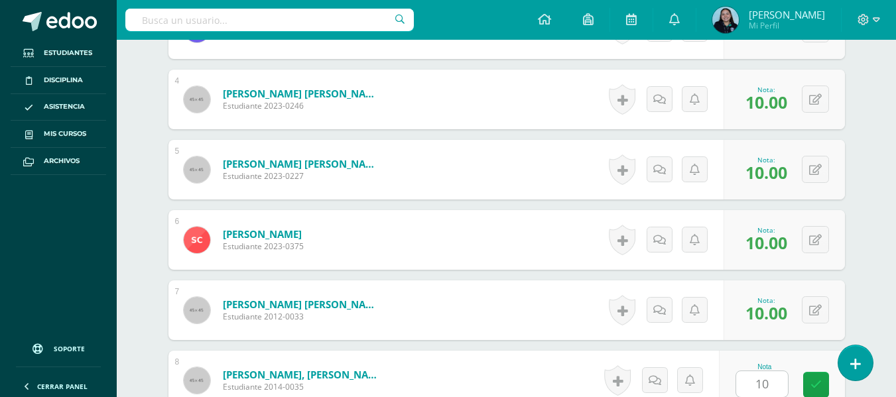
scroll to position [858, 0]
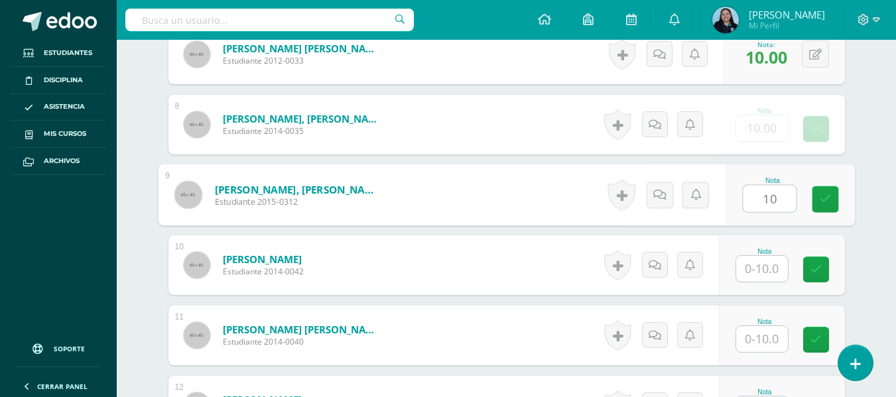
type input "10"
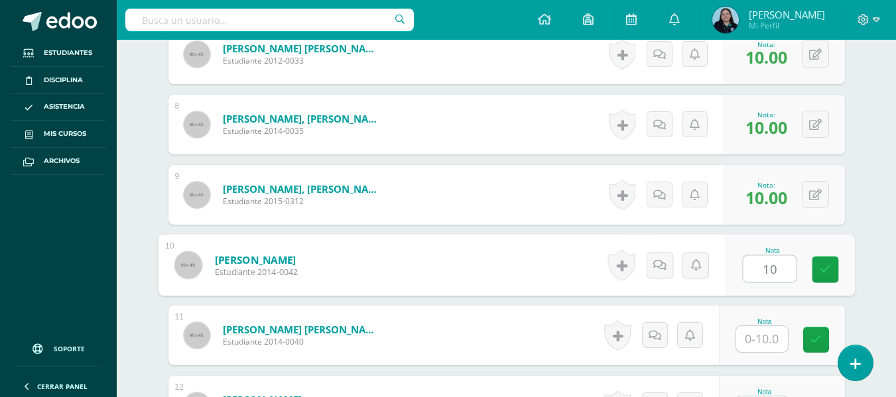
type input "10"
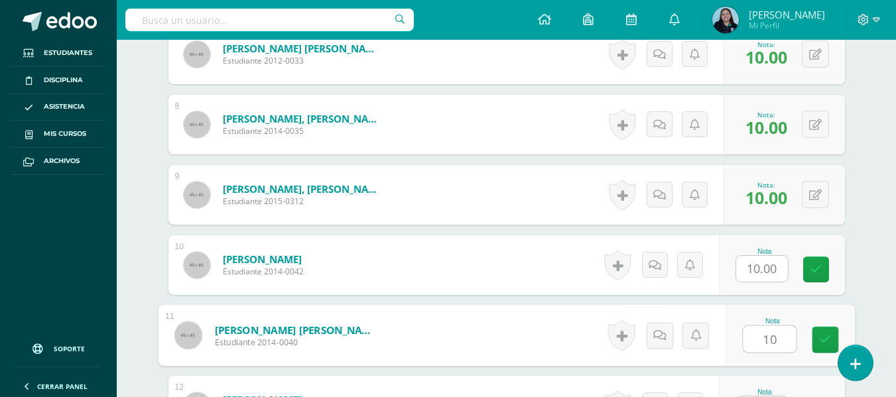
type input "10"
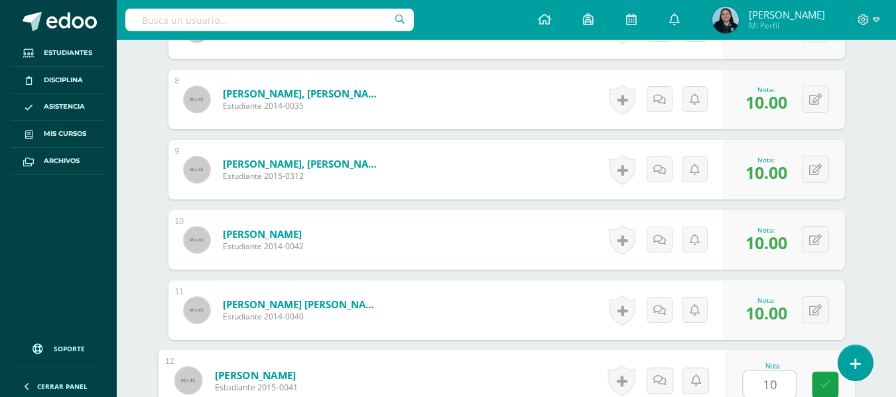
type input "10"
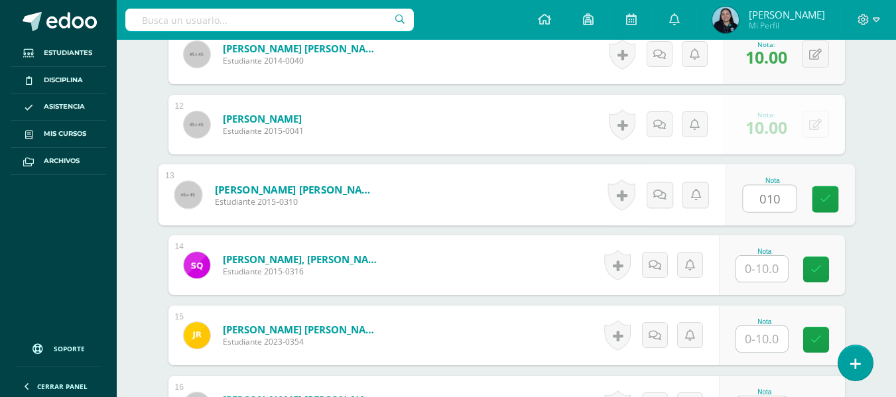
type input "010"
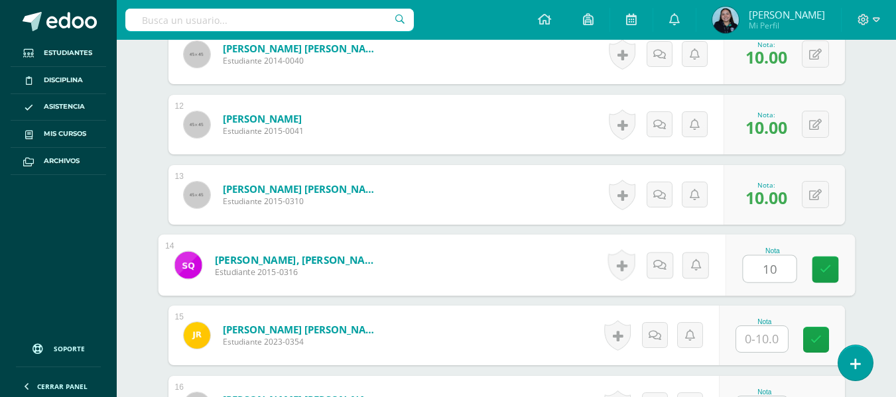
type input "10"
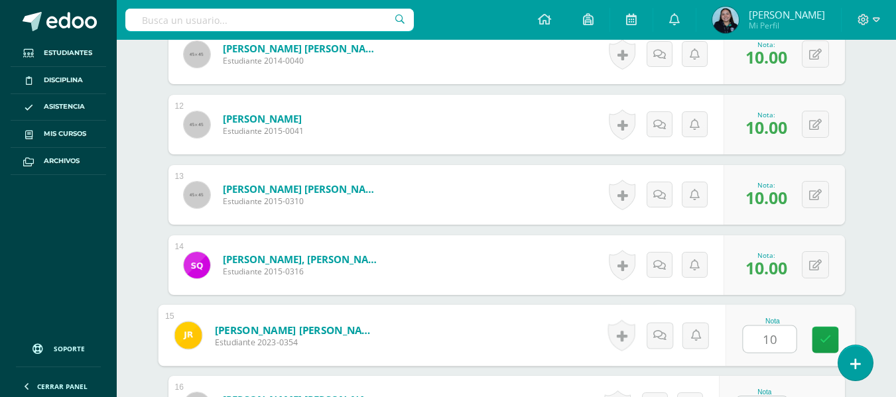
type input "10"
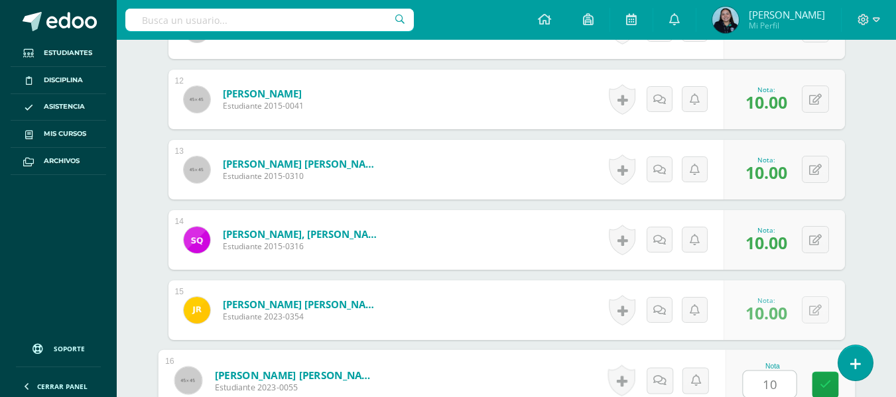
type input "10"
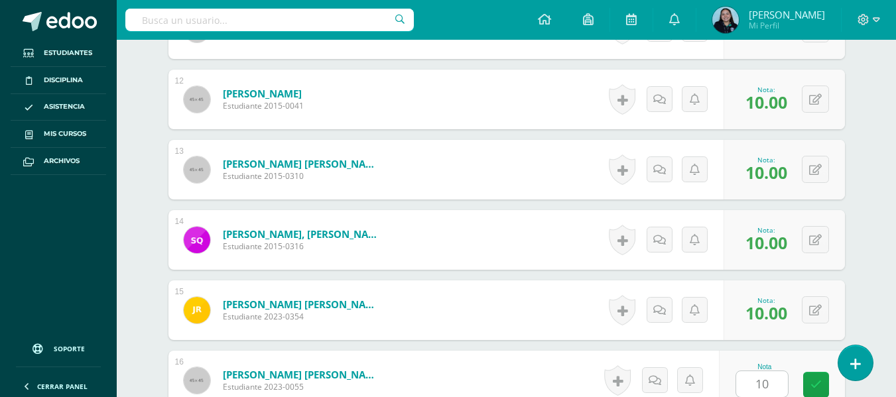
scroll to position [1421, 0]
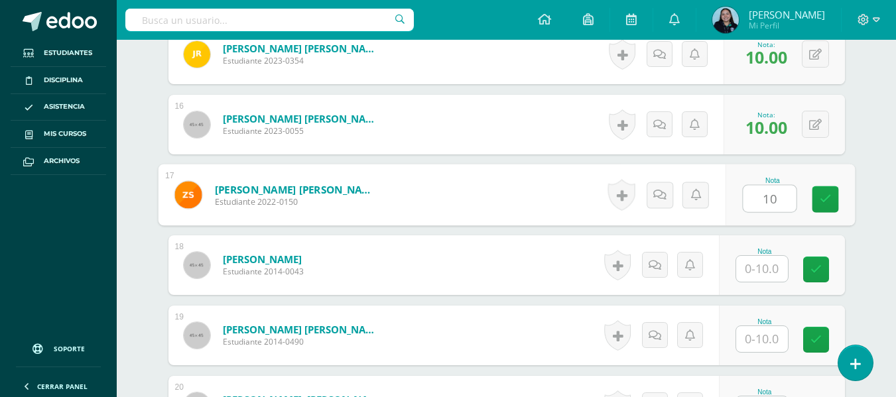
type input "10"
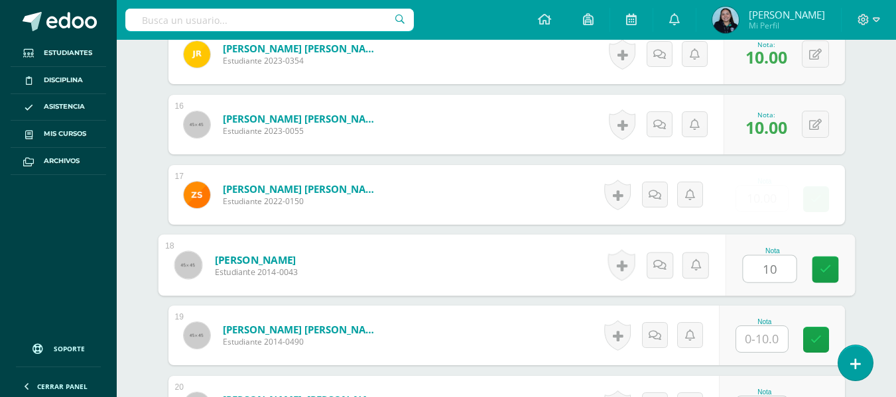
type input "10"
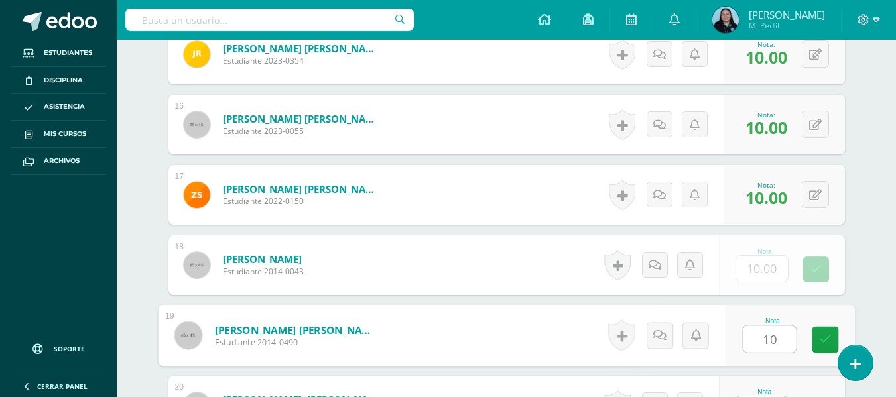
type input "10"
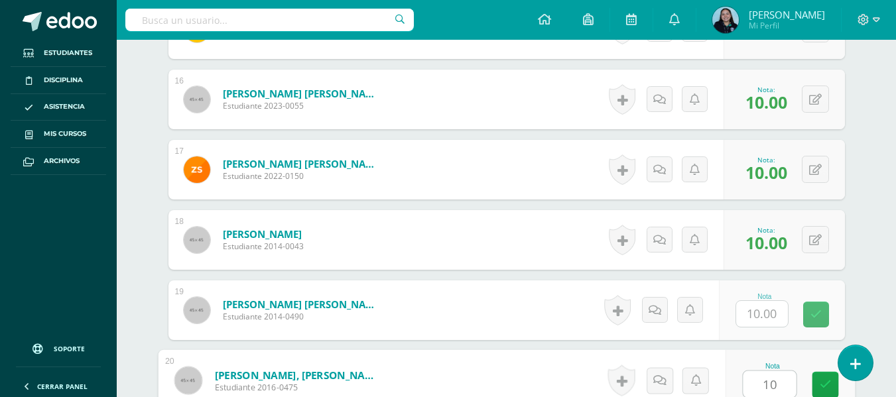
type input "10"
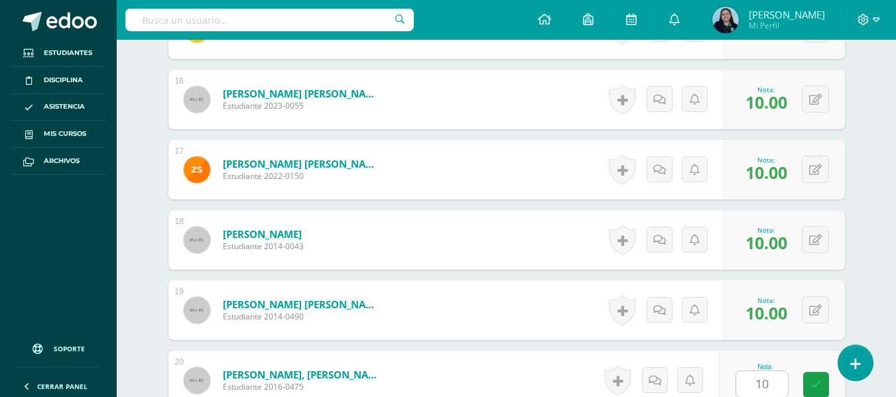
scroll to position [1702, 0]
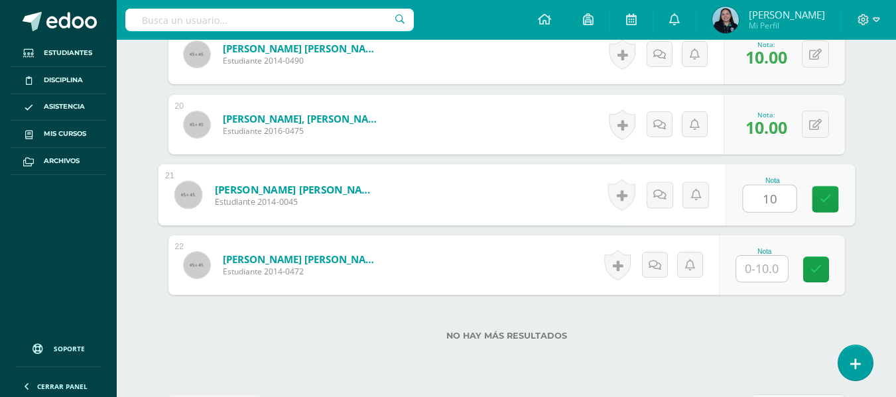
type input "10"
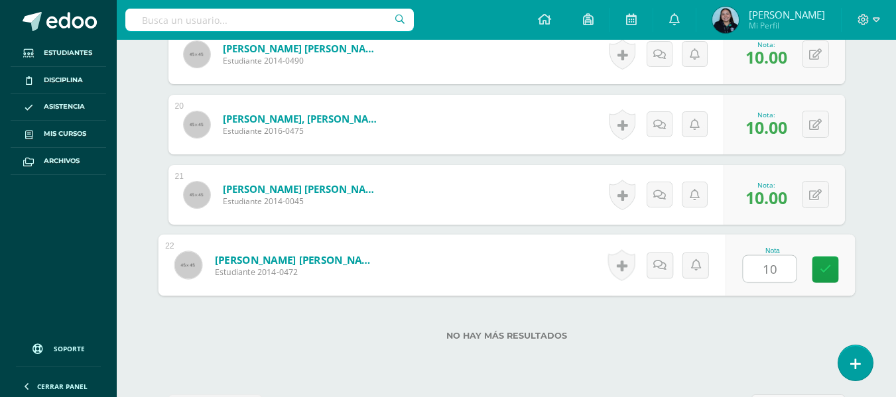
type input "10"
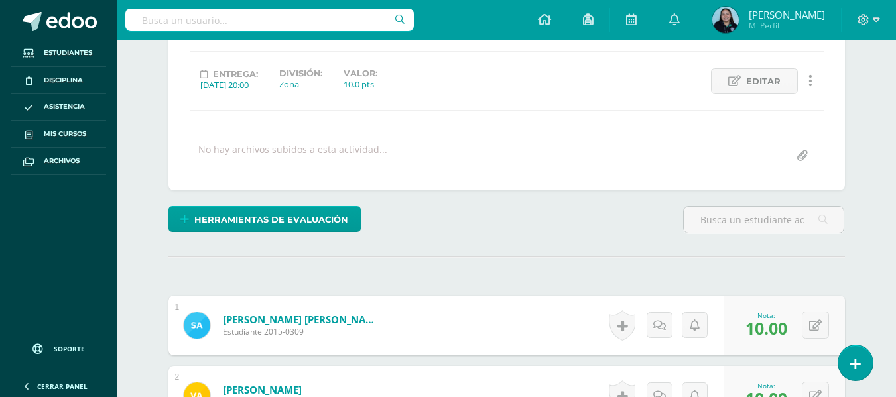
scroll to position [0, 0]
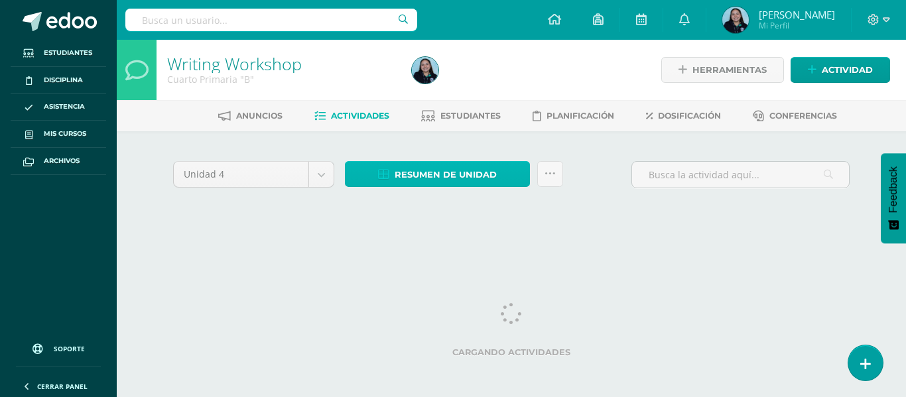
click at [453, 165] on span "Resumen de unidad" at bounding box center [446, 175] width 102 height 25
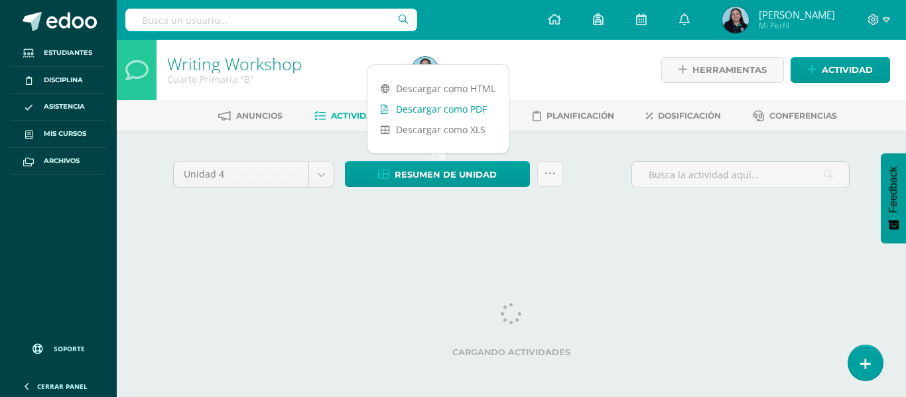
click at [437, 107] on link "Descargar como PDF" at bounding box center [438, 109] width 141 height 21
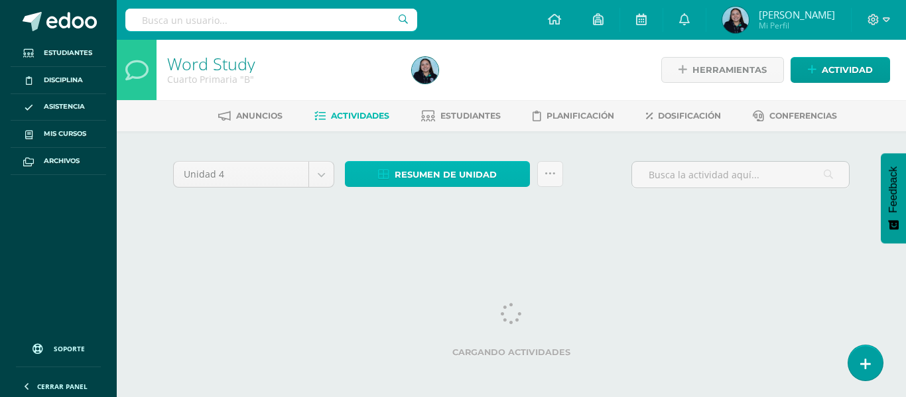
click at [438, 180] on span "Resumen de unidad" at bounding box center [446, 175] width 102 height 25
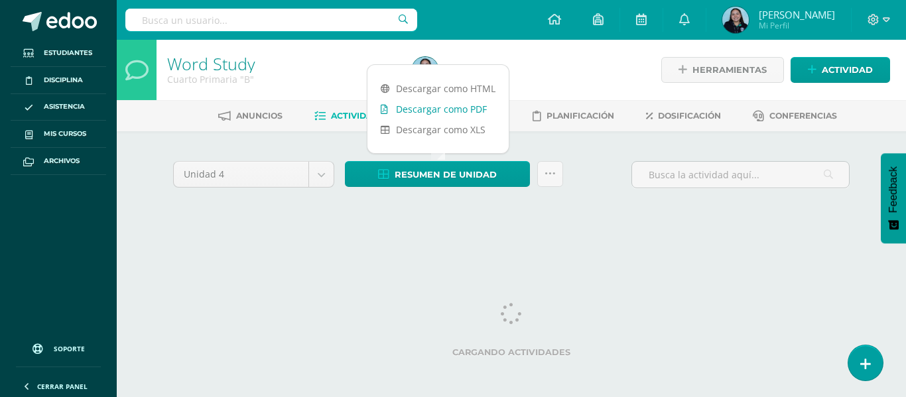
click at [441, 104] on link "Descargar como PDF" at bounding box center [438, 109] width 141 height 21
